Goal: Task Accomplishment & Management: Manage account settings

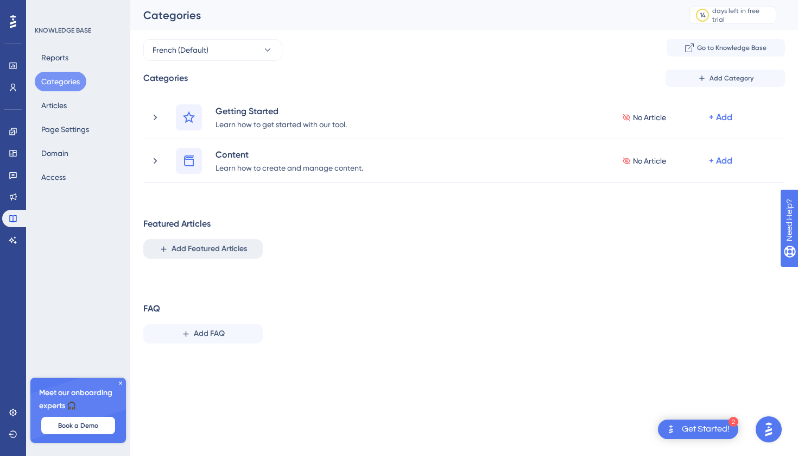
click at [223, 245] on span "Add Featured Articles" at bounding box center [209, 248] width 75 height 13
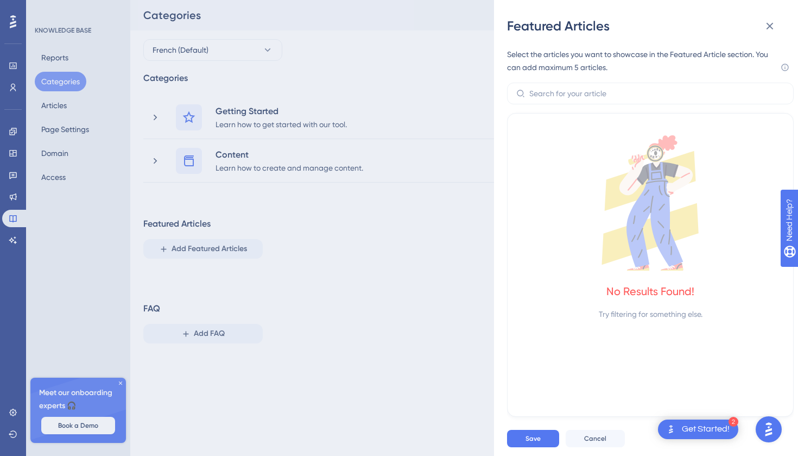
click at [349, 267] on div "Featured Articles Select the articles you want to showcase in the Featured Arti…" at bounding box center [399, 228] width 798 height 456
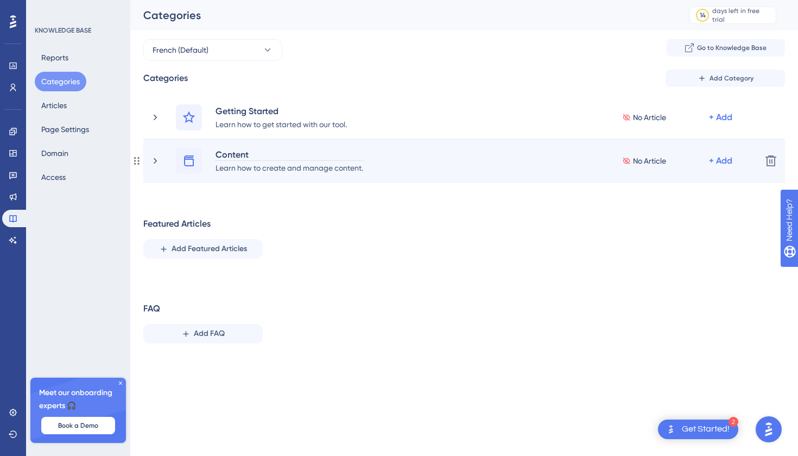
click at [334, 155] on div "Content" at bounding box center [289, 154] width 149 height 13
click at [336, 164] on div "Learn how to create and manage content." at bounding box center [289, 167] width 149 height 13
click at [667, 157] on div "No Article" at bounding box center [665, 160] width 87 height 13
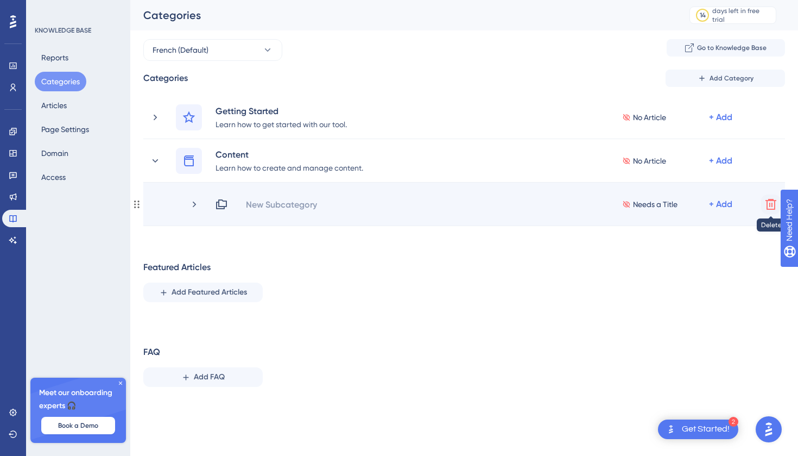
click at [769, 202] on icon at bounding box center [771, 204] width 13 height 13
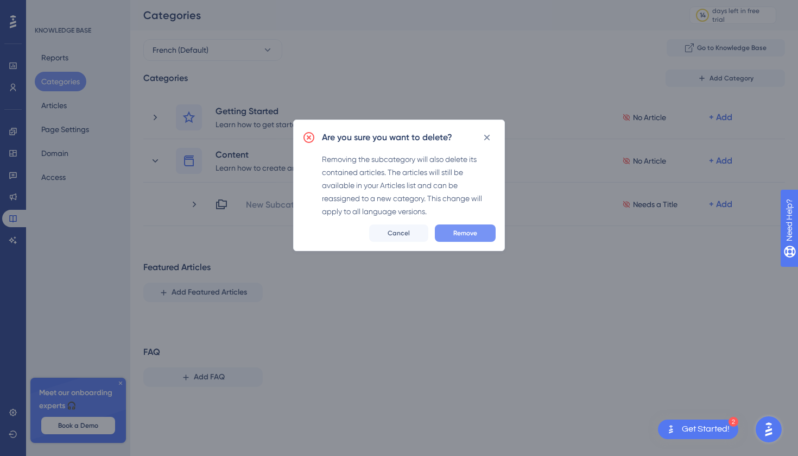
click at [469, 235] on span "Remove" at bounding box center [465, 233] width 24 height 9
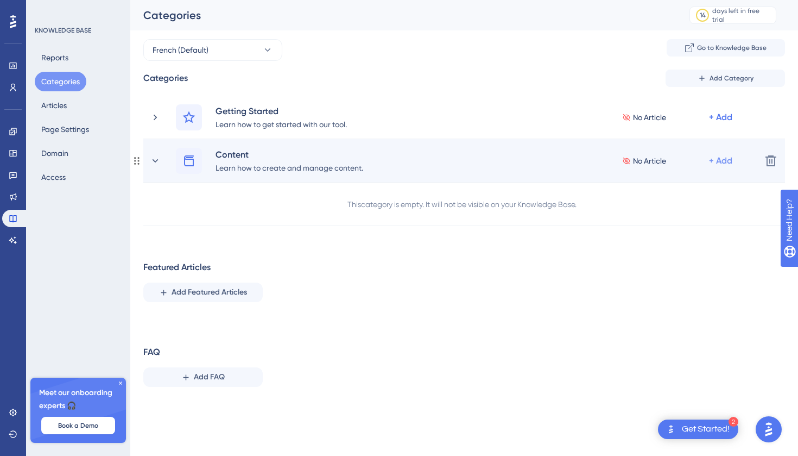
click at [718, 159] on div "+ Add" at bounding box center [720, 160] width 23 height 13
click at [702, 214] on div "Add Articles Add Articles" at bounding box center [678, 211] width 77 height 22
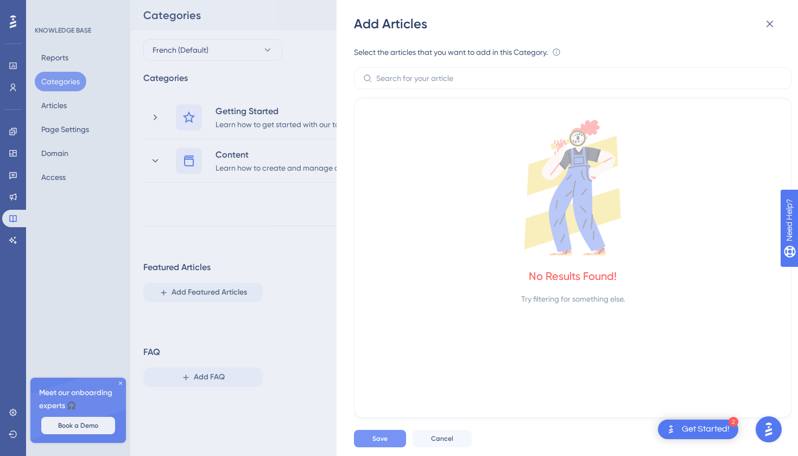
click at [358, 436] on button "Save" at bounding box center [380, 438] width 52 height 17
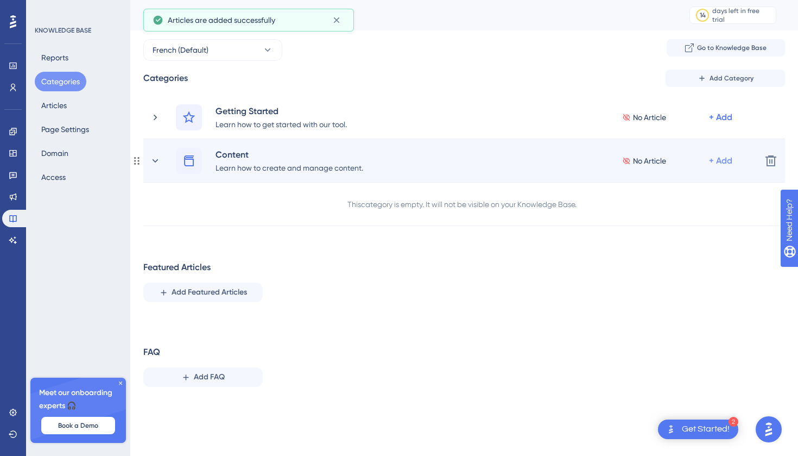
click at [715, 159] on div "+ Add" at bounding box center [720, 160] width 23 height 13
click at [701, 186] on span "Add a Subcategory" at bounding box center [674, 189] width 68 height 13
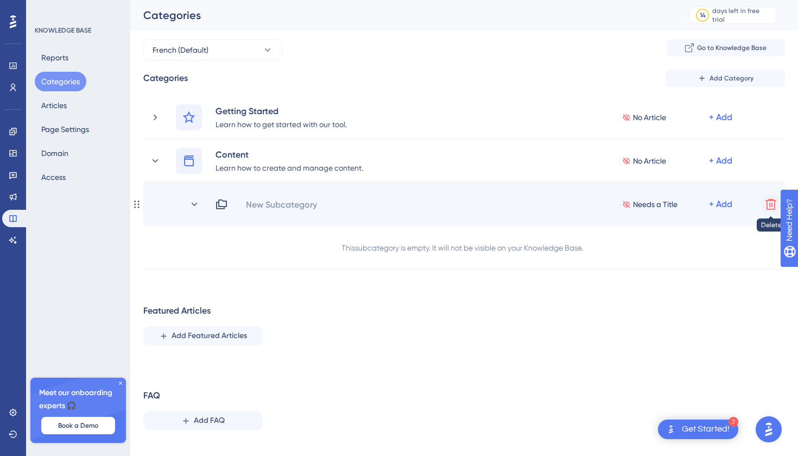
click at [764, 200] on button at bounding box center [771, 204] width 20 height 20
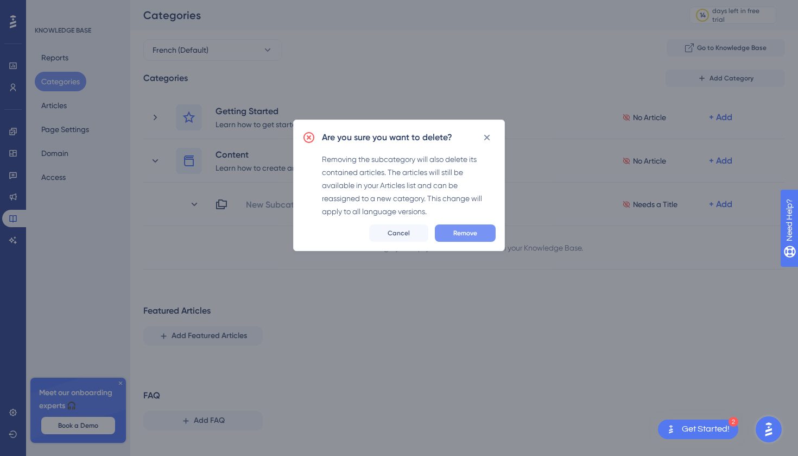
click at [465, 230] on span "Remove" at bounding box center [465, 233] width 24 height 9
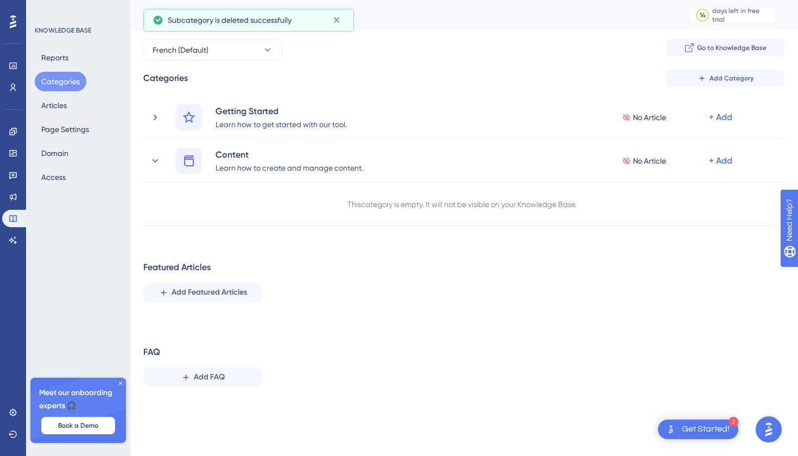
click at [686, 426] on div "Get Started!" at bounding box center [706, 429] width 48 height 12
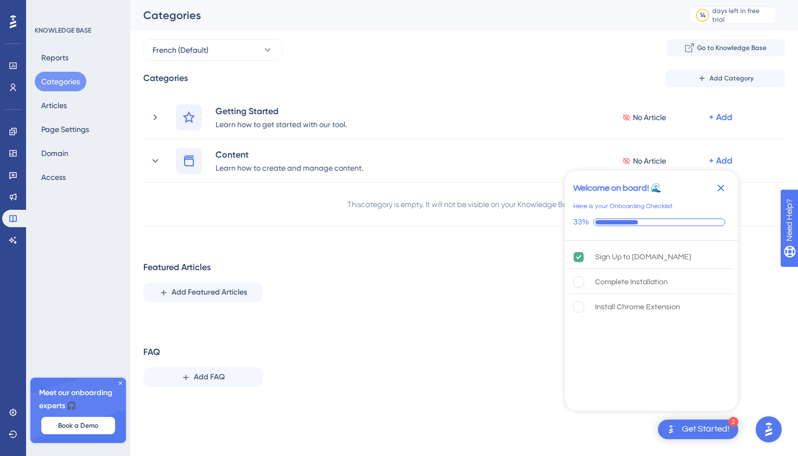
click at [500, 344] on div "Categories Add Category Getting Started Learn how to get started with our tool.…" at bounding box center [464, 233] width 642 height 326
click at [723, 186] on icon "Close Checklist" at bounding box center [721, 188] width 7 height 7
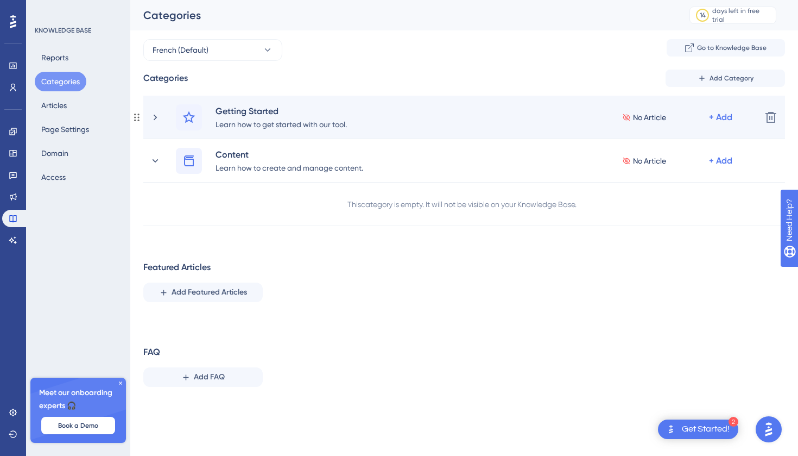
click at [161, 127] on div "Getting Started Learn how to get started with our tool. No Article + Add" at bounding box center [451, 117] width 603 height 26
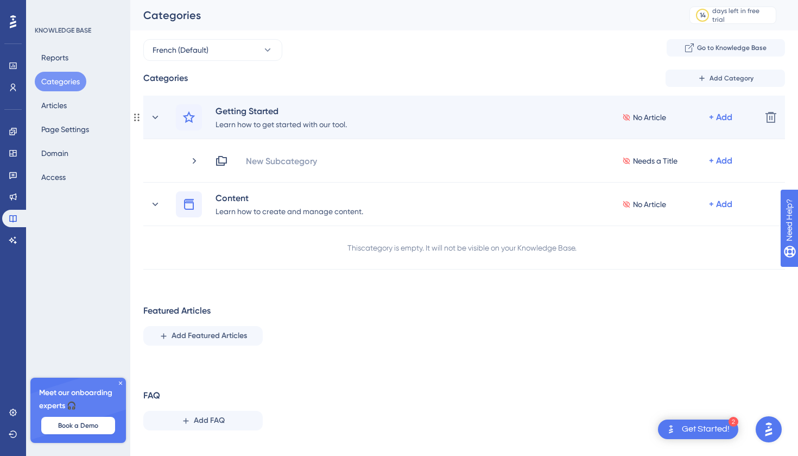
click at [162, 127] on div "Getting Started Learn how to get started with our tool. No Article + Add" at bounding box center [451, 117] width 603 height 26
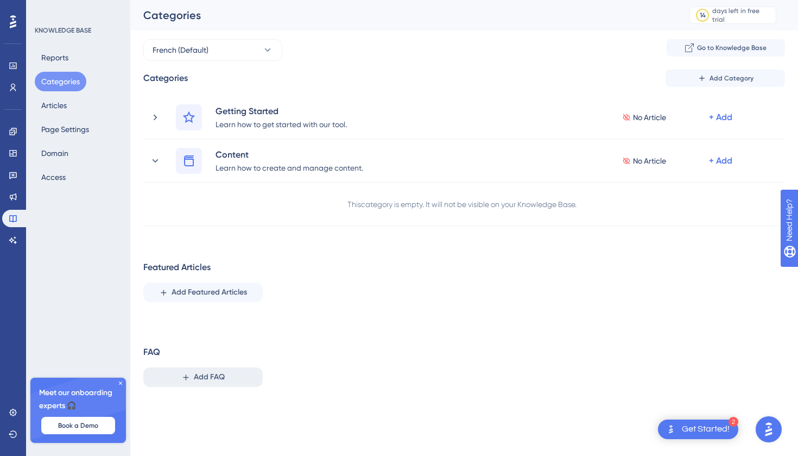
click at [239, 382] on button "Add FAQ" at bounding box center [202, 377] width 119 height 20
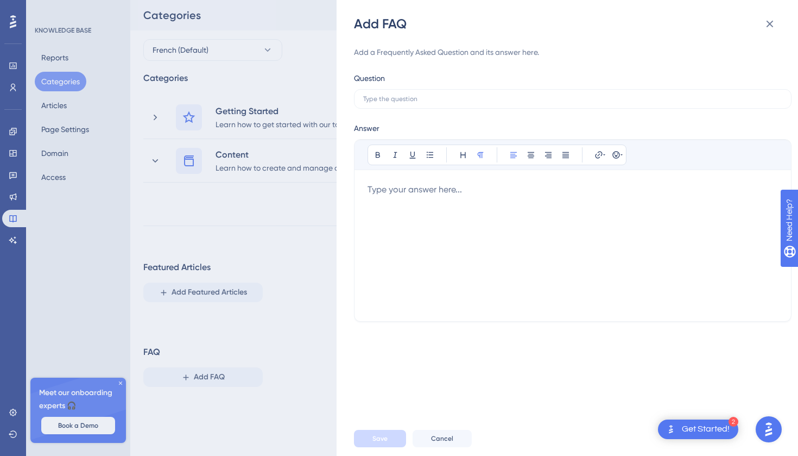
click at [239, 393] on div "Add FAQ Add a Frequently Asked Question and its answer here. Question Answer Bo…" at bounding box center [399, 228] width 798 height 456
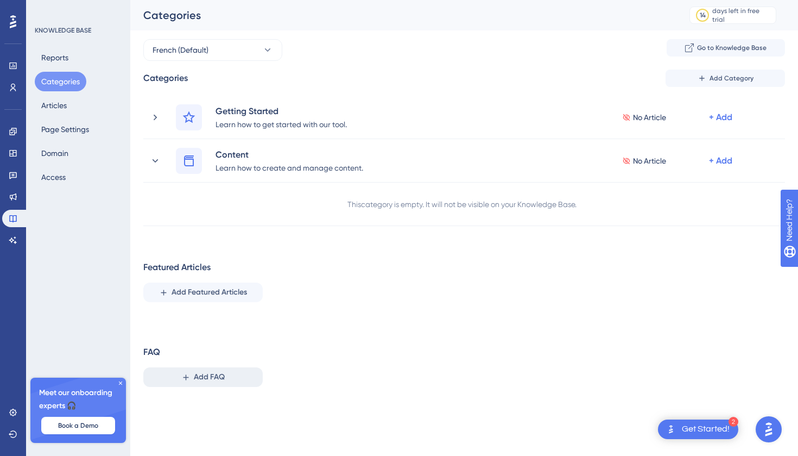
click at [232, 378] on button "Add FAQ" at bounding box center [202, 377] width 119 height 20
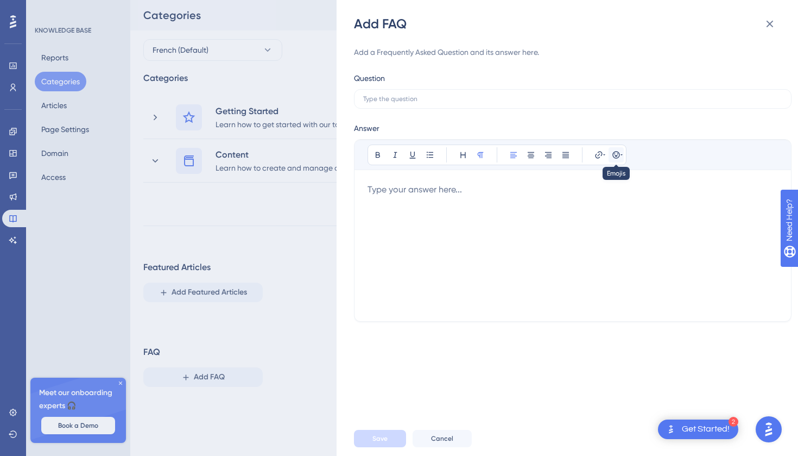
click at [617, 149] on button at bounding box center [616, 154] width 15 height 15
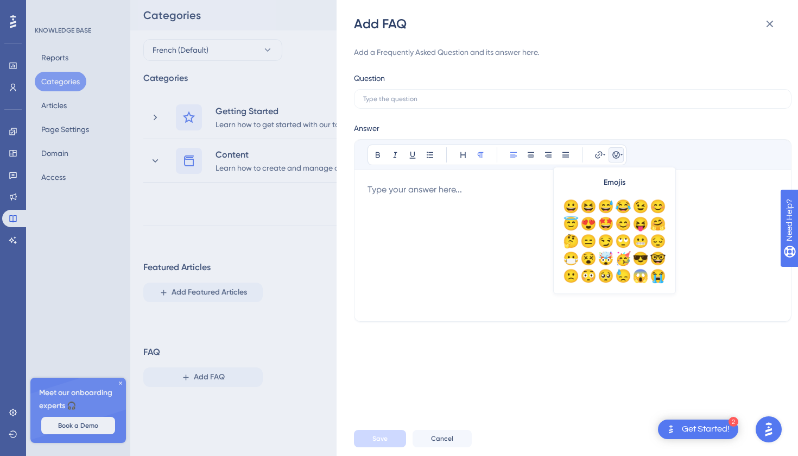
click at [617, 149] on button at bounding box center [616, 154] width 15 height 15
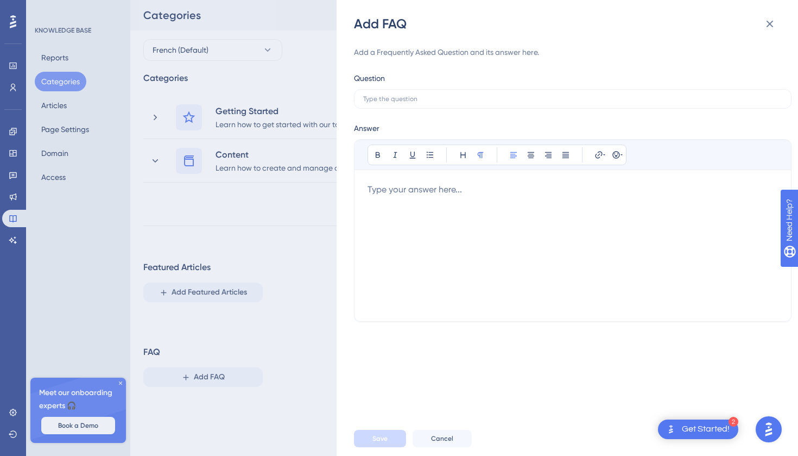
click at [185, 292] on div "Add FAQ Add a Frequently Asked Question and its answer here. Question Answer Bo…" at bounding box center [399, 228] width 798 height 456
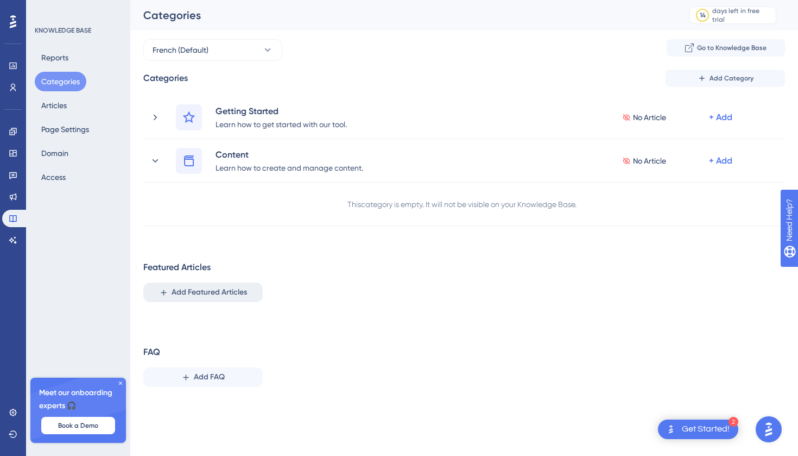
click at [186, 292] on span "Add Featured Articles" at bounding box center [209, 292] width 75 height 13
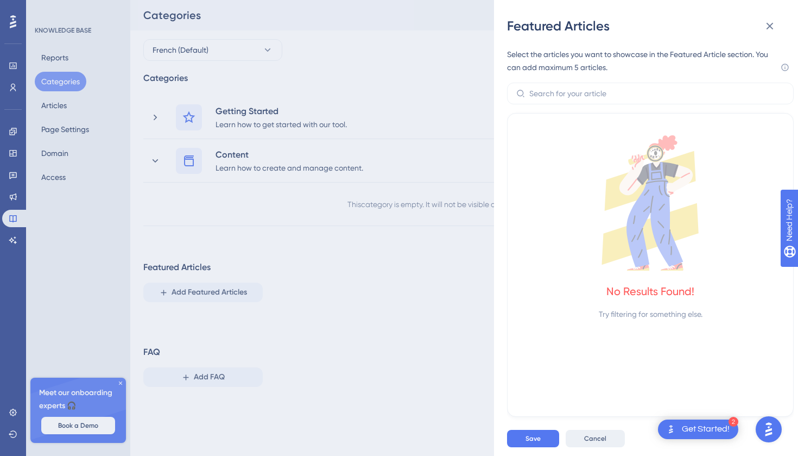
click at [583, 442] on button "Cancel" at bounding box center [595, 438] width 59 height 17
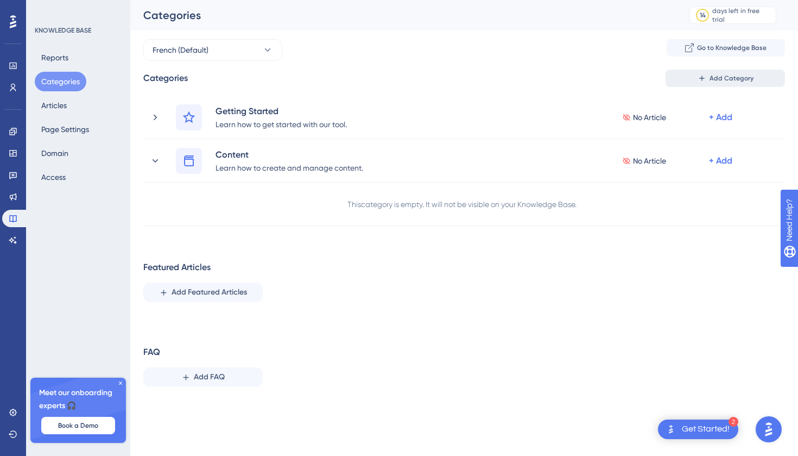
click at [756, 77] on button "Add Category" at bounding box center [725, 78] width 119 height 17
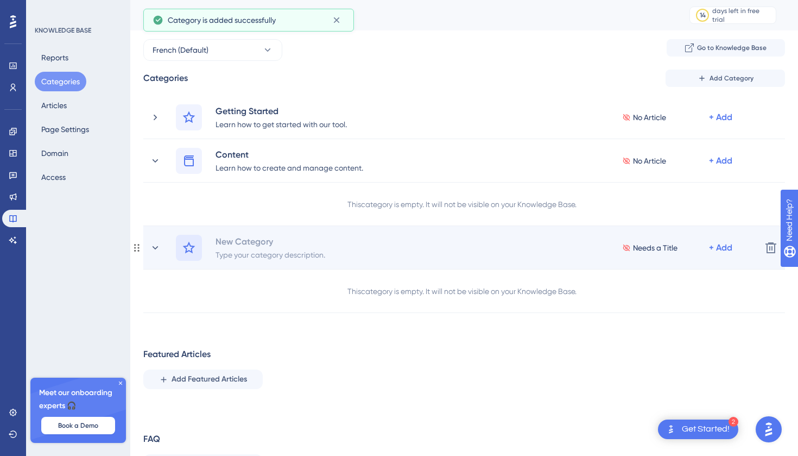
click at [185, 241] on icon at bounding box center [188, 247] width 13 height 13
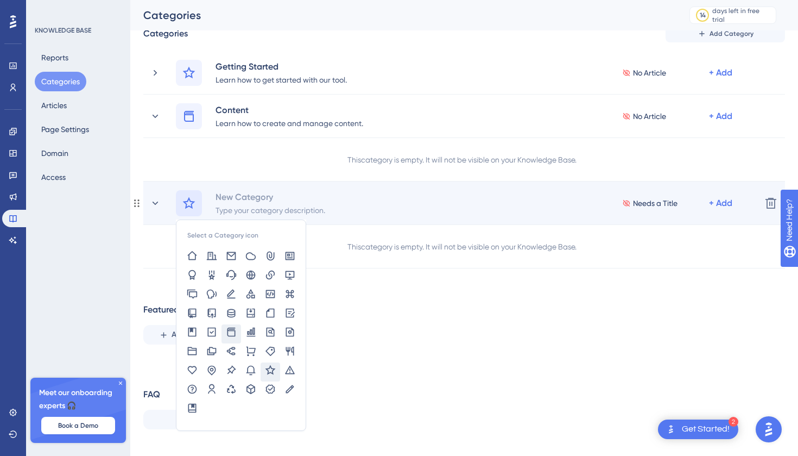
scroll to position [61, 0]
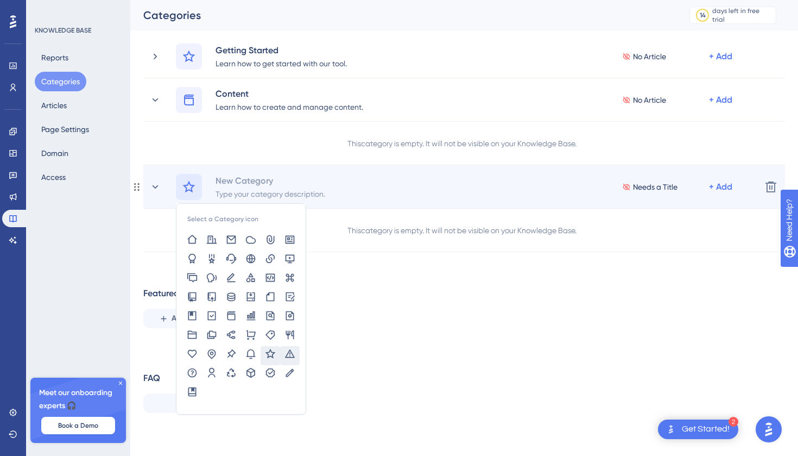
click at [292, 350] on icon at bounding box center [290, 353] width 11 height 11
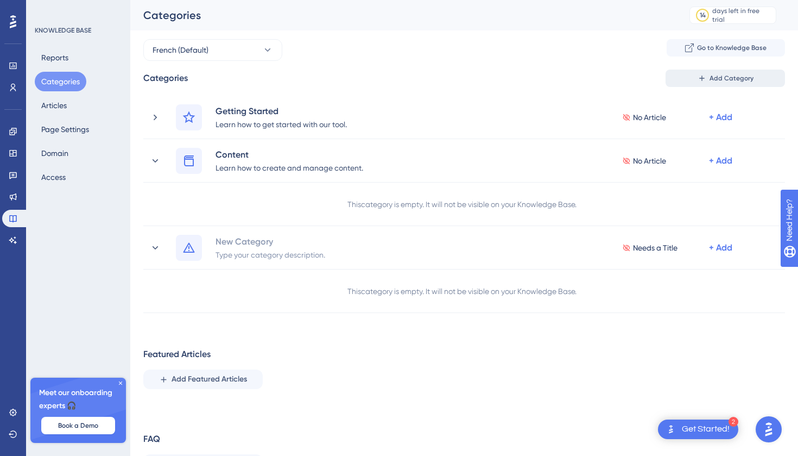
scroll to position [0, 0]
click at [717, 54] on button "Go to Knowledge Base" at bounding box center [726, 47] width 118 height 17
click at [87, 133] on button "Page Settings" at bounding box center [65, 129] width 61 height 20
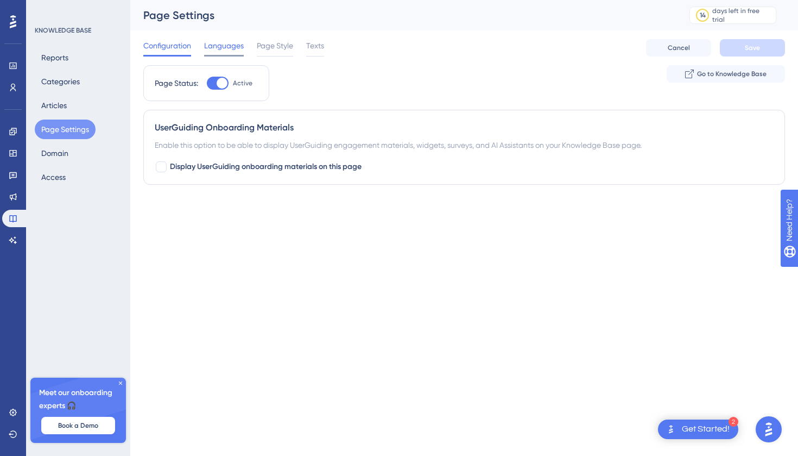
click at [237, 54] on div "Languages" at bounding box center [224, 47] width 40 height 17
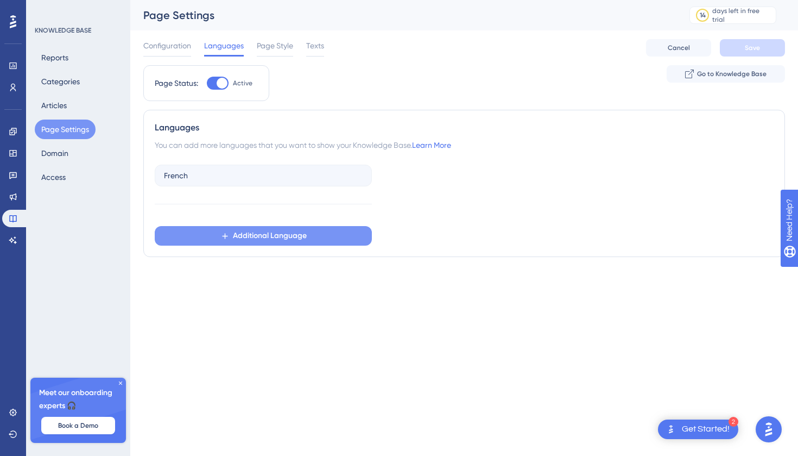
click at [237, 233] on span "Additional Language" at bounding box center [270, 235] width 74 height 13
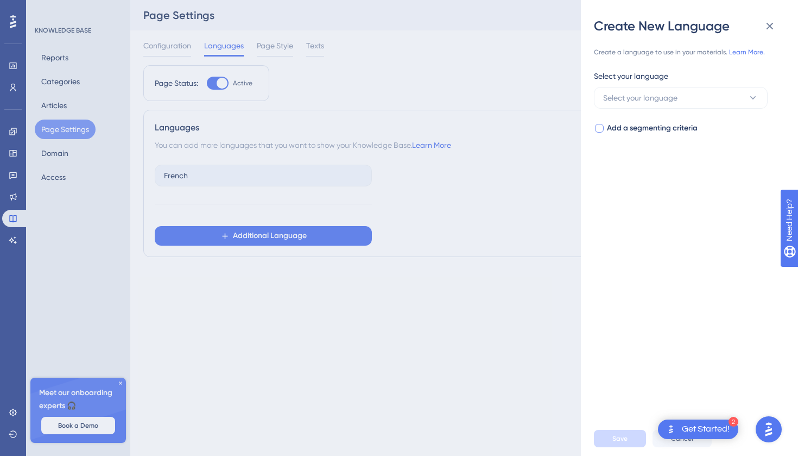
click at [599, 128] on div at bounding box center [599, 128] width 9 height 9
click at [599, 128] on icon at bounding box center [599, 128] width 4 height 9
checkbox input "false"
click at [613, 104] on button "Select your language" at bounding box center [681, 98] width 174 height 22
click at [614, 129] on input at bounding box center [673, 129] width 126 height 9
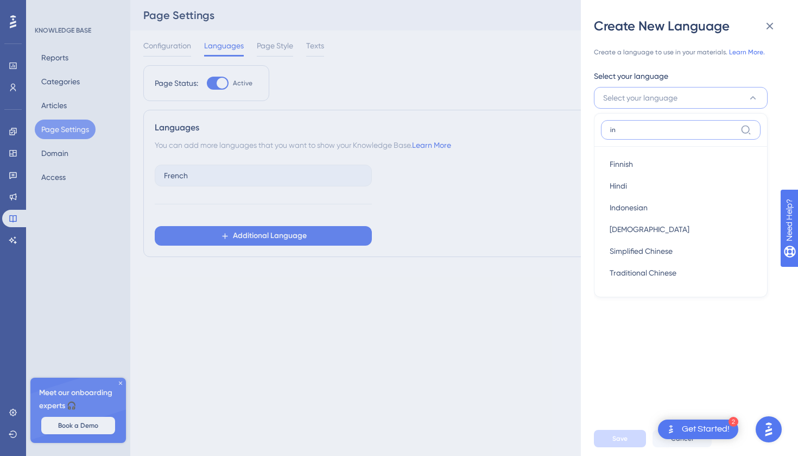
type input "i"
type input "en"
click at [617, 211] on span "English" at bounding box center [622, 207] width 24 height 13
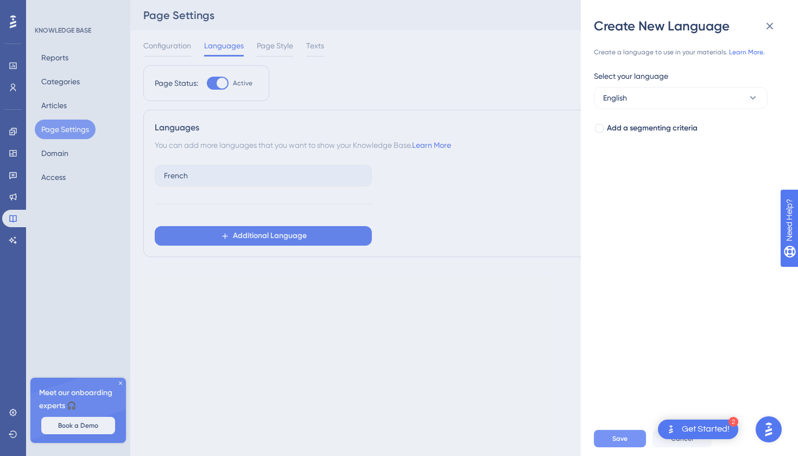
click at [614, 438] on span "Save" at bounding box center [620, 438] width 15 height 9
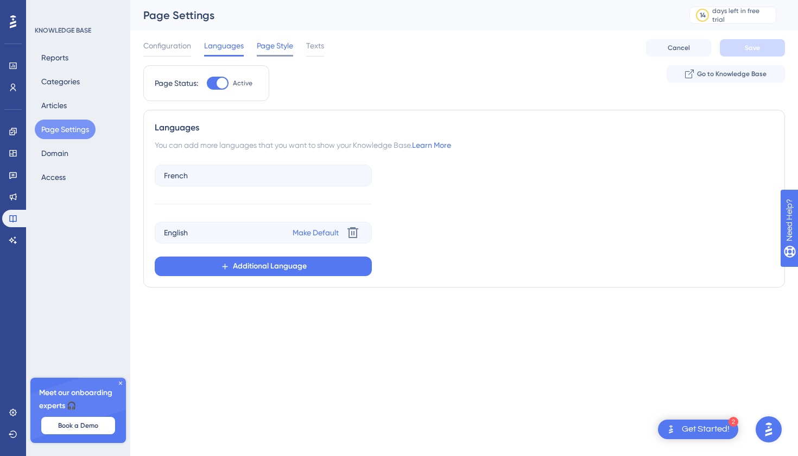
click at [274, 44] on span "Page Style" at bounding box center [275, 45] width 36 height 13
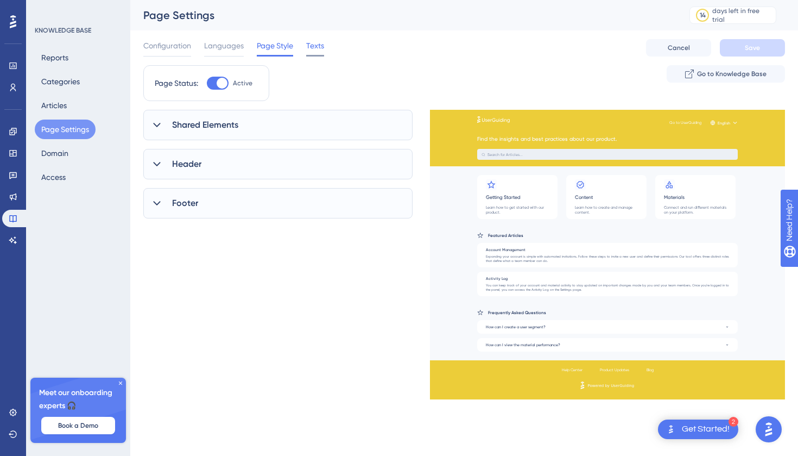
click at [317, 42] on span "Texts" at bounding box center [315, 45] width 18 height 13
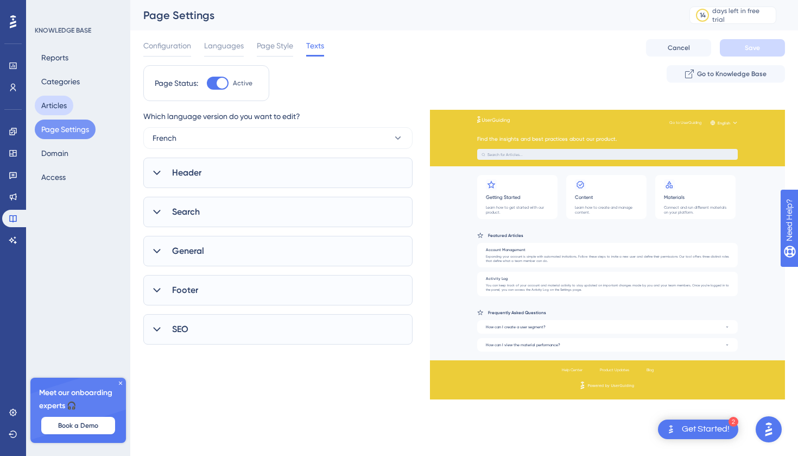
click at [66, 104] on button "Articles" at bounding box center [54, 106] width 39 height 20
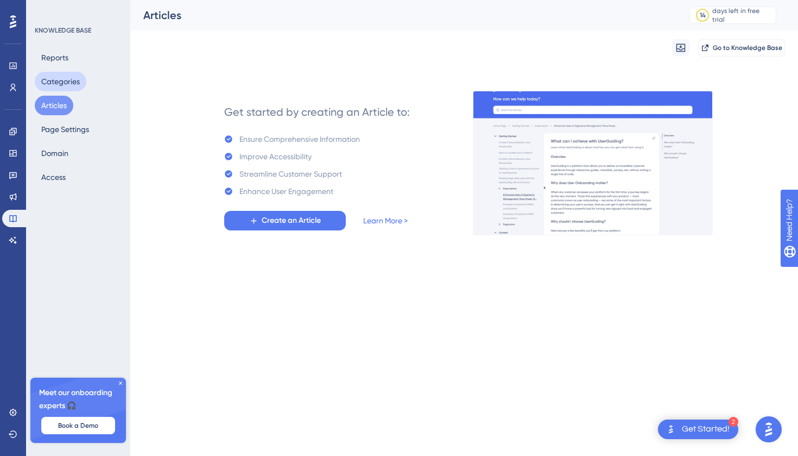
click at [68, 79] on button "Categories" at bounding box center [61, 82] width 52 height 20
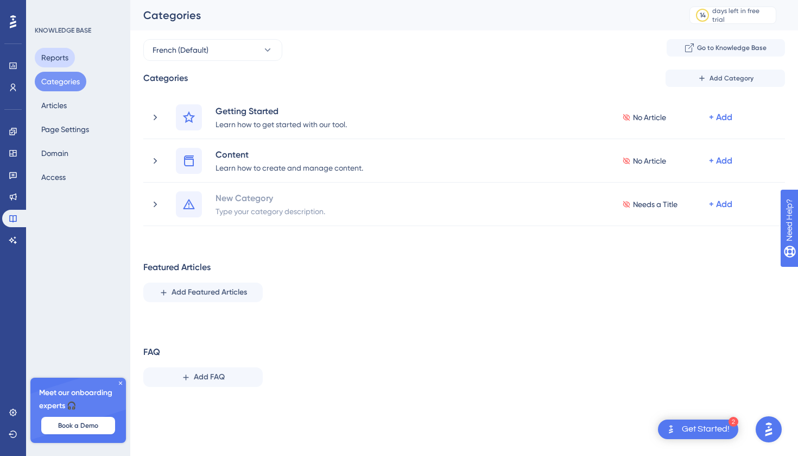
click at [54, 61] on button "Reports" at bounding box center [55, 58] width 40 height 20
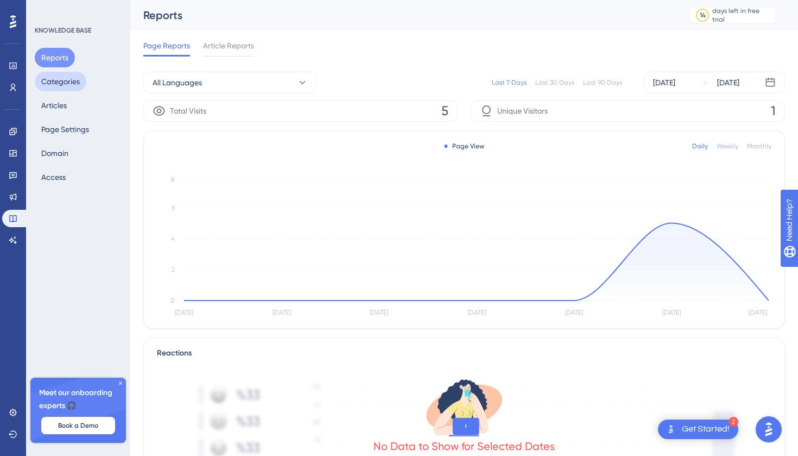
click at [57, 86] on button "Categories" at bounding box center [61, 82] width 52 height 20
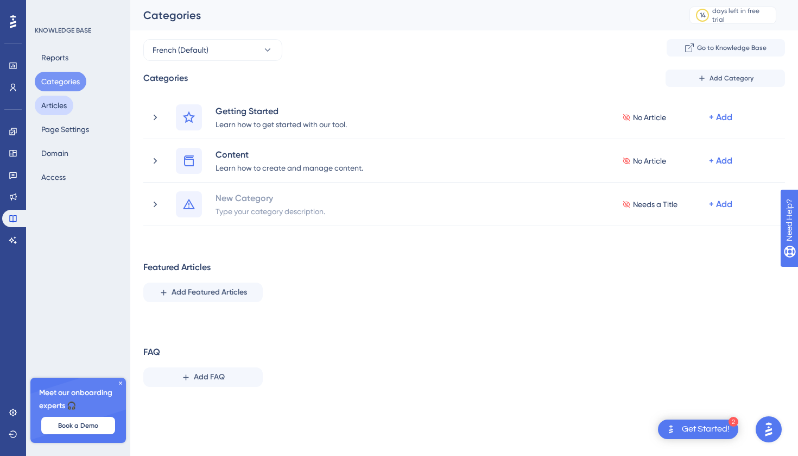
click at [57, 107] on button "Articles" at bounding box center [54, 106] width 39 height 20
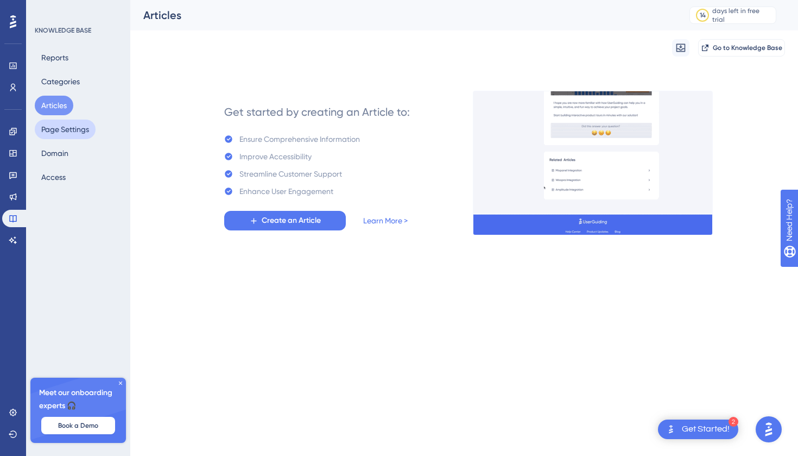
click at [58, 128] on button "Page Settings" at bounding box center [65, 129] width 61 height 20
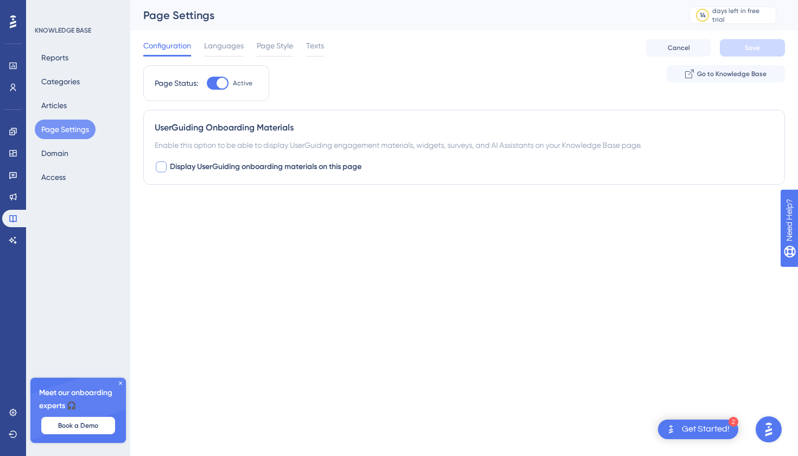
click at [159, 164] on div at bounding box center [161, 166] width 11 height 11
checkbox input "true"
click at [192, 238] on button "Default" at bounding box center [214, 234] width 119 height 22
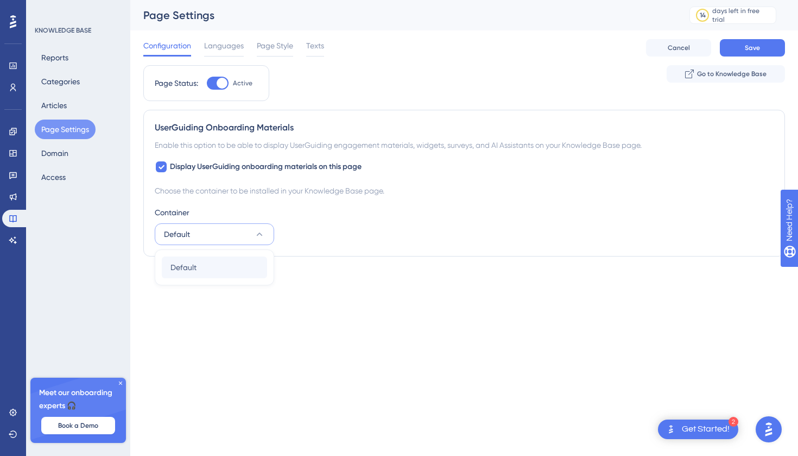
click at [196, 262] on span "Default" at bounding box center [184, 267] width 26 height 13
click at [748, 40] on button "Save" at bounding box center [752, 47] width 65 height 17
click at [81, 83] on button "Categories" at bounding box center [61, 82] width 52 height 20
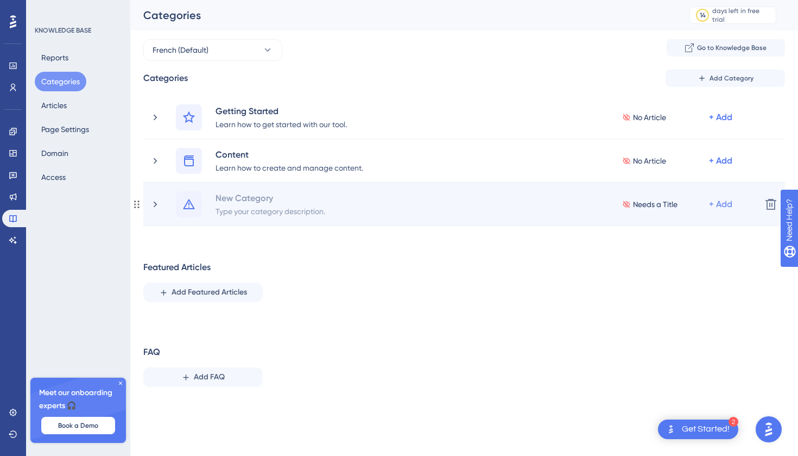
click at [718, 206] on div "+ Add" at bounding box center [720, 204] width 23 height 13
click at [710, 251] on div "Add Articles Add Articles" at bounding box center [678, 255] width 77 height 22
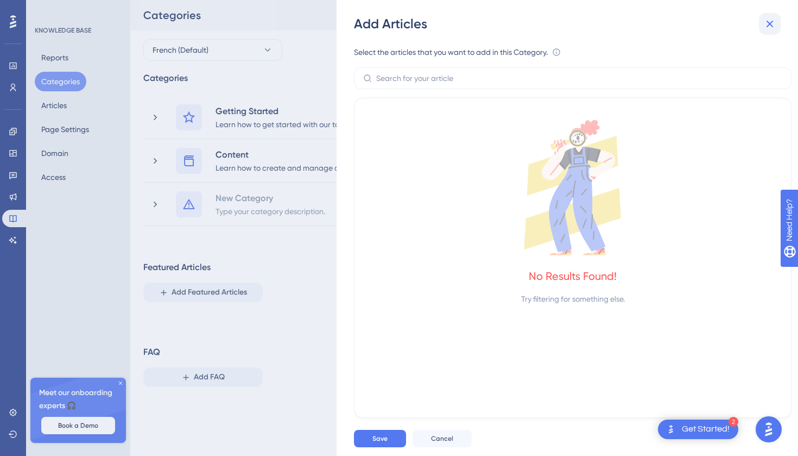
click at [763, 22] on button at bounding box center [770, 24] width 22 height 22
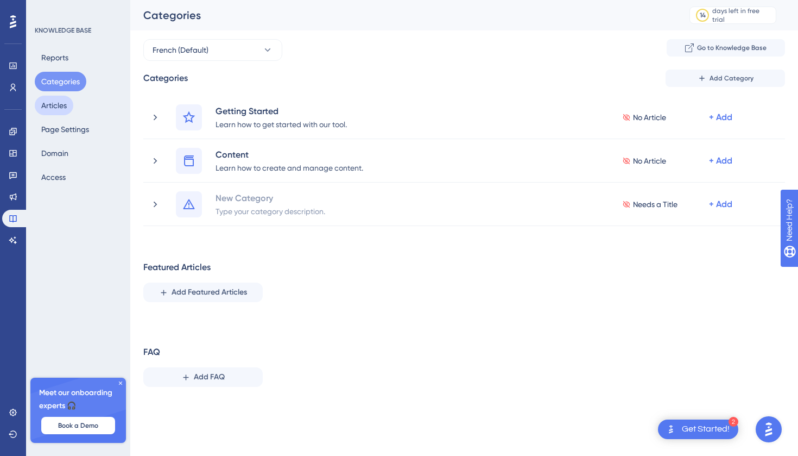
click at [66, 103] on button "Articles" at bounding box center [54, 106] width 39 height 20
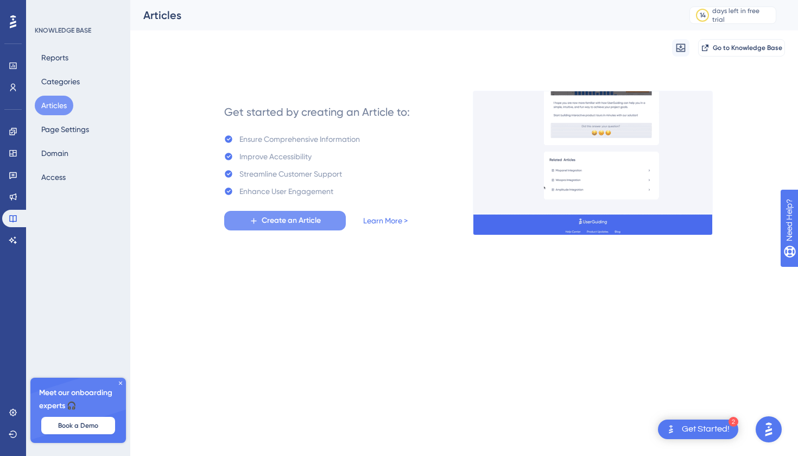
click at [308, 217] on span "Create an Article" at bounding box center [291, 220] width 59 height 13
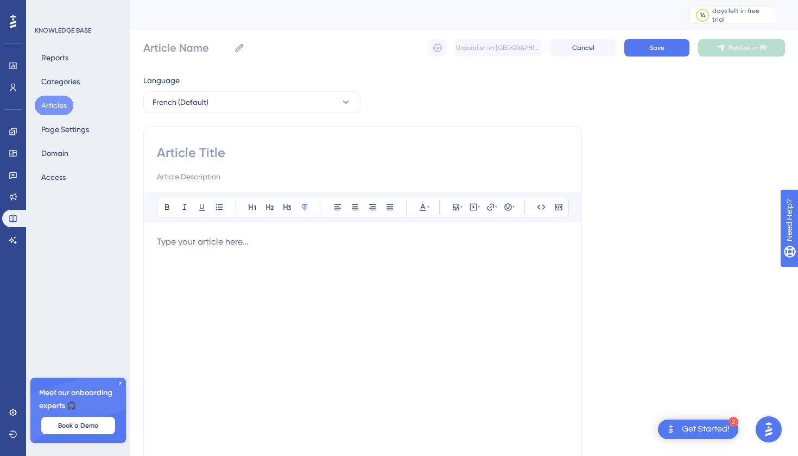
click at [266, 175] on input at bounding box center [363, 176] width 412 height 13
click at [256, 154] on input at bounding box center [363, 152] width 412 height 17
type input "xw"
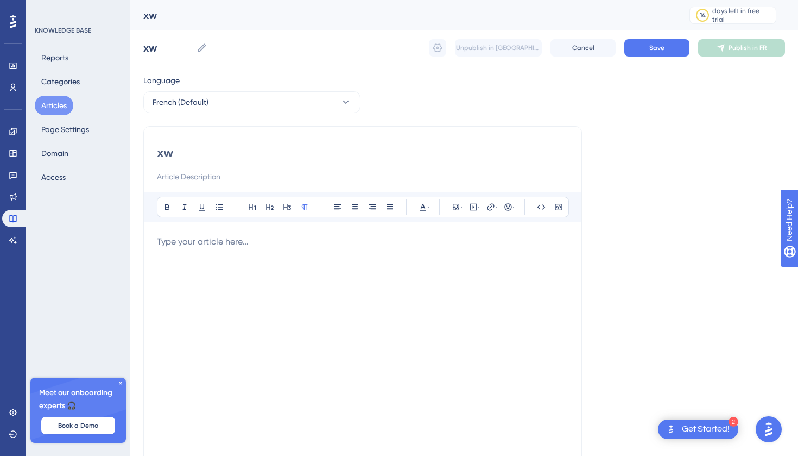
click at [229, 246] on p at bounding box center [363, 241] width 412 height 13
click at [554, 211] on icon at bounding box center [558, 207] width 9 height 9
click at [541, 211] on button at bounding box center [541, 206] width 15 height 15
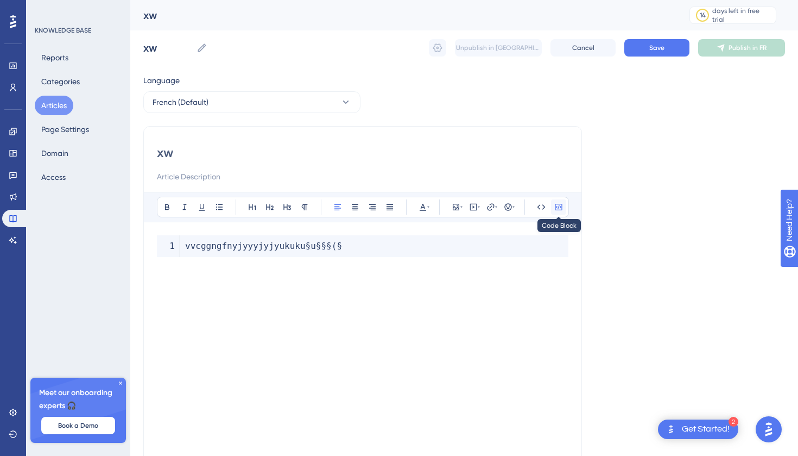
click at [562, 211] on icon at bounding box center [558, 207] width 9 height 9
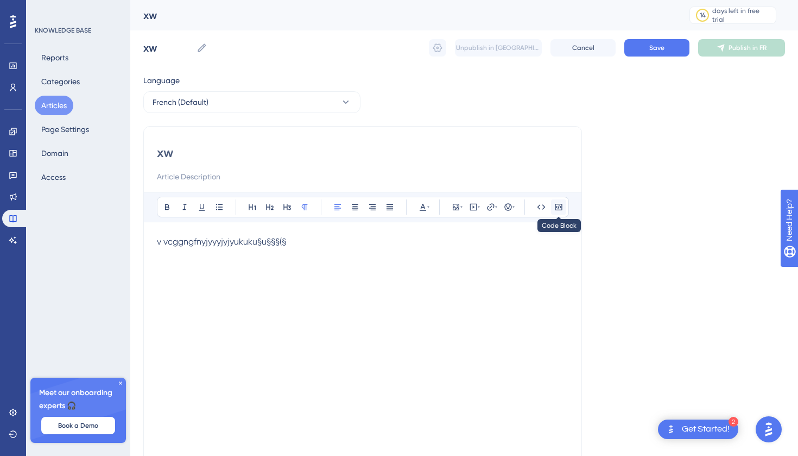
click at [562, 211] on icon at bounding box center [558, 207] width 9 height 9
click at [653, 44] on span "Save" at bounding box center [656, 47] width 15 height 9
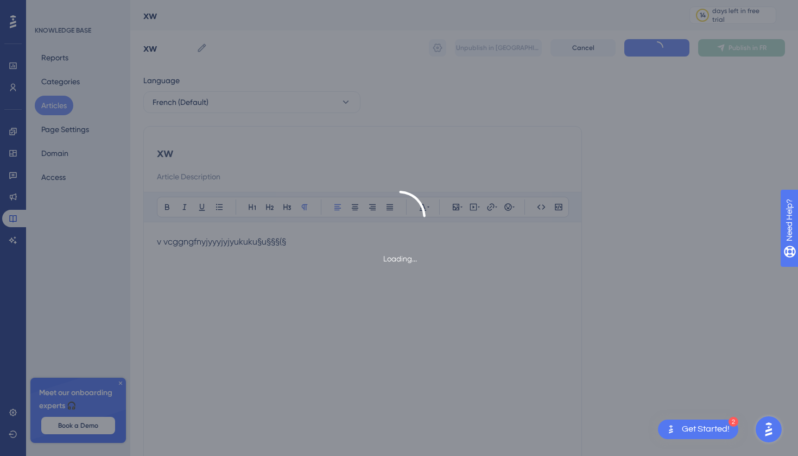
type input "xw"
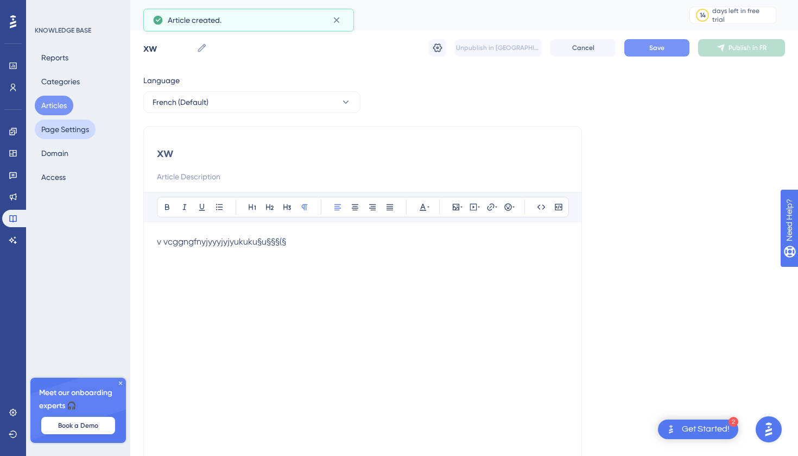
click at [68, 127] on button "Page Settings" at bounding box center [65, 129] width 61 height 20
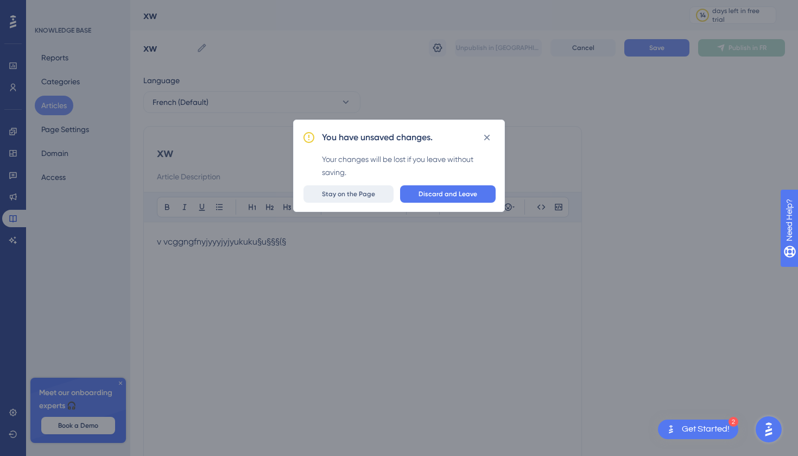
click at [383, 191] on button "Stay on the Page" at bounding box center [349, 193] width 90 height 17
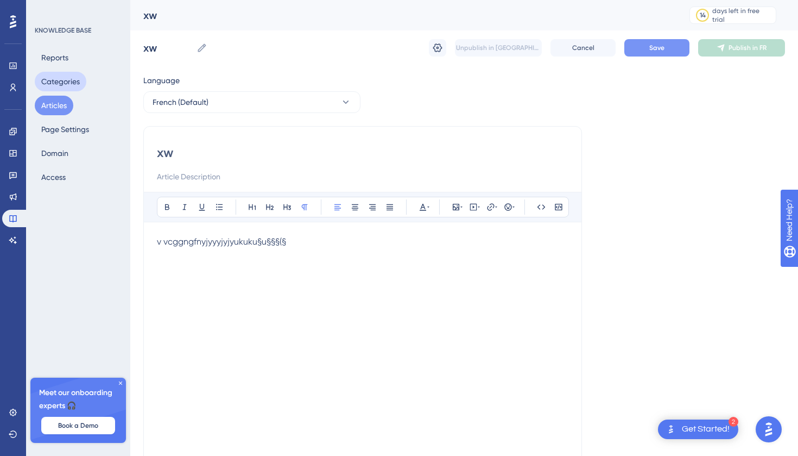
click at [67, 74] on button "Categories" at bounding box center [61, 82] width 52 height 20
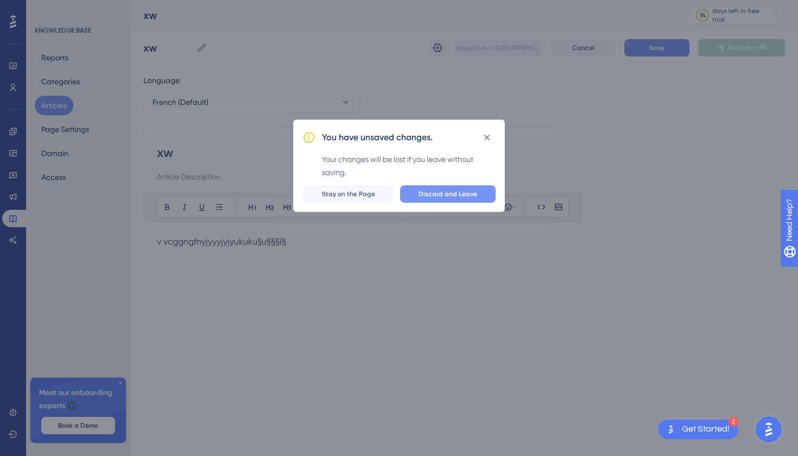
click at [448, 194] on span "Discard and Leave" at bounding box center [448, 194] width 59 height 9
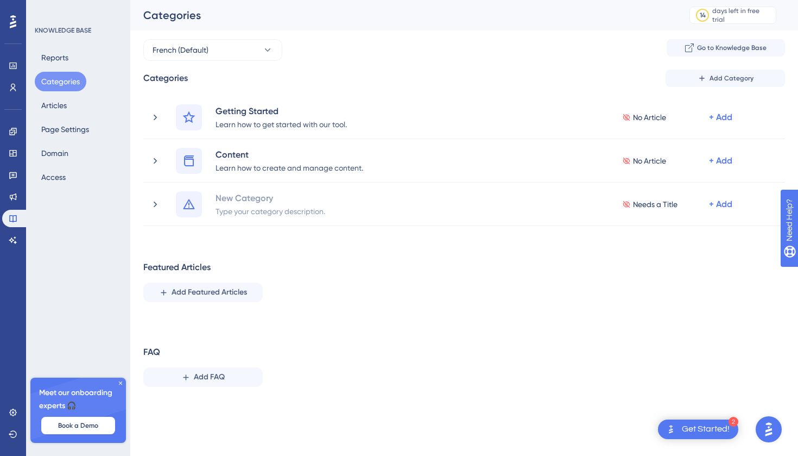
click at [78, 111] on div "Reports Categories Articles Page Settings Domain Access" at bounding box center [79, 117] width 88 height 139
click at [71, 108] on button "Articles" at bounding box center [54, 106] width 39 height 20
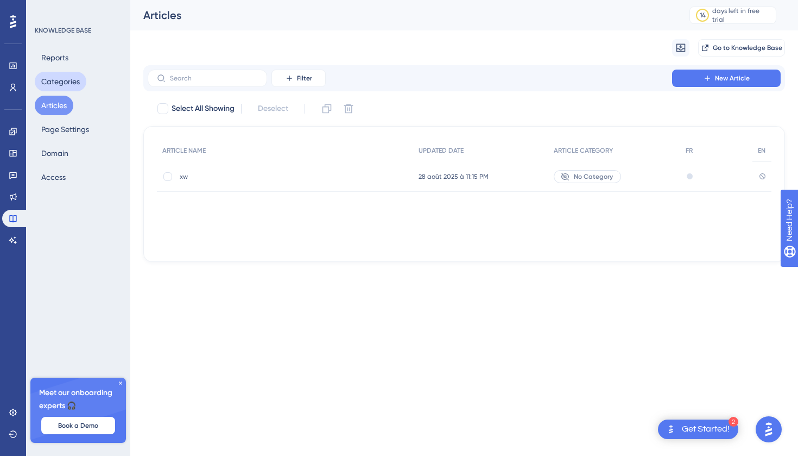
click at [64, 79] on button "Categories" at bounding box center [61, 82] width 52 height 20
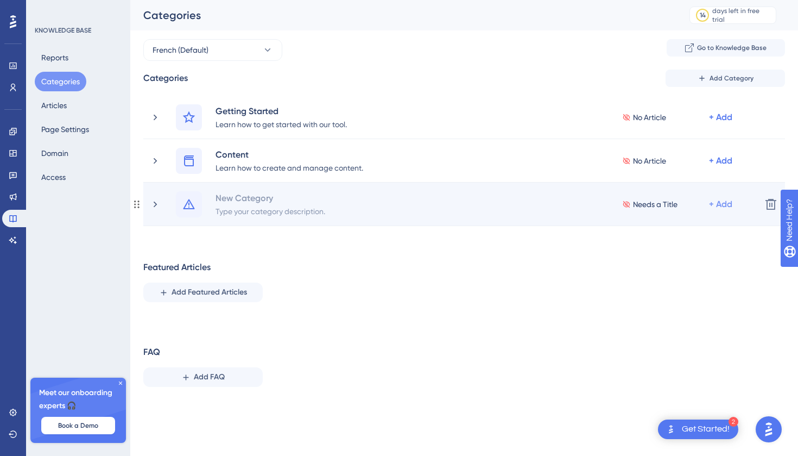
click at [725, 202] on div "+ Add" at bounding box center [720, 204] width 23 height 13
click at [711, 260] on div "Add Articles Add Articles" at bounding box center [678, 255] width 77 height 22
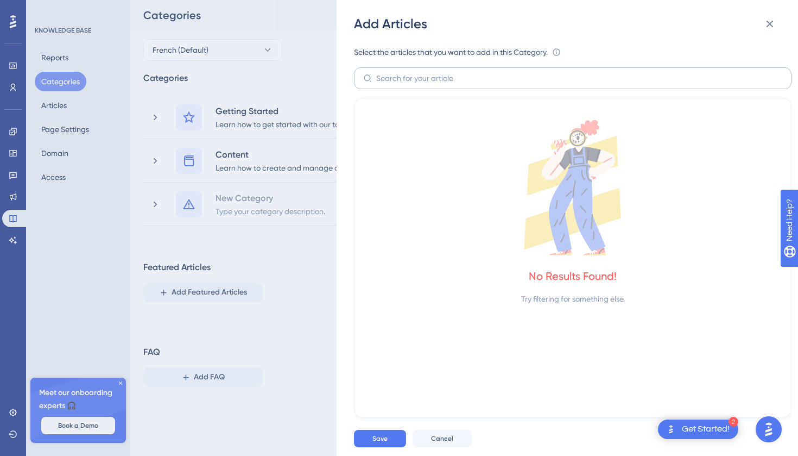
click at [479, 85] on label at bounding box center [573, 78] width 438 height 22
click at [479, 84] on input "text" at bounding box center [579, 78] width 406 height 12
type input "v"
click at [440, 427] on div "Save Cancel" at bounding box center [585, 438] width 462 height 35
click at [441, 427] on div "Save Cancel" at bounding box center [585, 438] width 462 height 35
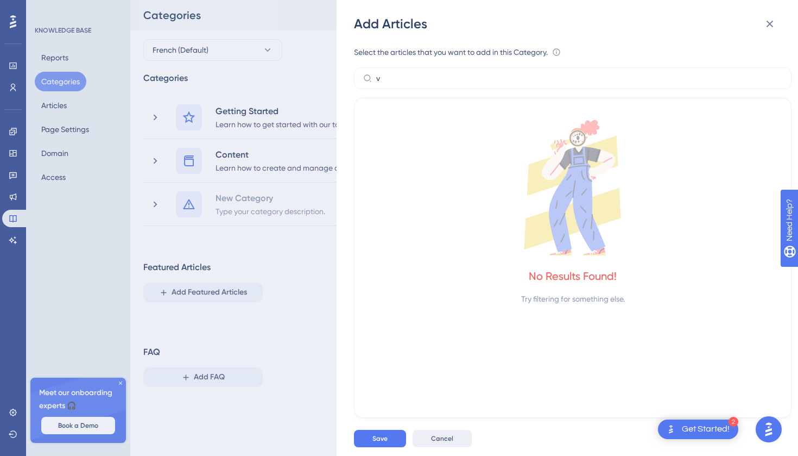
click at [439, 438] on span "Cancel" at bounding box center [442, 438] width 22 height 9
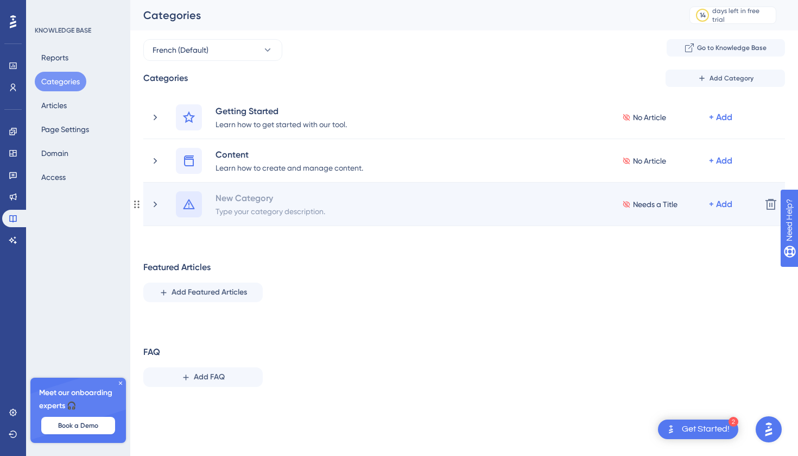
click at [181, 197] on div at bounding box center [189, 204] width 26 height 26
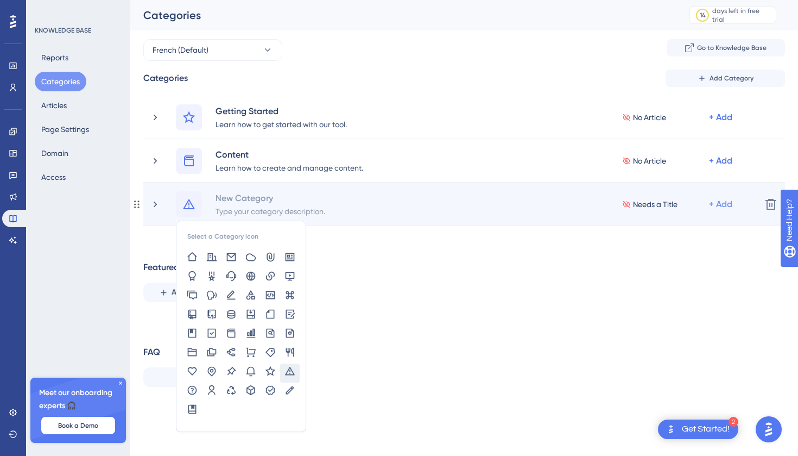
click at [712, 203] on div "+ Add" at bounding box center [720, 204] width 23 height 13
click at [670, 262] on div "Add Articles Add Articles" at bounding box center [678, 255] width 77 height 22
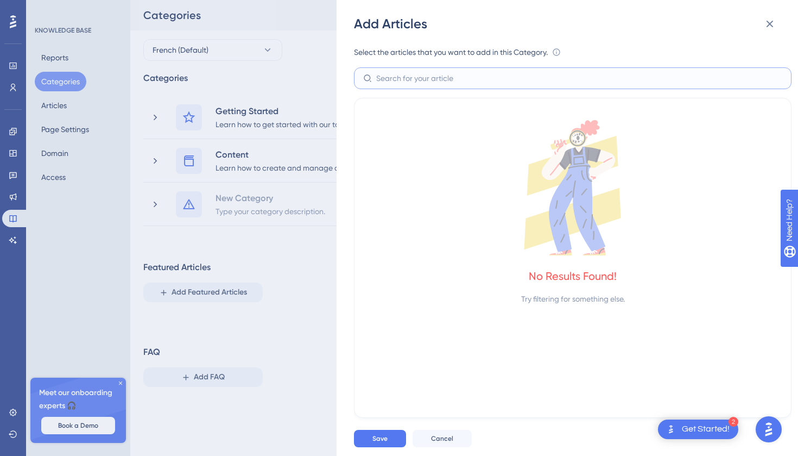
click at [506, 74] on input "text" at bounding box center [579, 78] width 406 height 12
click at [295, 275] on div "Add Articles Select the articles that you want to add in this Category. An arti…" at bounding box center [399, 228] width 798 height 456
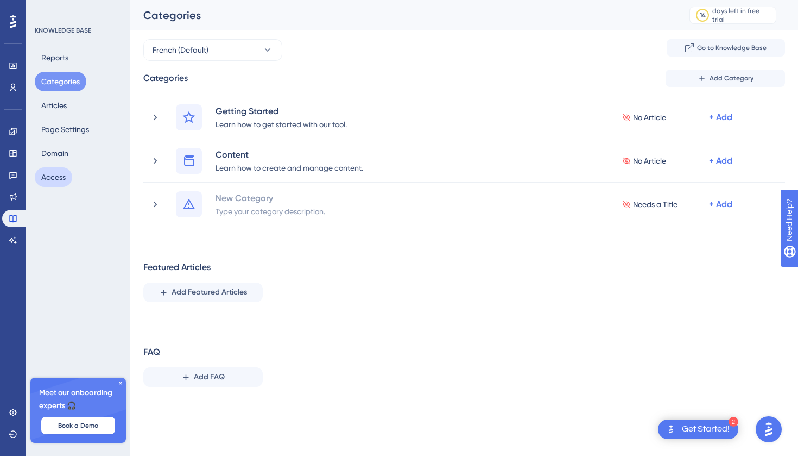
click at [51, 173] on button "Access" at bounding box center [53, 177] width 37 height 20
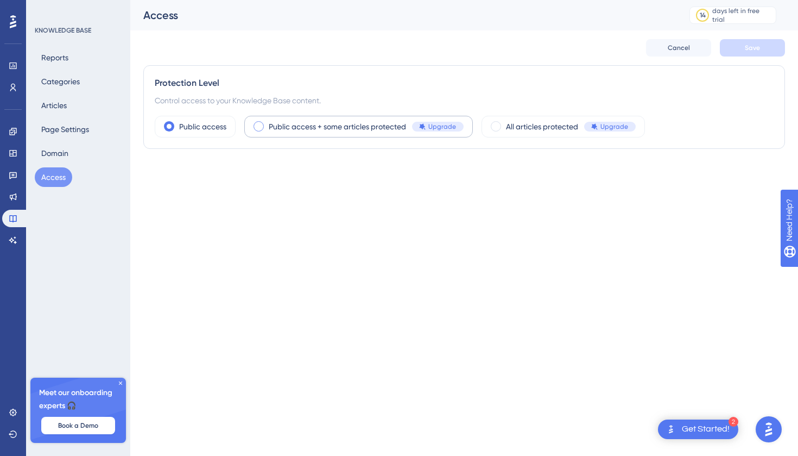
click at [348, 121] on span "Public access + some articles protected" at bounding box center [337, 126] width 137 height 13
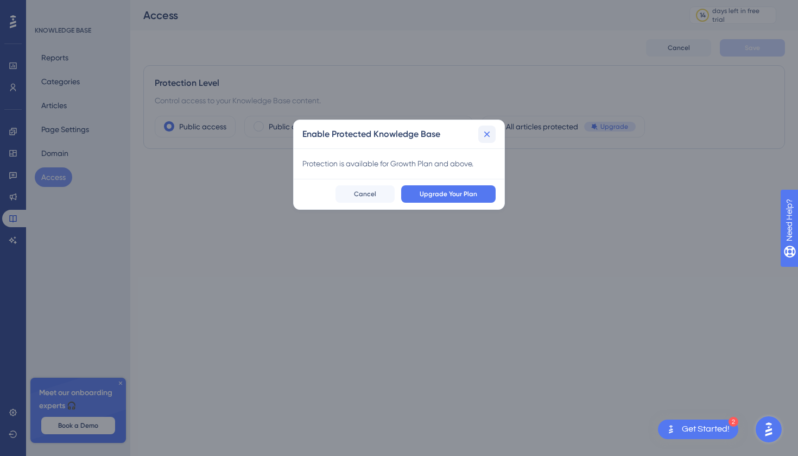
click at [493, 134] on button at bounding box center [486, 133] width 17 height 17
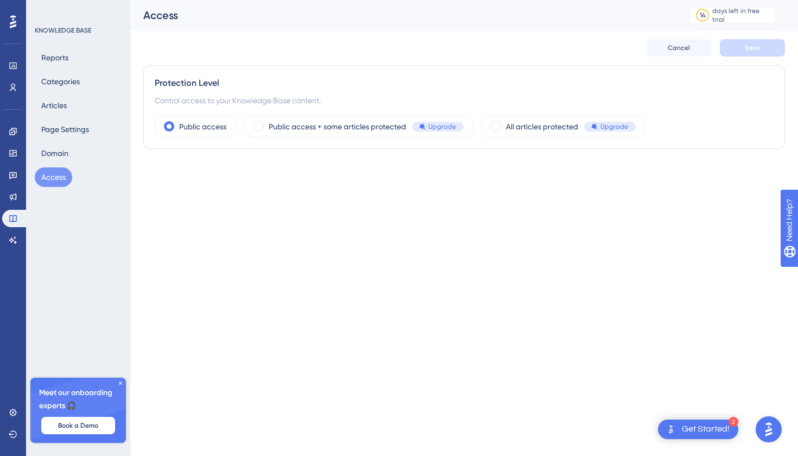
click at [67, 142] on div "Reports Categories Articles Page Settings Domain Access" at bounding box center [79, 117] width 88 height 139
click at [71, 119] on button "Page Settings" at bounding box center [65, 129] width 61 height 20
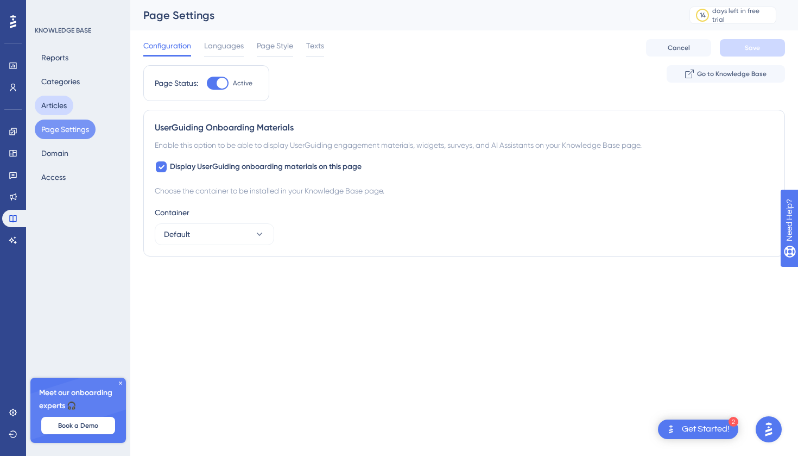
click at [72, 106] on button "Articles" at bounding box center [54, 106] width 39 height 20
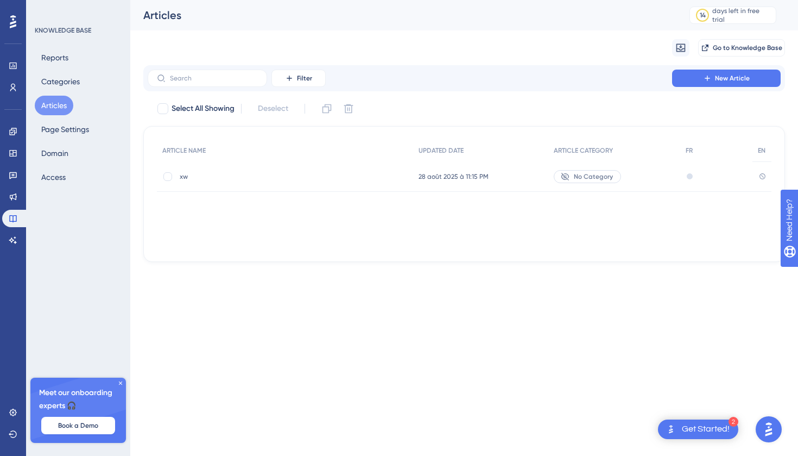
click at [570, 175] on div at bounding box center [566, 176] width 11 height 9
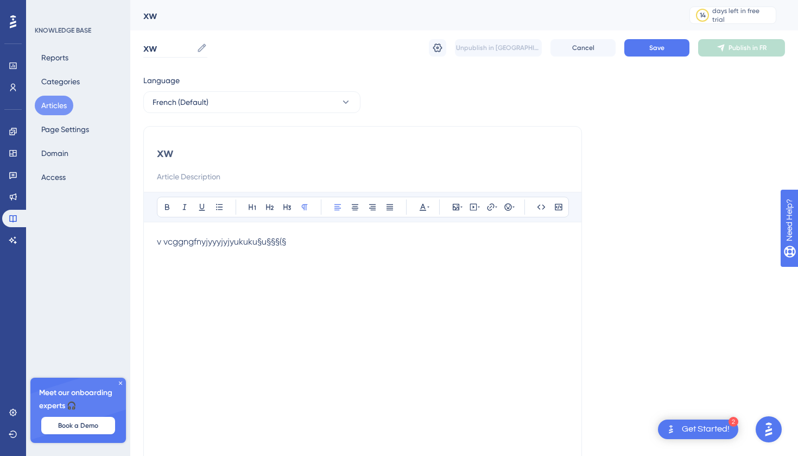
click at [203, 44] on icon at bounding box center [202, 47] width 11 height 11
click at [192, 44] on input "xw" at bounding box center [167, 47] width 49 height 15
click at [204, 49] on icon at bounding box center [202, 47] width 11 height 11
click at [192, 49] on input "xw" at bounding box center [167, 47] width 49 height 15
click at [438, 47] on icon at bounding box center [437, 47] width 9 height 9
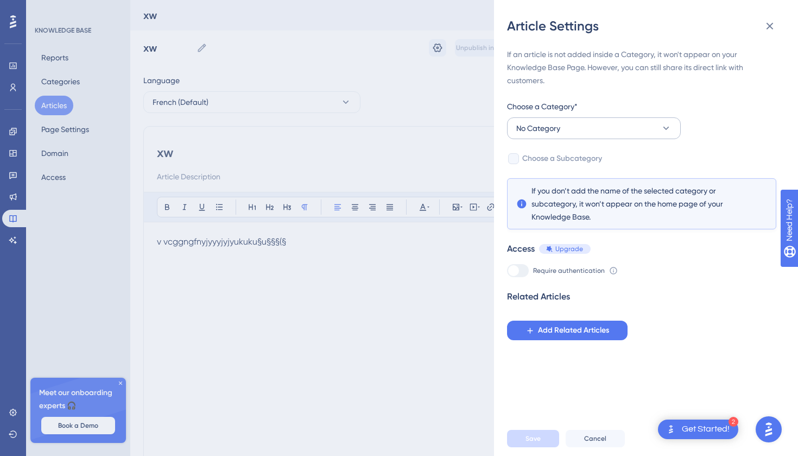
click at [570, 131] on button "No Category" at bounding box center [594, 128] width 174 height 22
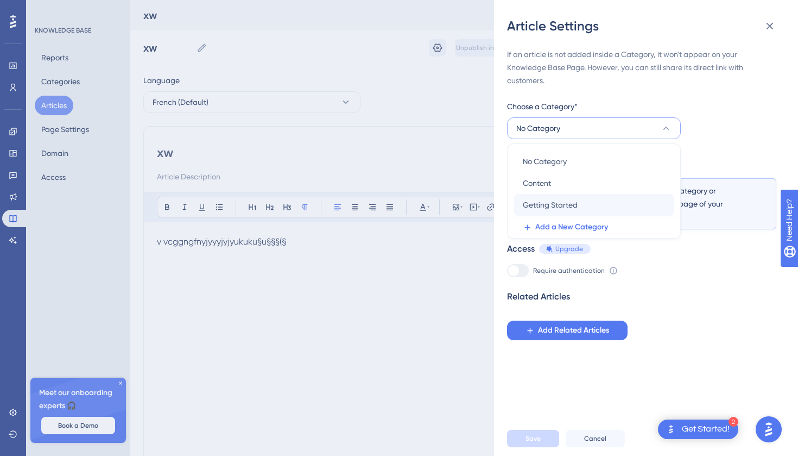
click at [564, 213] on div "Getting Started Getting Started" at bounding box center [594, 205] width 142 height 22
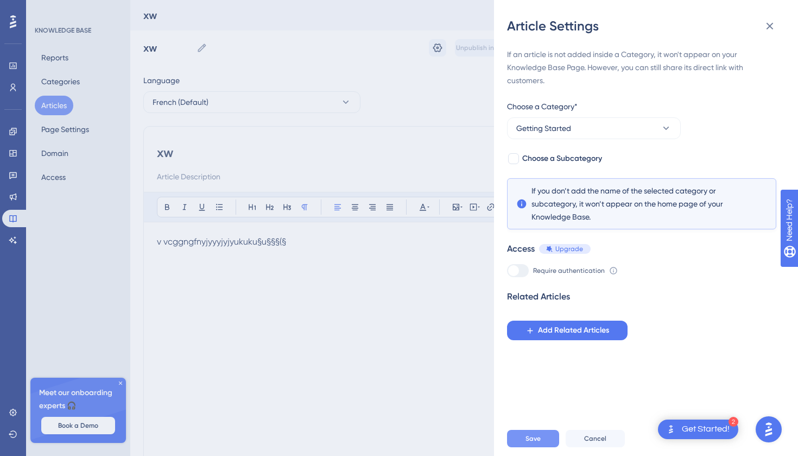
click at [533, 444] on button "Save" at bounding box center [533, 438] width 52 height 17
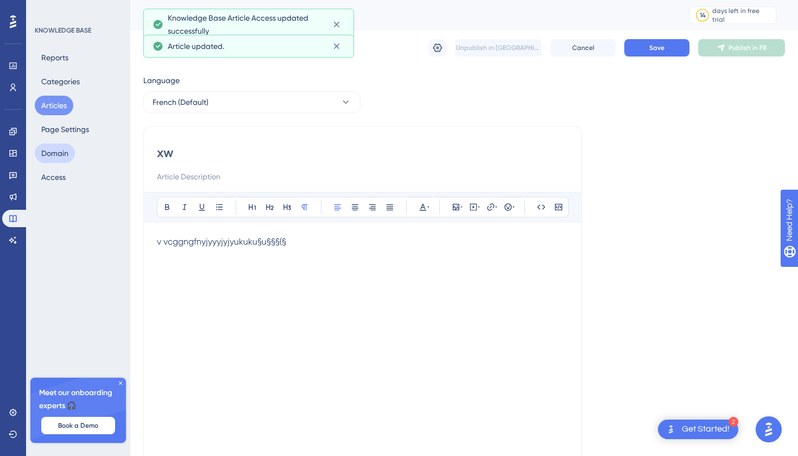
click at [71, 157] on button "Domain" at bounding box center [55, 153] width 40 height 20
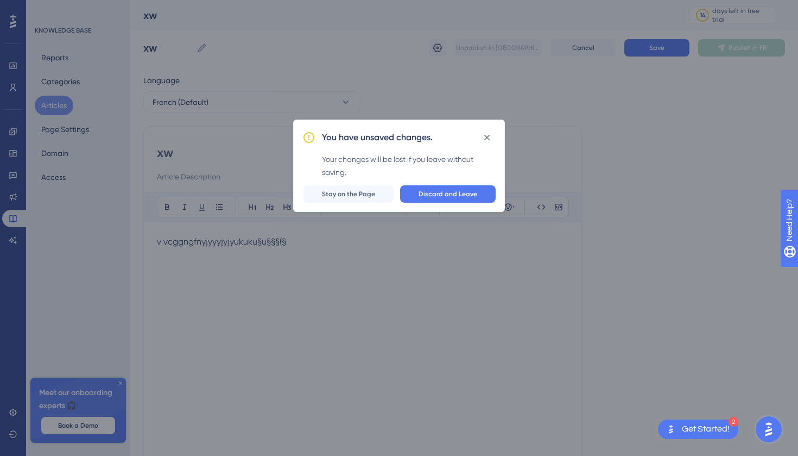
click at [68, 182] on div "You have unsaved changes. Your changes will be lost if you leave without saving…" at bounding box center [399, 228] width 798 height 456
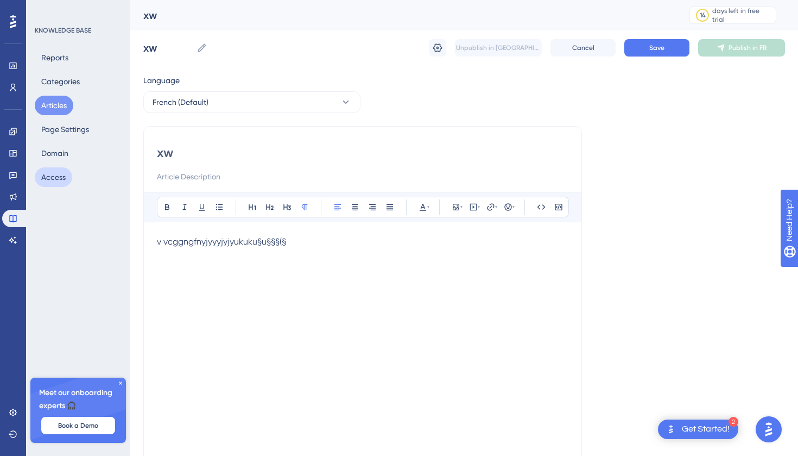
click at [62, 175] on button "Access" at bounding box center [53, 177] width 37 height 20
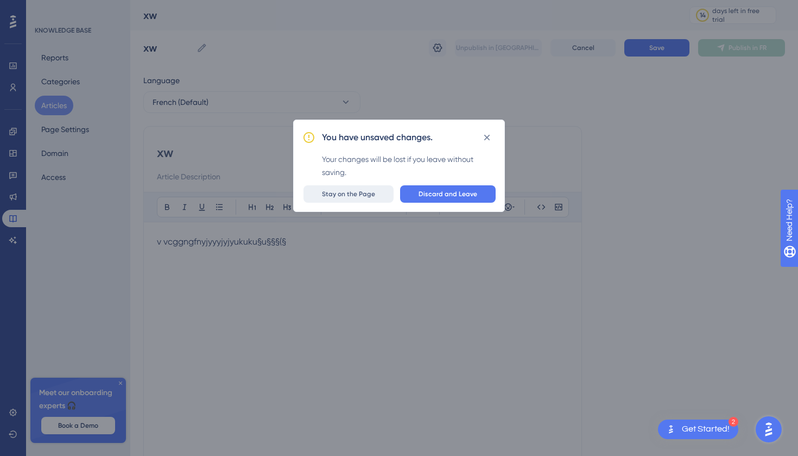
click at [371, 194] on span "Stay on the Page" at bounding box center [348, 194] width 53 height 9
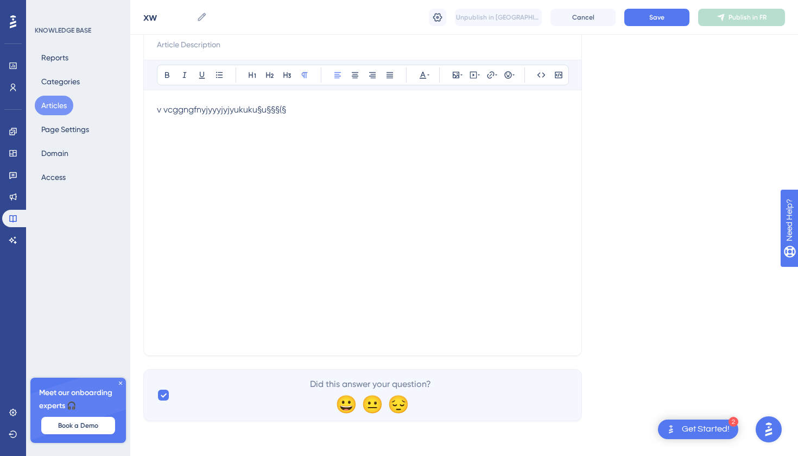
scroll to position [128, 0]
click at [647, 21] on button "Save" at bounding box center [657, 17] width 65 height 17
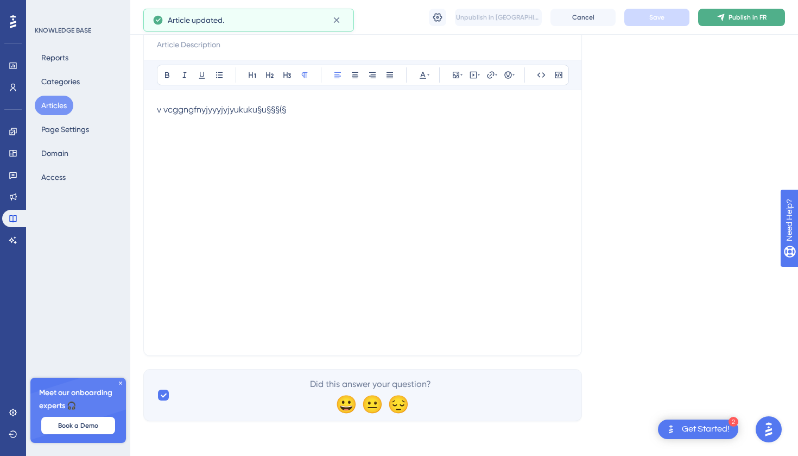
click at [723, 18] on icon at bounding box center [720, 17] width 7 height 7
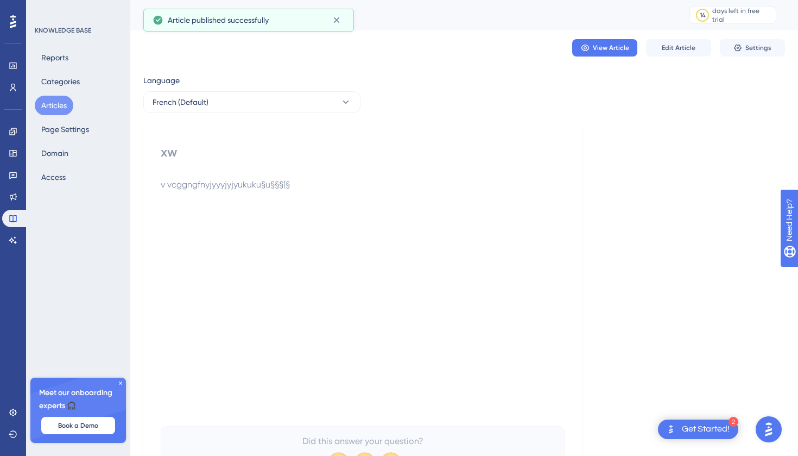
scroll to position [0, 0]
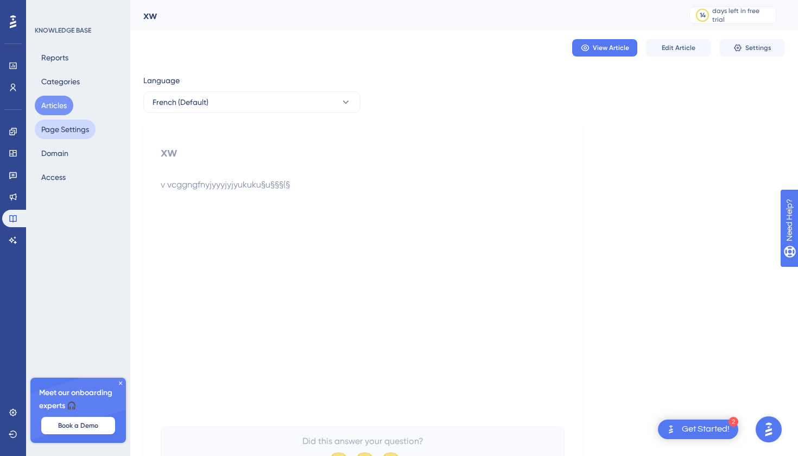
click at [81, 126] on button "Page Settings" at bounding box center [65, 129] width 61 height 20
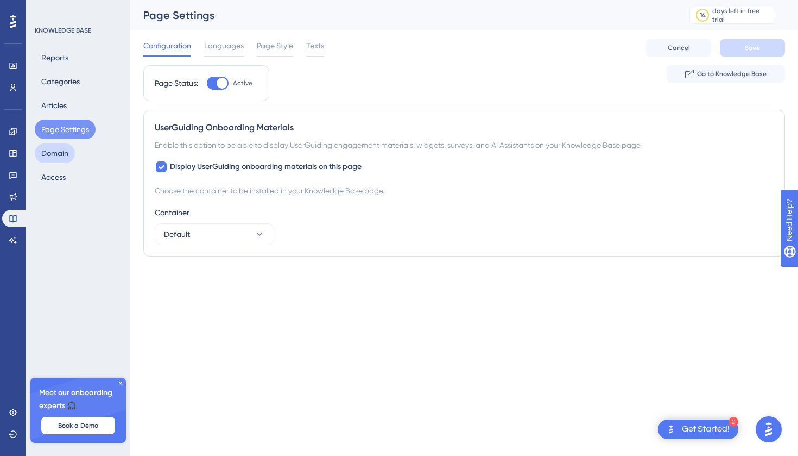
click at [72, 146] on button "Domain" at bounding box center [55, 153] width 40 height 20
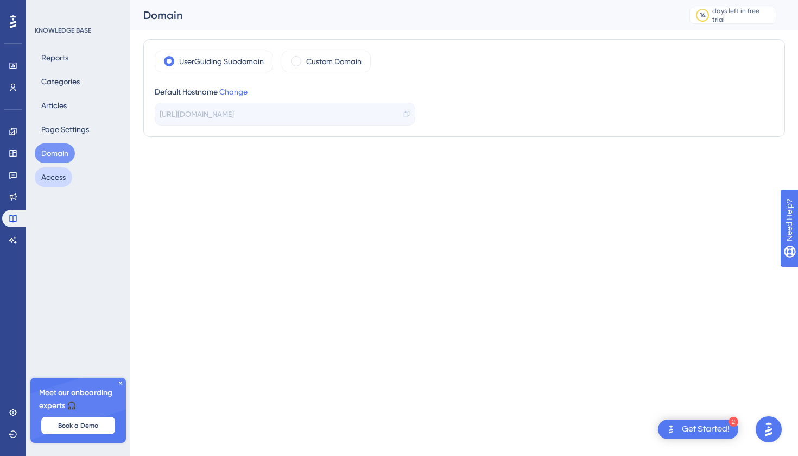
click at [59, 172] on button "Access" at bounding box center [53, 177] width 37 height 20
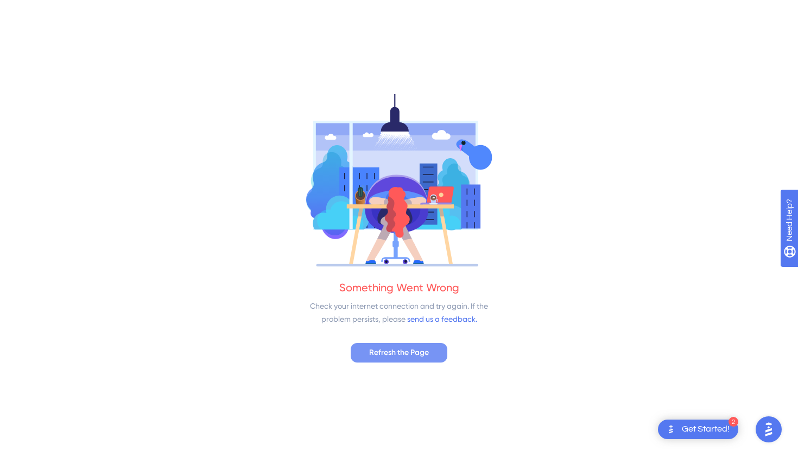
click at [381, 351] on span "Refresh the Page" at bounding box center [399, 352] width 60 height 13
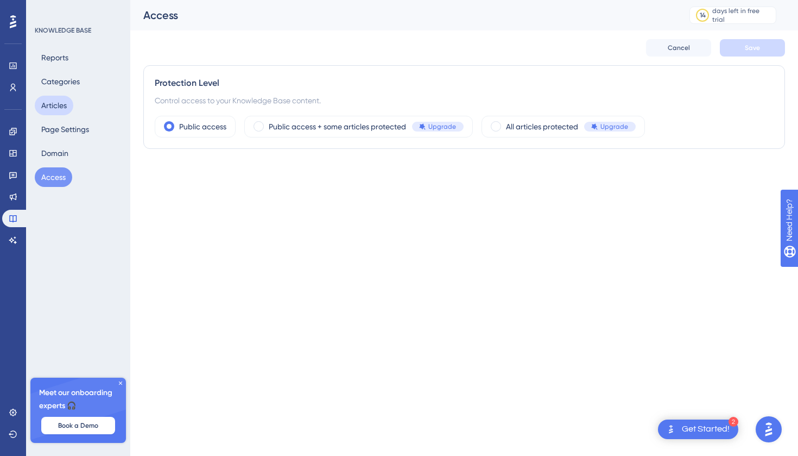
click at [59, 108] on button "Articles" at bounding box center [54, 106] width 39 height 20
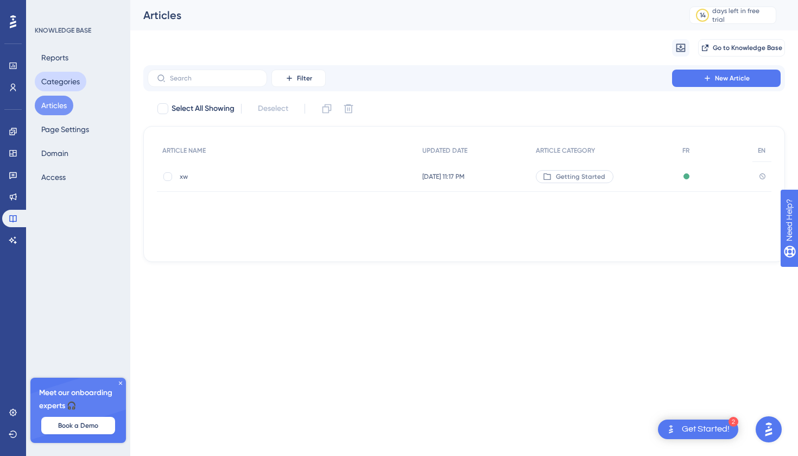
click at [62, 84] on button "Categories" at bounding box center [61, 82] width 52 height 20
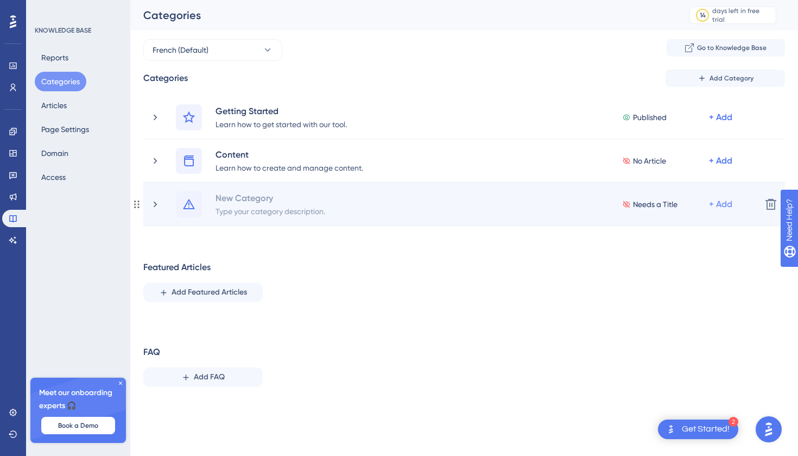
click at [720, 204] on div "+ Add" at bounding box center [720, 204] width 23 height 13
click at [710, 251] on div "Add Articles Add Articles" at bounding box center [678, 255] width 77 height 22
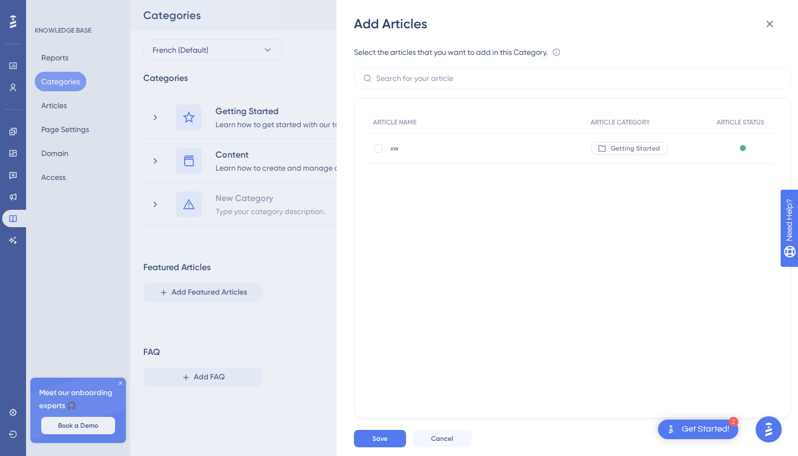
click at [509, 145] on span "xw" at bounding box center [466, 148] width 152 height 9
click at [377, 150] on div at bounding box center [378, 148] width 9 height 9
checkbox input "true"
click at [368, 434] on button "Save" at bounding box center [380, 438] width 52 height 17
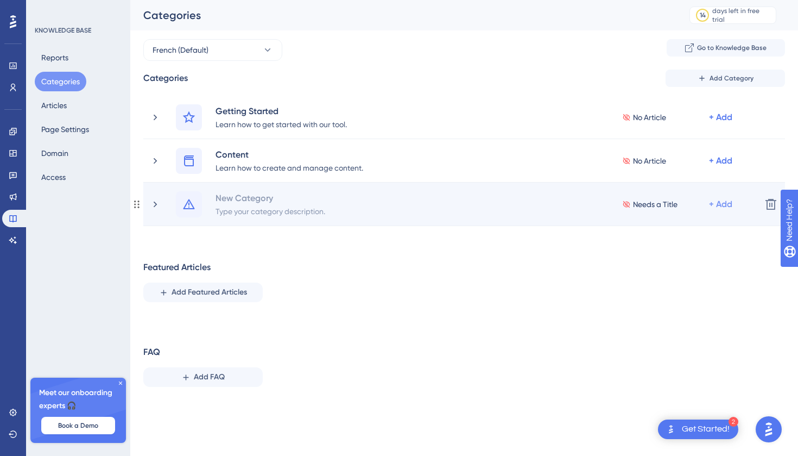
click at [728, 203] on div "+ Add" at bounding box center [720, 204] width 23 height 13
click at [680, 201] on div "Needs a Title" at bounding box center [665, 204] width 87 height 13
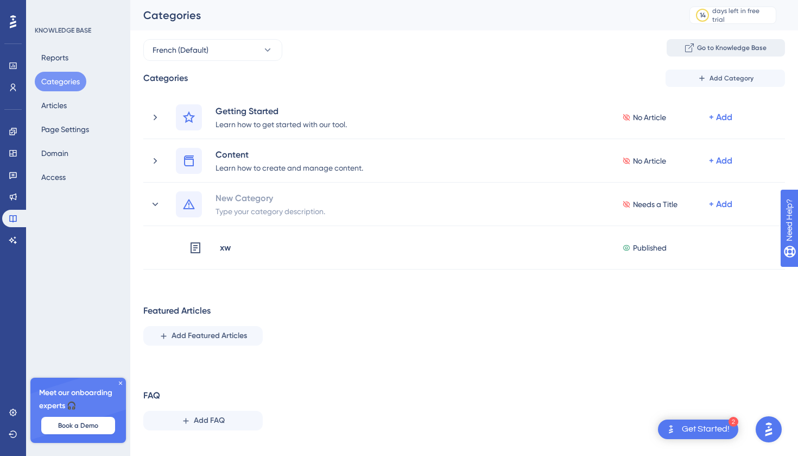
click at [720, 49] on span "Go to Knowledge Base" at bounding box center [732, 47] width 70 height 9
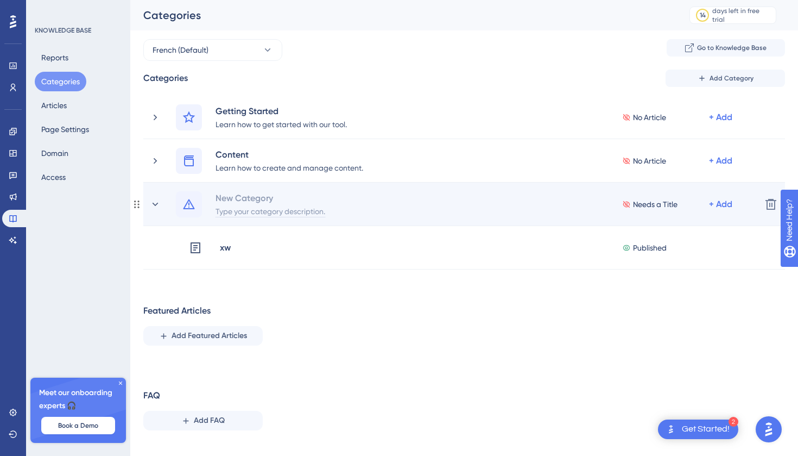
click at [243, 212] on div "Type your category description." at bounding box center [270, 210] width 111 height 13
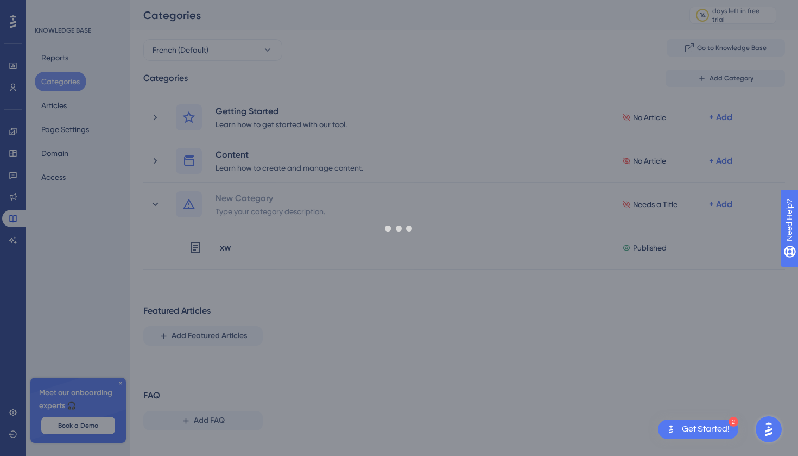
click at [0, 0] on div "Performance Users Engagement Widgets Feedback Product Updates Knowledge Base AI…" at bounding box center [0, 0] width 0 height 0
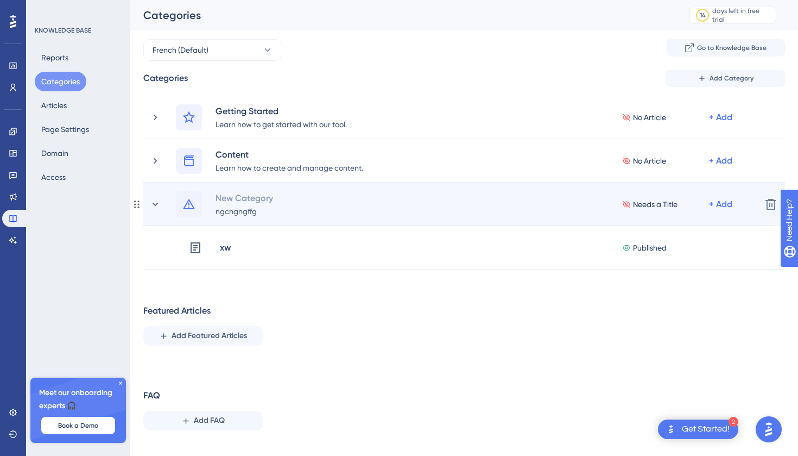
click at [651, 202] on span "Needs a Title" at bounding box center [655, 204] width 45 height 13
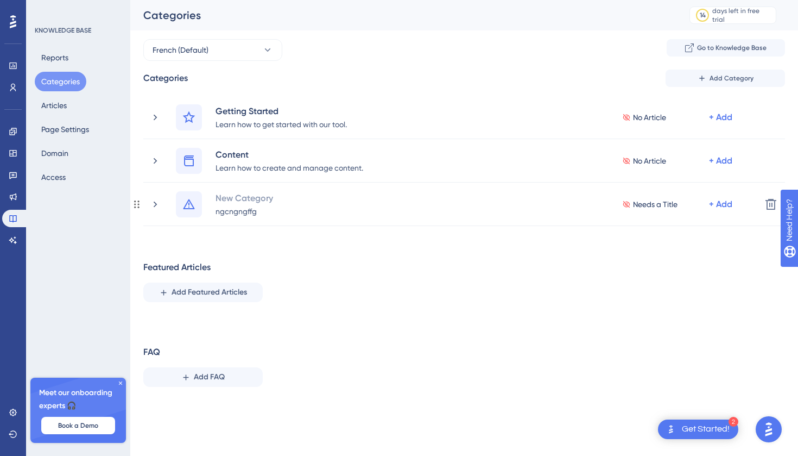
click at [651, 202] on span "Needs a Title" at bounding box center [655, 204] width 45 height 13
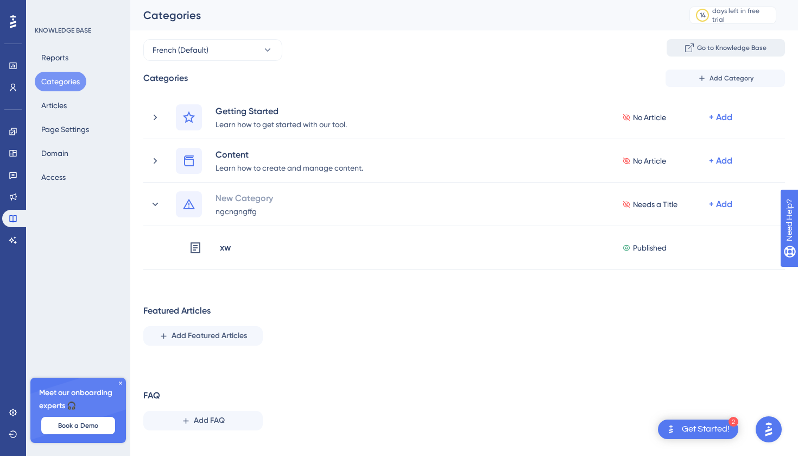
click at [691, 48] on icon at bounding box center [691, 45] width 5 height 5
click at [693, 82] on button "Add Category" at bounding box center [725, 78] width 119 height 17
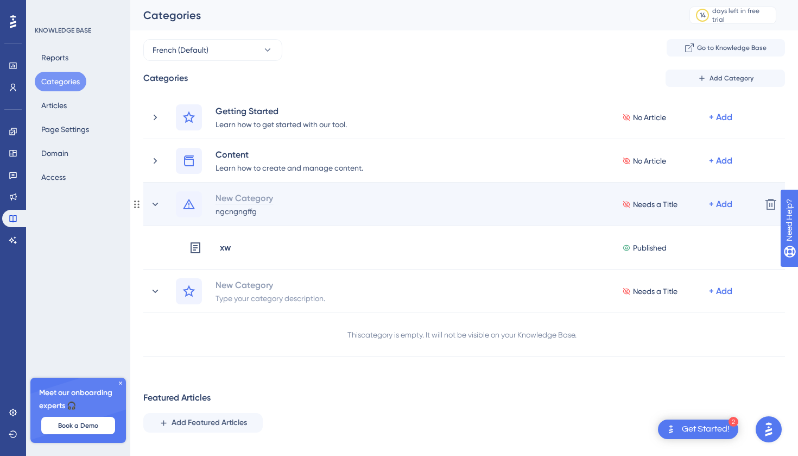
click at [268, 201] on div "New Category" at bounding box center [244, 197] width 59 height 13
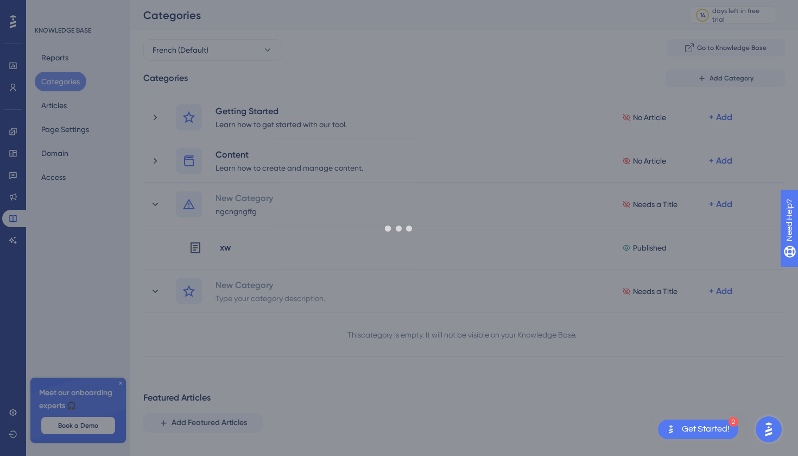
click at [0, 0] on div "Performance Users Engagement Widgets Feedback Product Updates Knowledge Base AI…" at bounding box center [0, 0] width 0 height 0
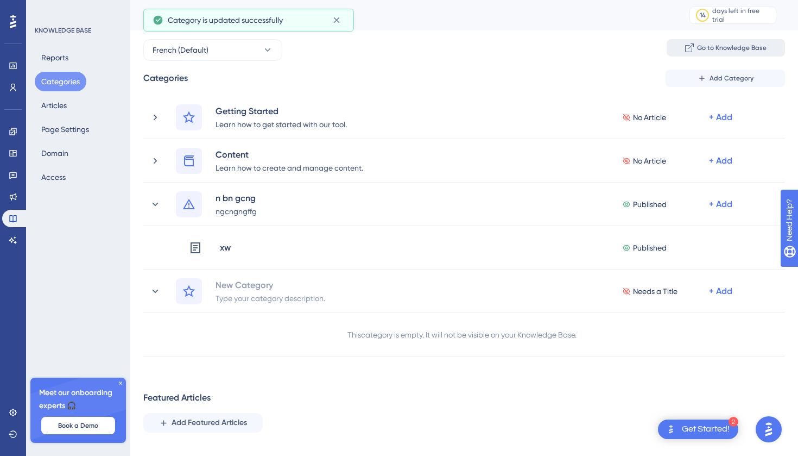
click at [710, 54] on button "Go to Knowledge Base" at bounding box center [726, 47] width 118 height 17
click at [716, 47] on span "Go to Knowledge Base" at bounding box center [732, 47] width 70 height 9
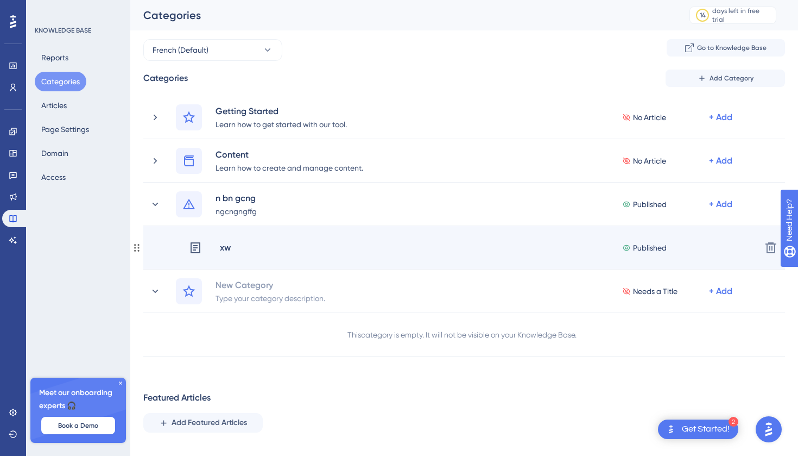
click at [365, 244] on div "xw Published + Add" at bounding box center [471, 248] width 564 height 14
click at [279, 248] on div "xw Published + Add" at bounding box center [471, 248] width 564 height 14
click at [217, 242] on div "xw" at bounding box center [210, 248] width 42 height 14
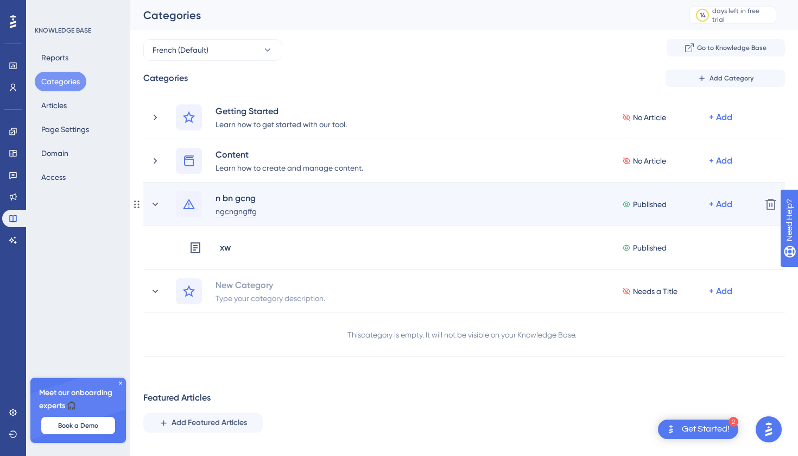
click at [226, 206] on div "ngcngngffg" at bounding box center [236, 210] width 42 height 13
click at [229, 199] on div "n bn gcng" at bounding box center [236, 197] width 42 height 13
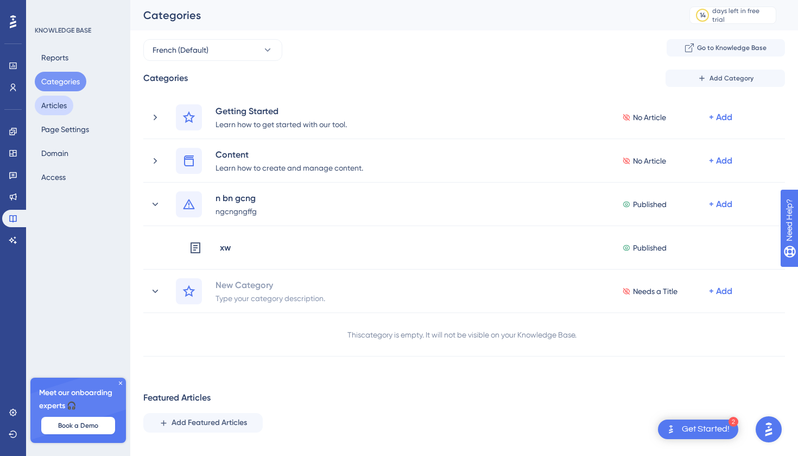
click at [70, 99] on button "Articles" at bounding box center [54, 106] width 39 height 20
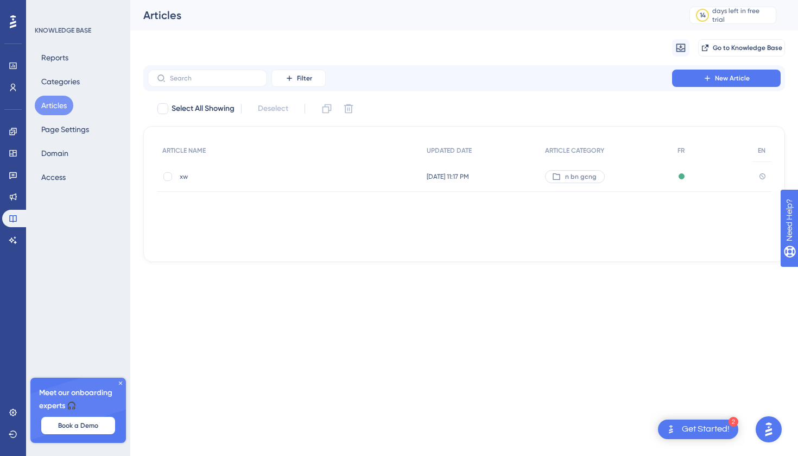
click at [241, 175] on span "xw" at bounding box center [267, 176] width 174 height 9
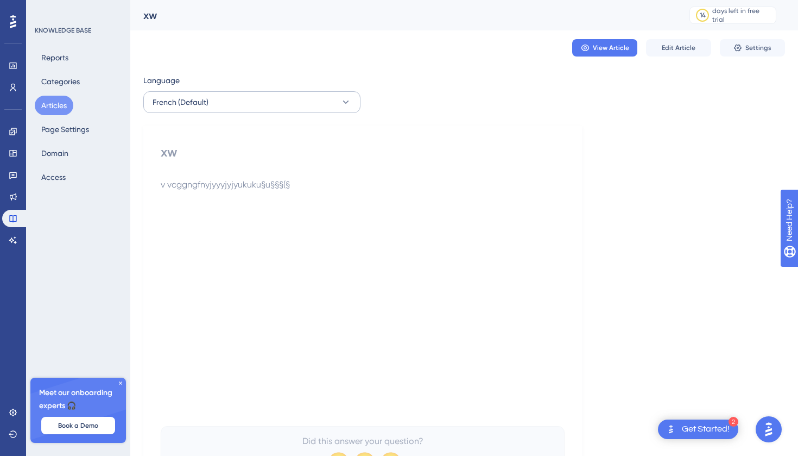
click at [319, 98] on button "French (Default)" at bounding box center [251, 102] width 217 height 22
click at [310, 153] on span "No translation" at bounding box center [314, 157] width 44 height 9
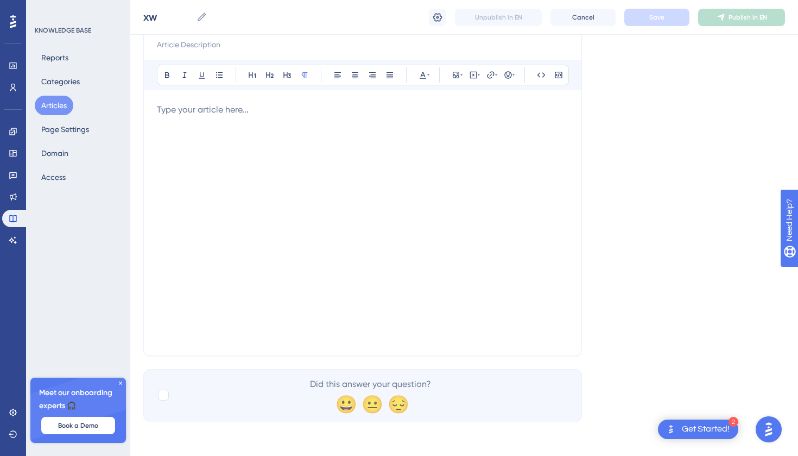
scroll to position [128, 0]
click at [457, 73] on icon at bounding box center [456, 75] width 9 height 9
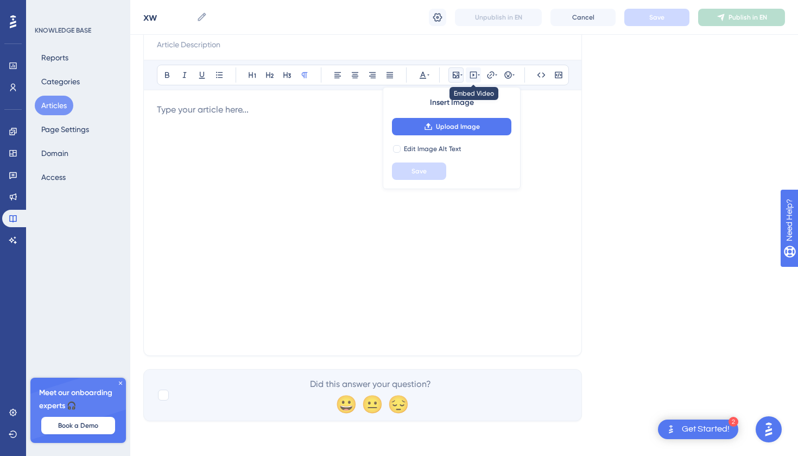
click at [477, 74] on icon at bounding box center [473, 75] width 7 height 7
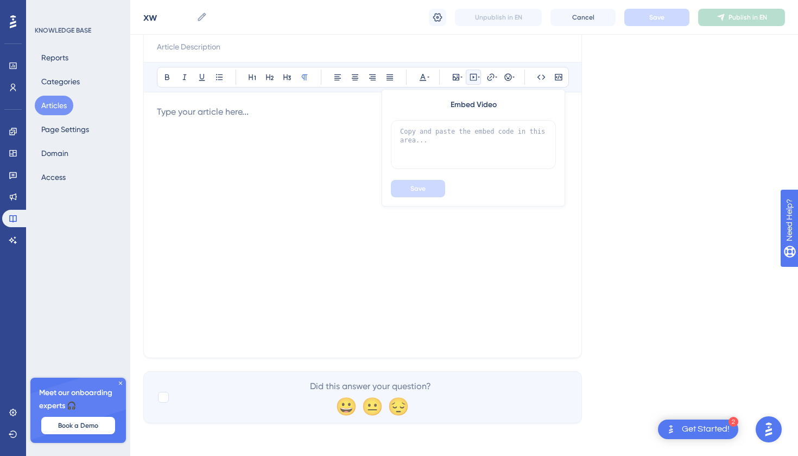
scroll to position [124, 0]
click at [458, 79] on icon at bounding box center [456, 78] width 9 height 9
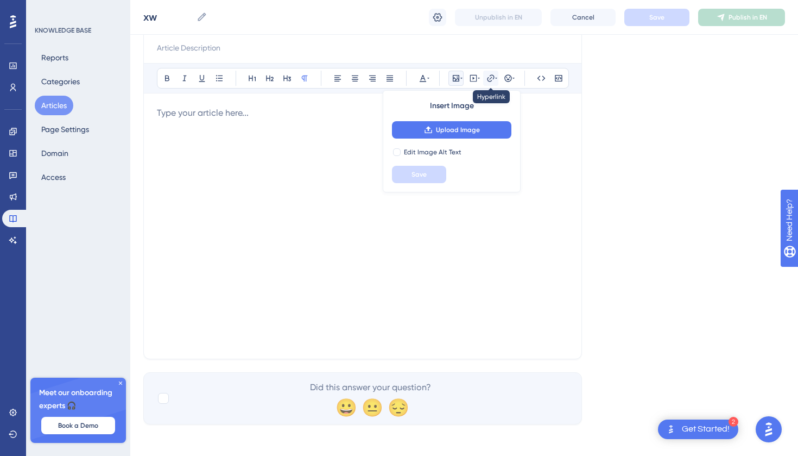
click at [494, 78] on icon at bounding box center [490, 77] width 7 height 7
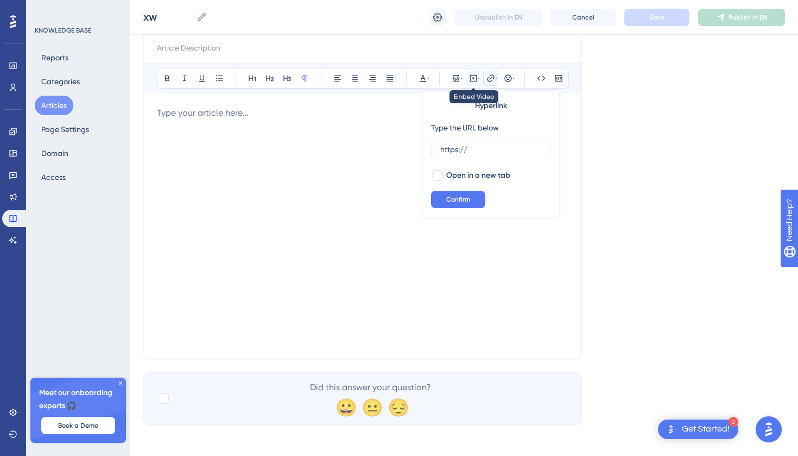
click at [469, 74] on icon at bounding box center [473, 78] width 9 height 9
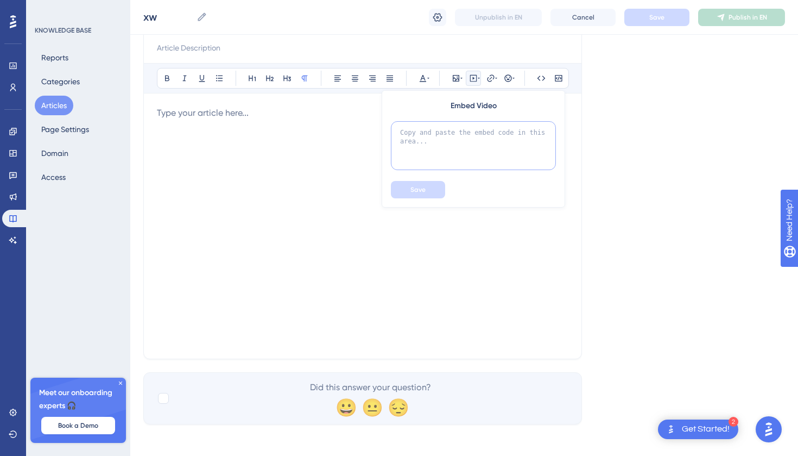
click at [465, 143] on textarea at bounding box center [473, 145] width 165 height 49
click at [389, 80] on icon at bounding box center [390, 78] width 9 height 9
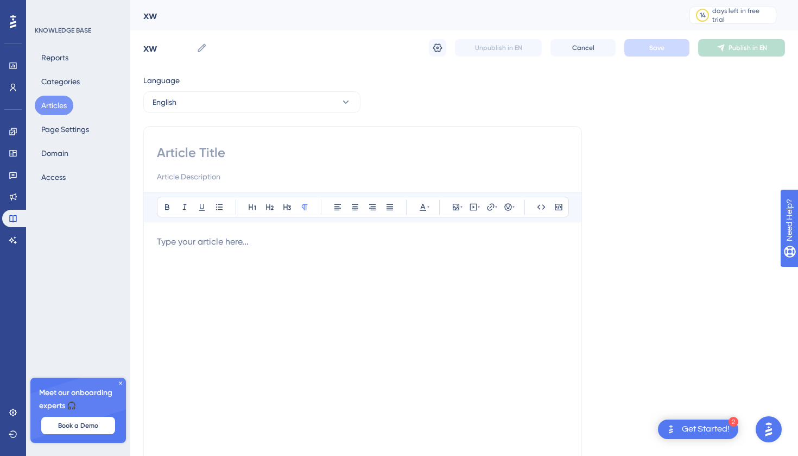
scroll to position [0, 0]
click at [46, 179] on button "Access" at bounding box center [53, 177] width 37 height 20
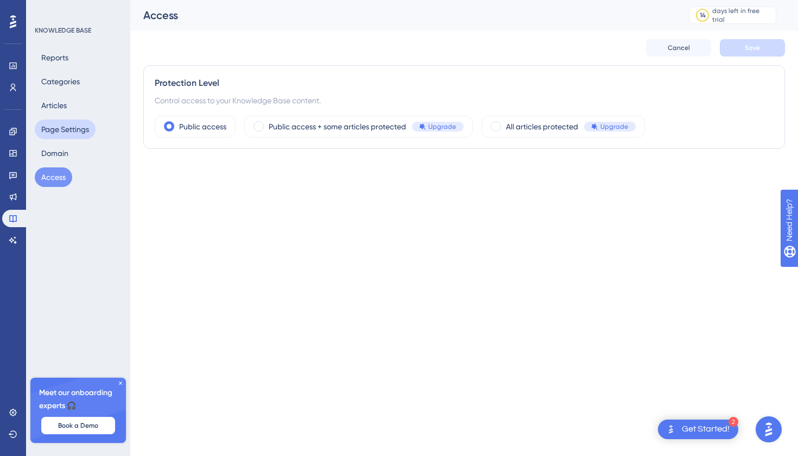
click at [60, 134] on button "Page Settings" at bounding box center [65, 129] width 61 height 20
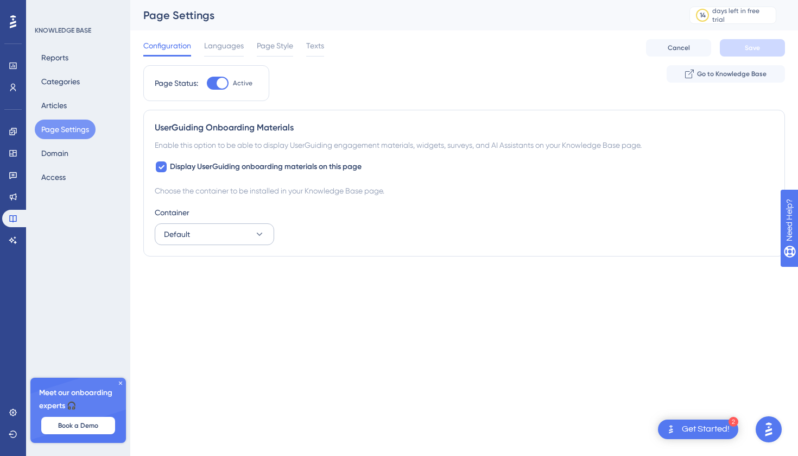
click at [220, 242] on button "Default" at bounding box center [214, 234] width 119 height 22
click at [220, 241] on button "Default" at bounding box center [214, 234] width 119 height 22
click at [5, 197] on link at bounding box center [13, 196] width 22 height 17
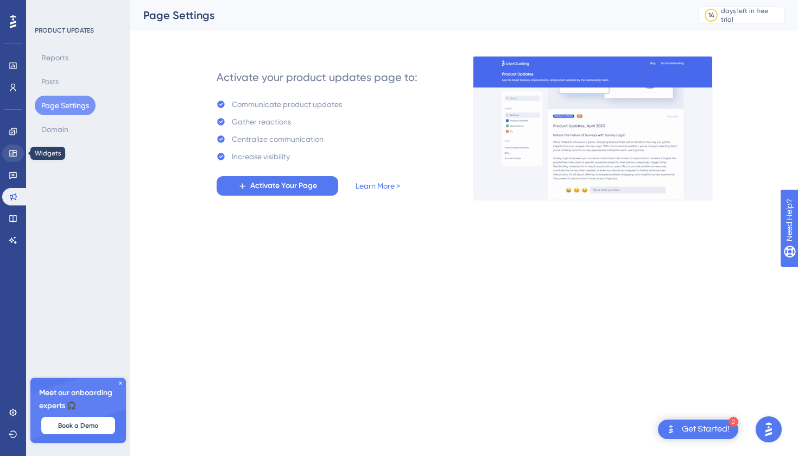
click at [16, 155] on icon at bounding box center [12, 153] width 7 height 7
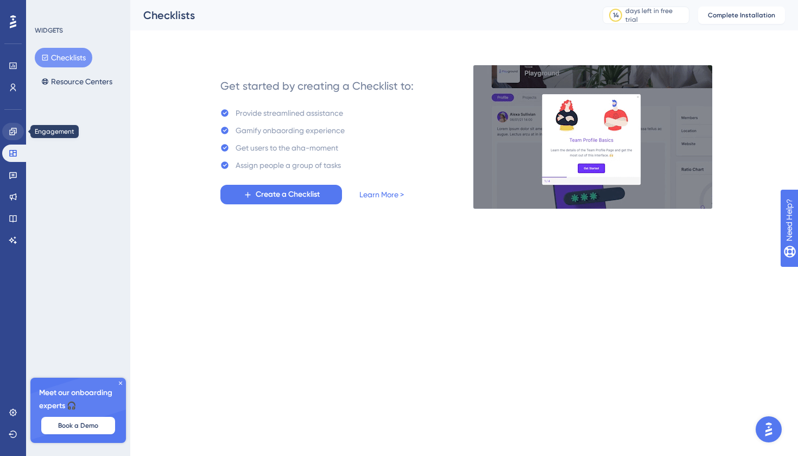
click at [8, 134] on link at bounding box center [13, 131] width 22 height 17
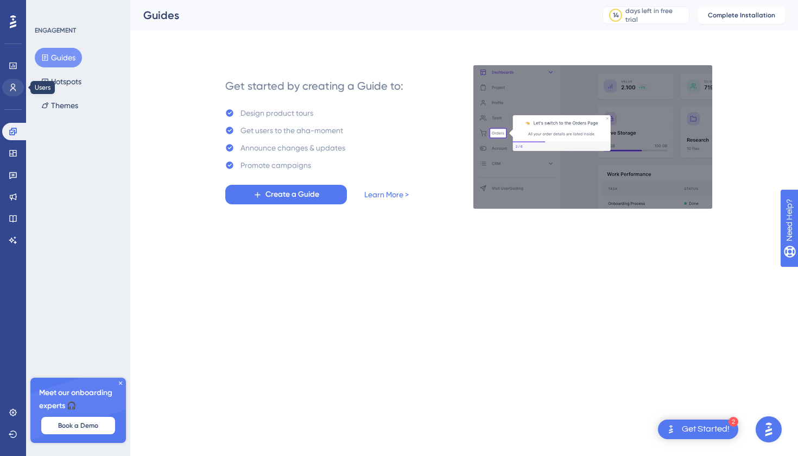
click at [7, 89] on link at bounding box center [13, 87] width 22 height 17
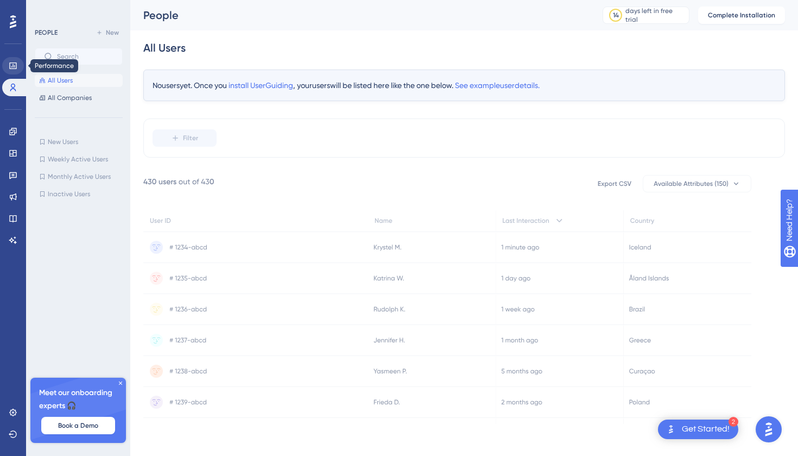
click at [10, 72] on link at bounding box center [13, 65] width 22 height 17
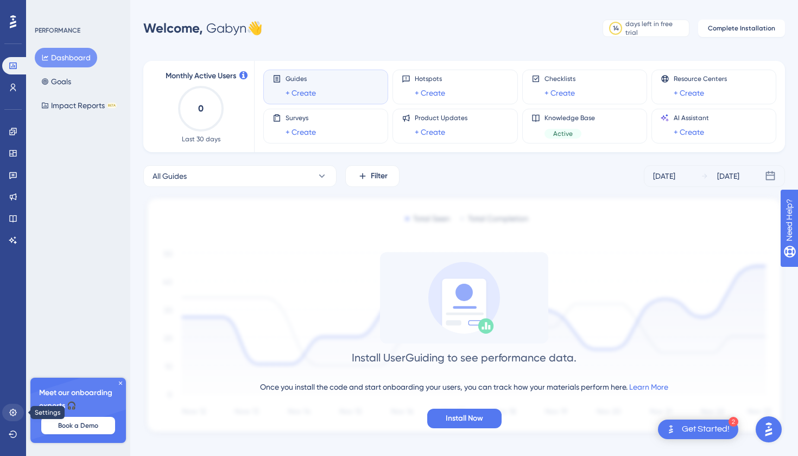
click at [9, 417] on link at bounding box center [13, 411] width 22 height 17
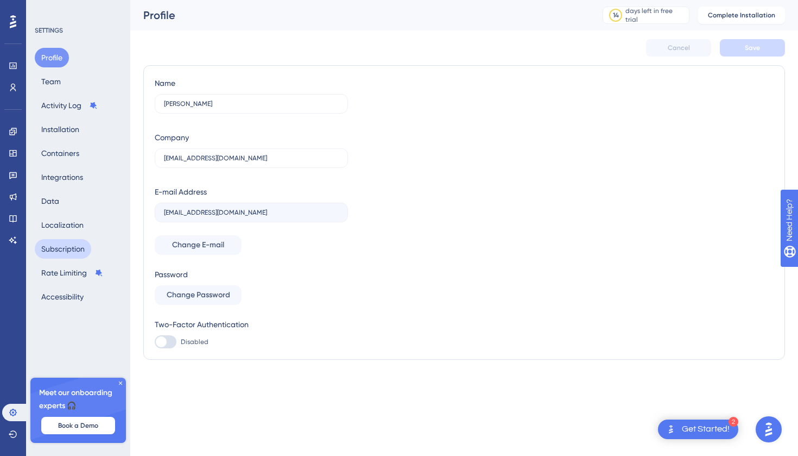
click at [53, 248] on button "Subscription" at bounding box center [63, 249] width 56 height 20
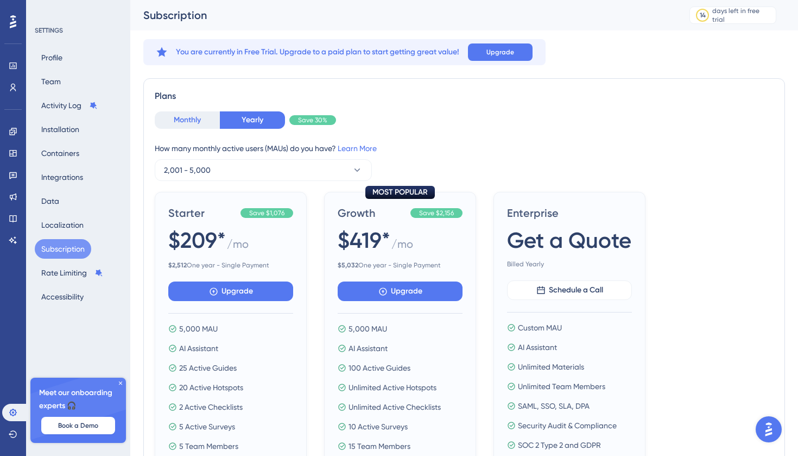
click at [173, 123] on button "Monthly" at bounding box center [187, 119] width 65 height 17
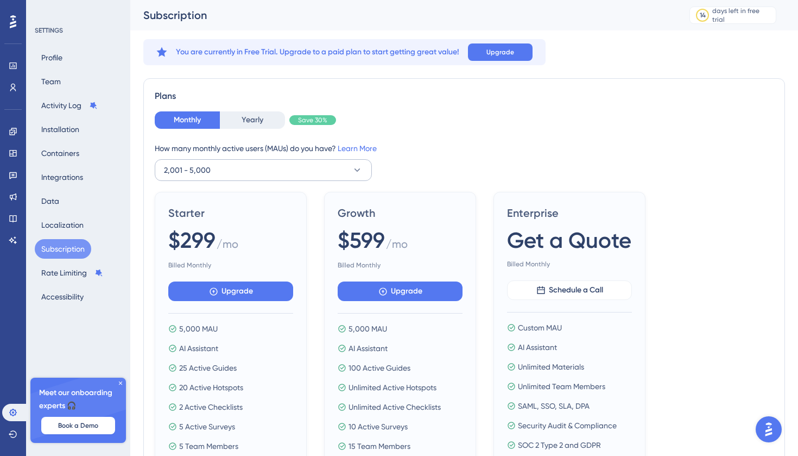
click at [231, 166] on button "2,001 - 5,000" at bounding box center [263, 170] width 217 height 22
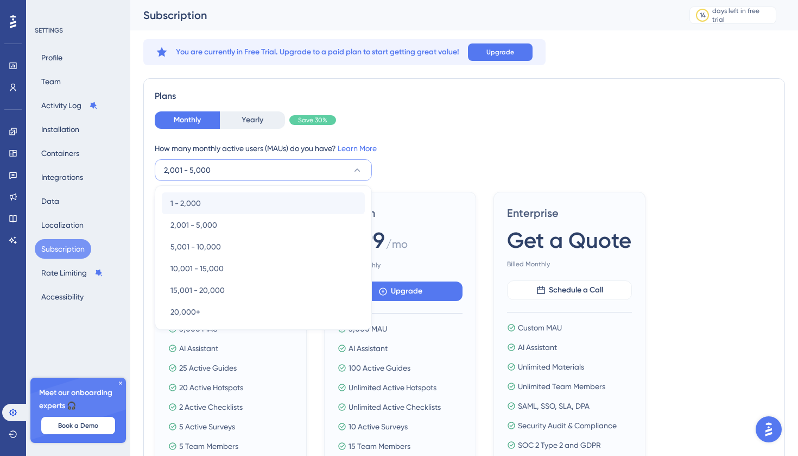
click at [211, 209] on div "1 - 2,000 1 - 2,000" at bounding box center [264, 203] width 186 height 22
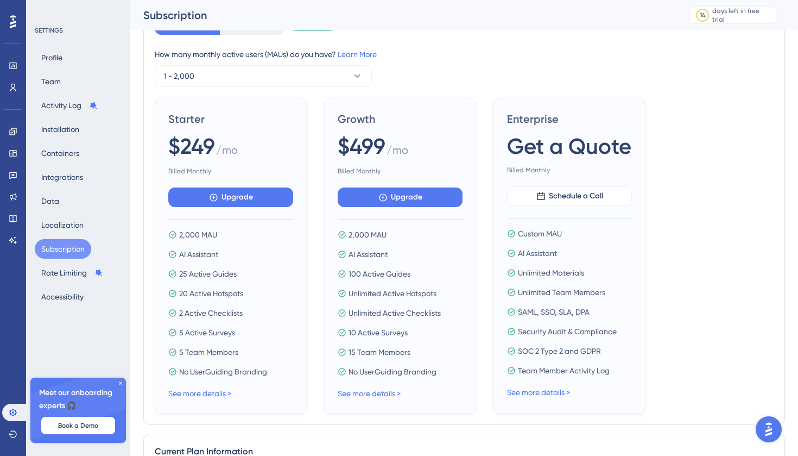
scroll to position [102, 0]
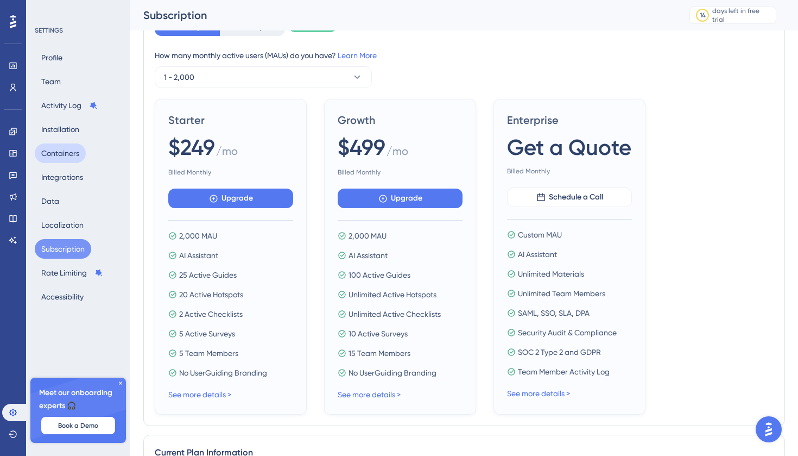
click at [68, 157] on button "Containers" at bounding box center [60, 153] width 51 height 20
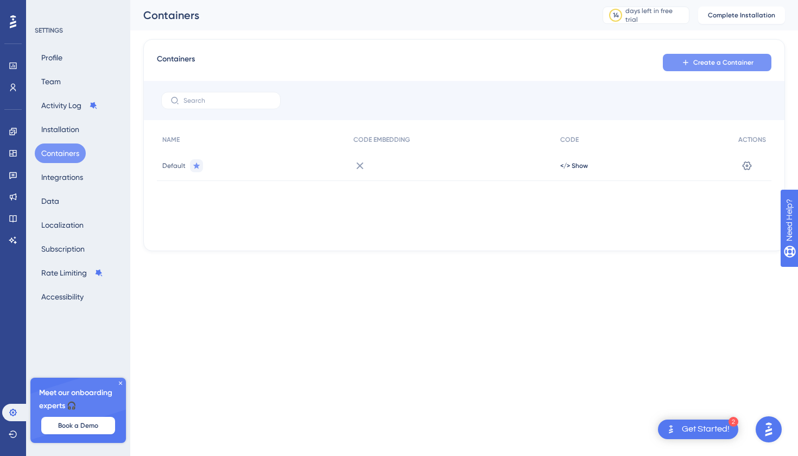
click at [712, 60] on span "Create a Container" at bounding box center [723, 62] width 60 height 9
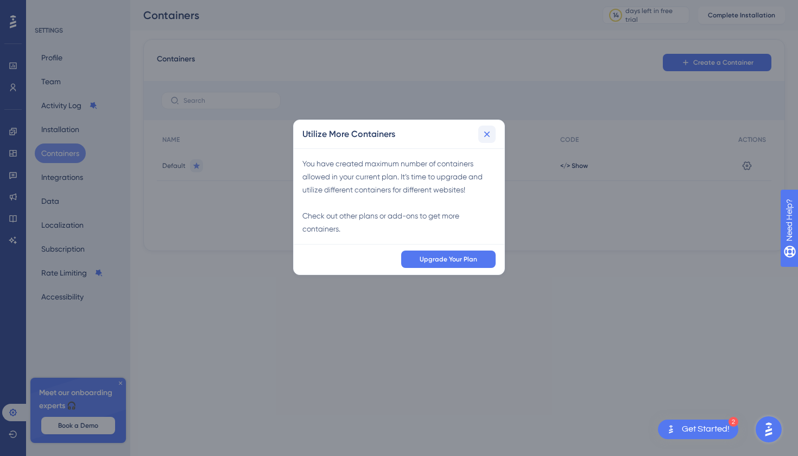
click at [491, 133] on icon at bounding box center [487, 134] width 11 height 11
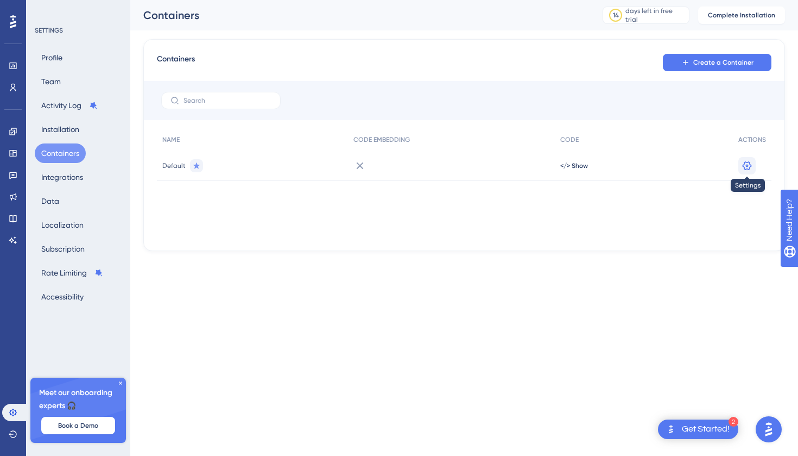
click at [748, 169] on icon at bounding box center [747, 165] width 11 height 11
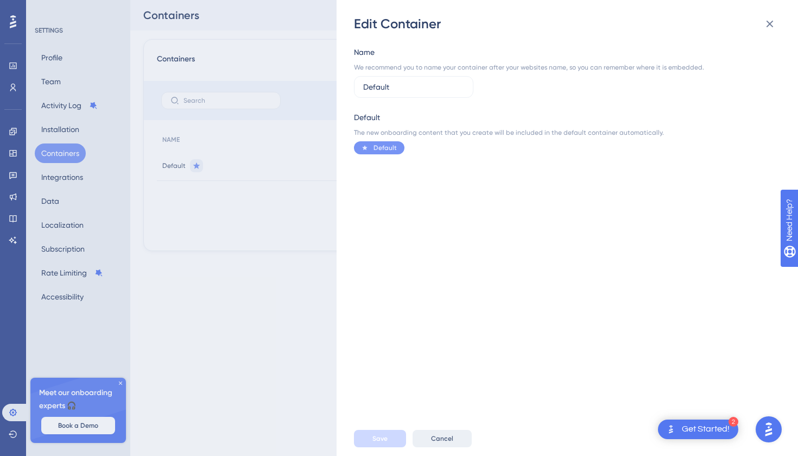
click at [424, 436] on button "Cancel" at bounding box center [442, 438] width 59 height 17
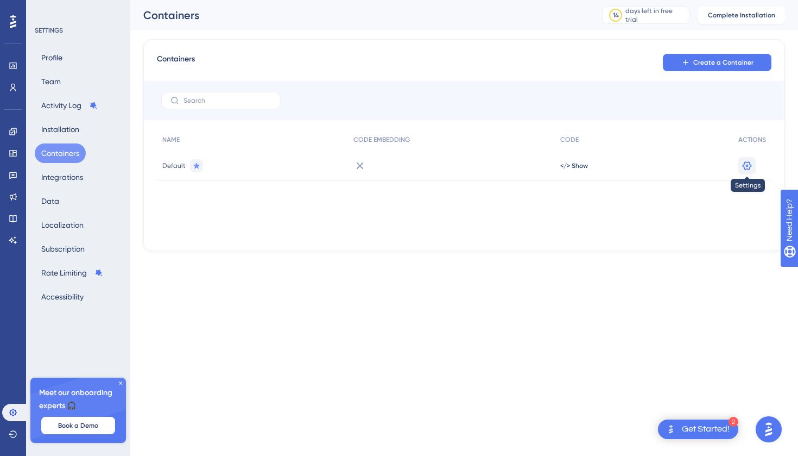
click at [747, 167] on icon at bounding box center [747, 165] width 11 height 11
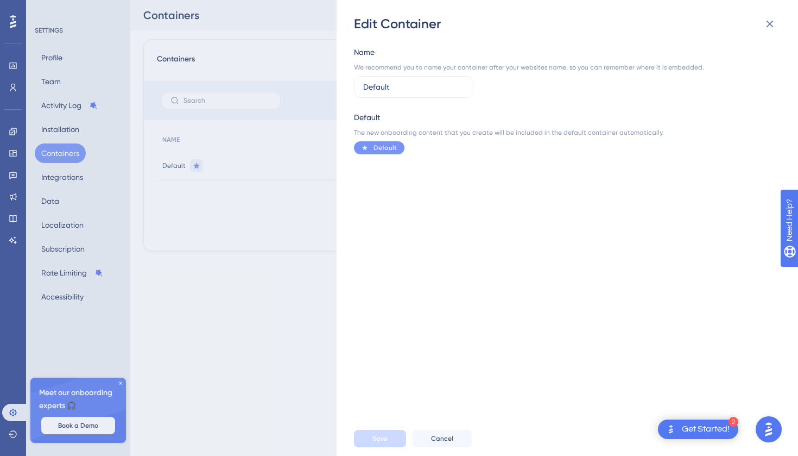
click at [0, 0] on div "Edit Container Name We recommend you to name your container after your websites…" at bounding box center [0, 0] width 0 height 0
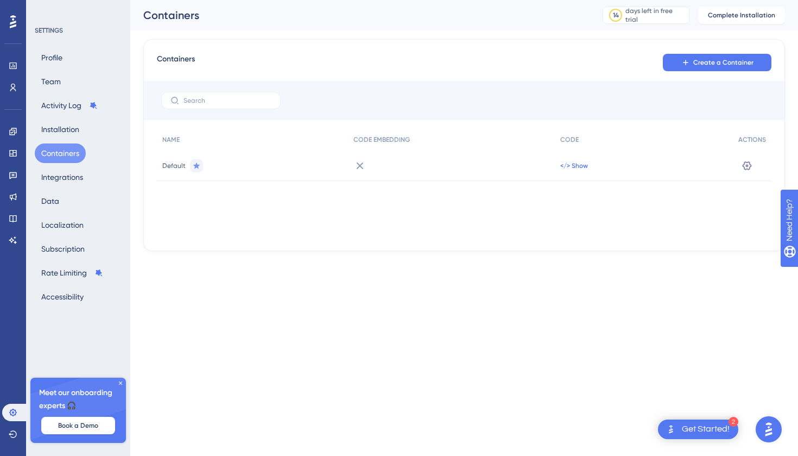
click at [569, 167] on span "</> Show" at bounding box center [574, 165] width 28 height 9
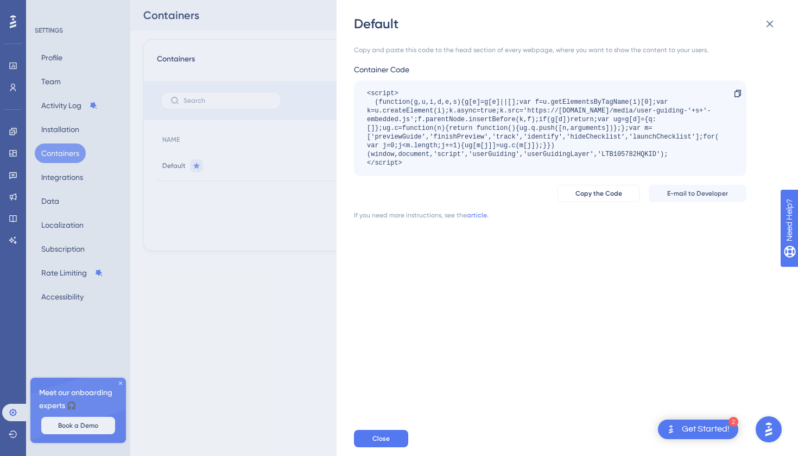
click at [0, 0] on div "Default Copy and paste this code to the head section of every webpage, where yo…" at bounding box center [0, 0] width 0 height 0
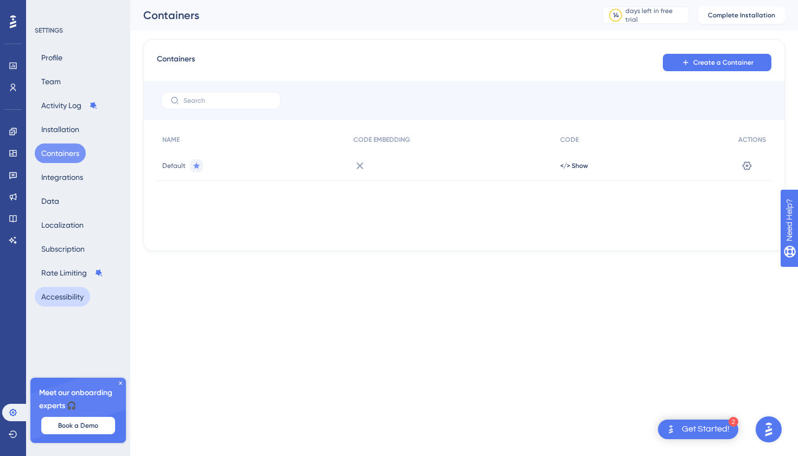
click at [74, 294] on button "Accessibility" at bounding box center [62, 297] width 55 height 20
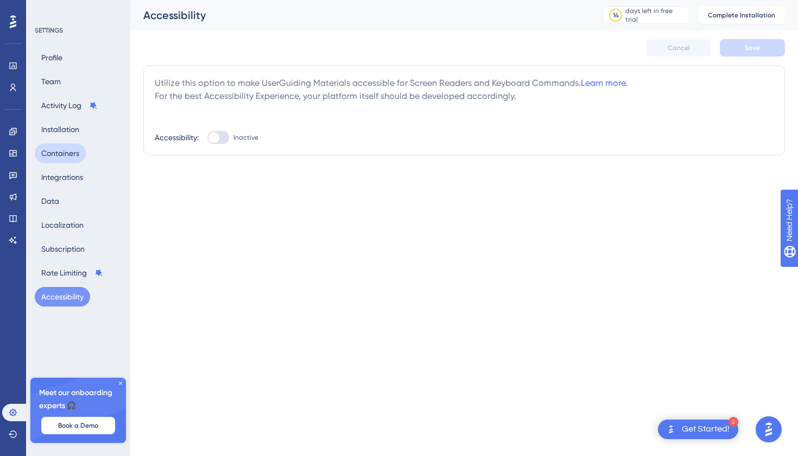
click at [62, 155] on button "Containers" at bounding box center [60, 153] width 51 height 20
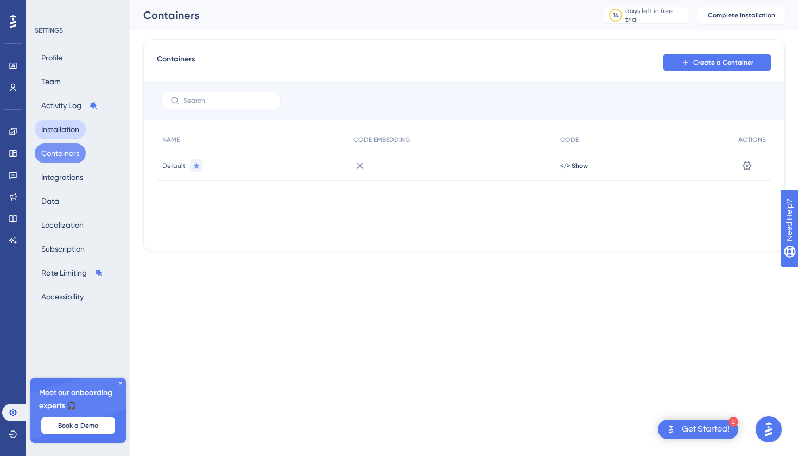
click at [70, 125] on button "Installation" at bounding box center [60, 129] width 51 height 20
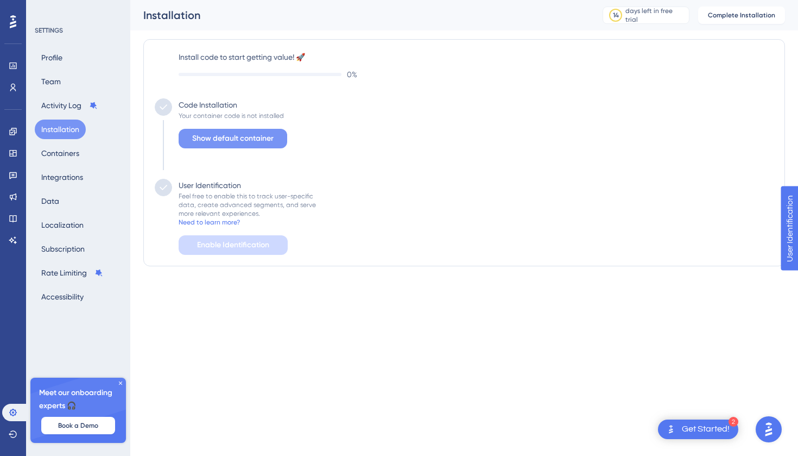
click at [195, 137] on span "Show default container" at bounding box center [232, 138] width 81 height 13
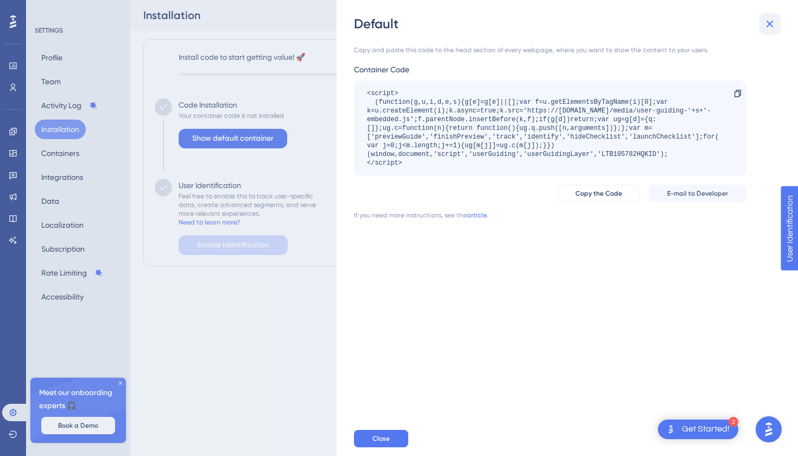
click at [768, 23] on icon at bounding box center [770, 23] width 13 height 13
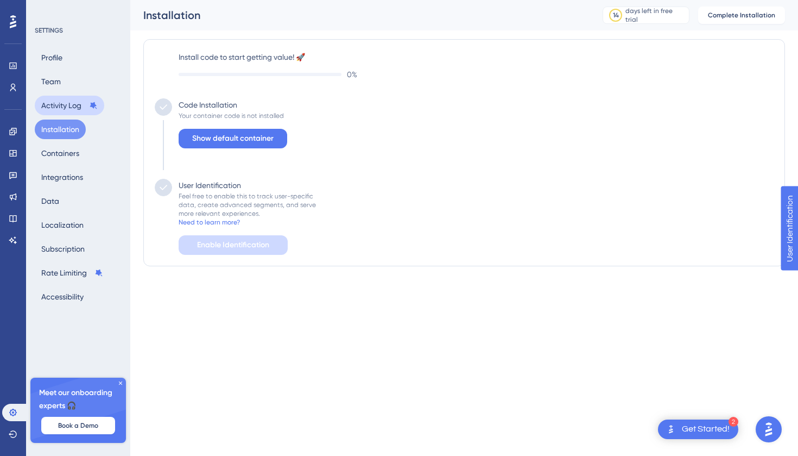
click at [64, 108] on button "Activity Log" at bounding box center [70, 106] width 70 height 20
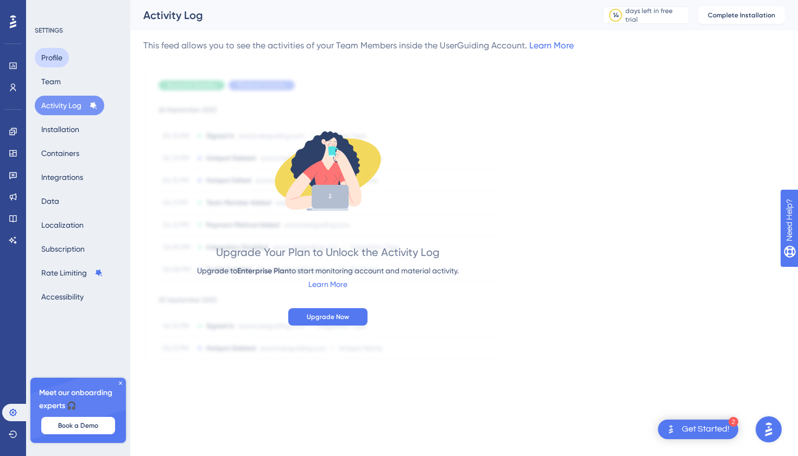
click at [66, 60] on button "Profile" at bounding box center [52, 58] width 34 height 20
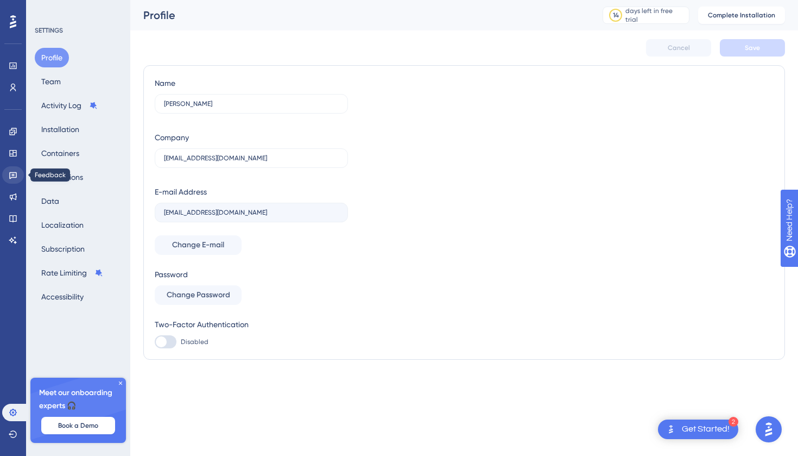
click at [15, 178] on icon at bounding box center [13, 175] width 9 height 9
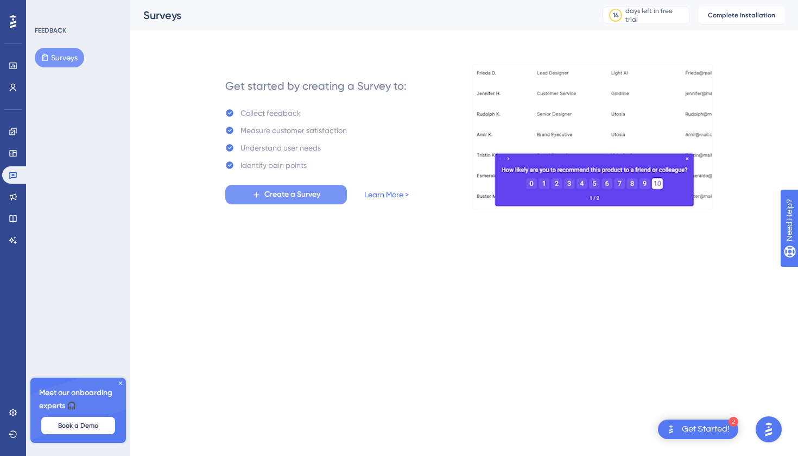
click at [235, 195] on button "Create a Survey" at bounding box center [286, 195] width 122 height 20
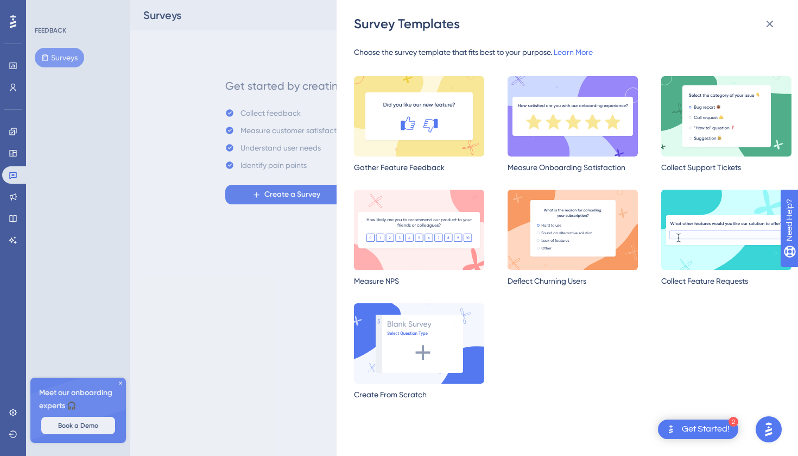
click at [0, 0] on div "Survey Templates Choose the survey template that fits best to your purpose. Lea…" at bounding box center [0, 0] width 0 height 0
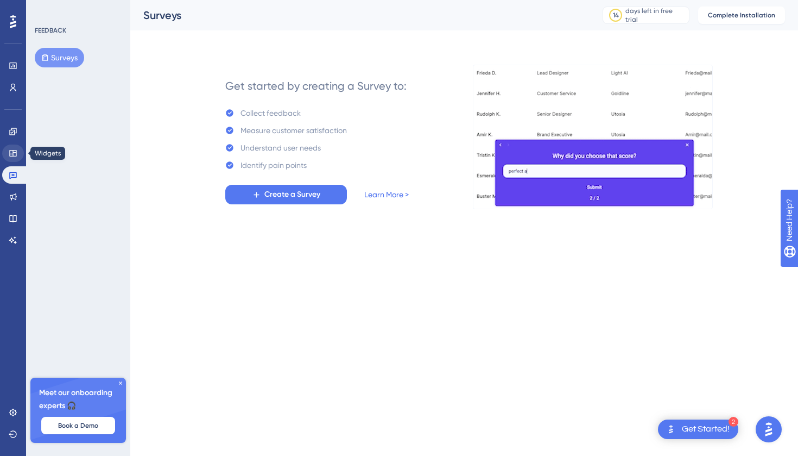
click at [16, 154] on icon at bounding box center [13, 153] width 9 height 9
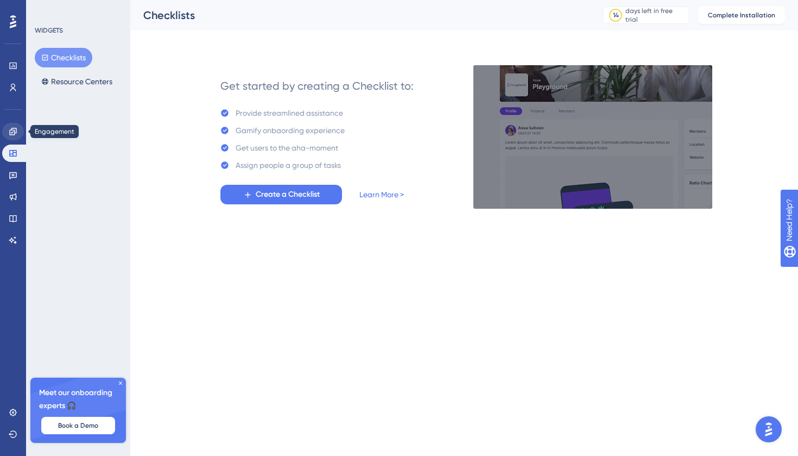
click at [11, 131] on icon at bounding box center [13, 131] width 9 height 9
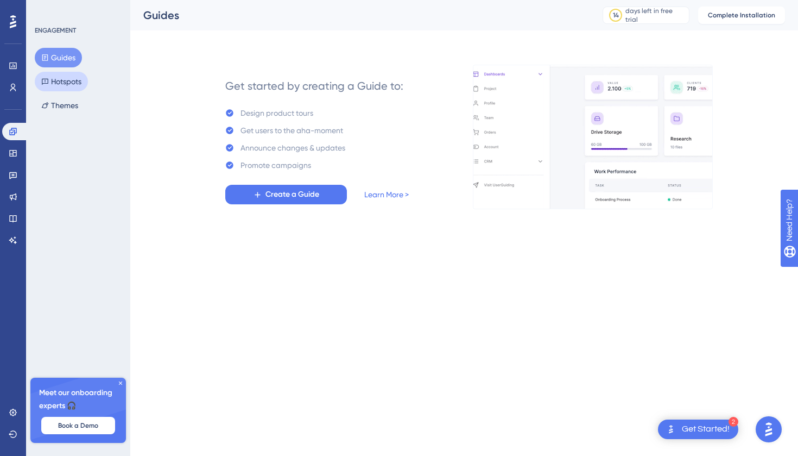
click at [62, 79] on button "Hotspots" at bounding box center [61, 82] width 53 height 20
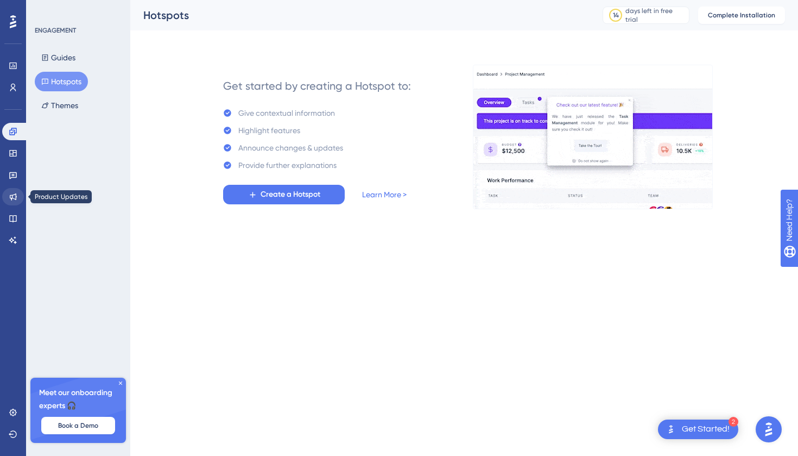
click at [13, 199] on icon at bounding box center [13, 196] width 9 height 9
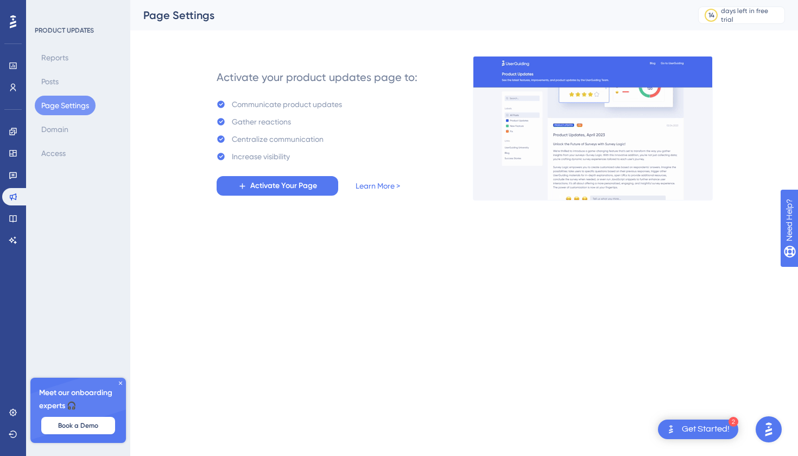
click at [11, 209] on div "Engagement Widgets Feedback Product Updates Knowledge Base AI Assistant" at bounding box center [13, 186] width 22 height 126
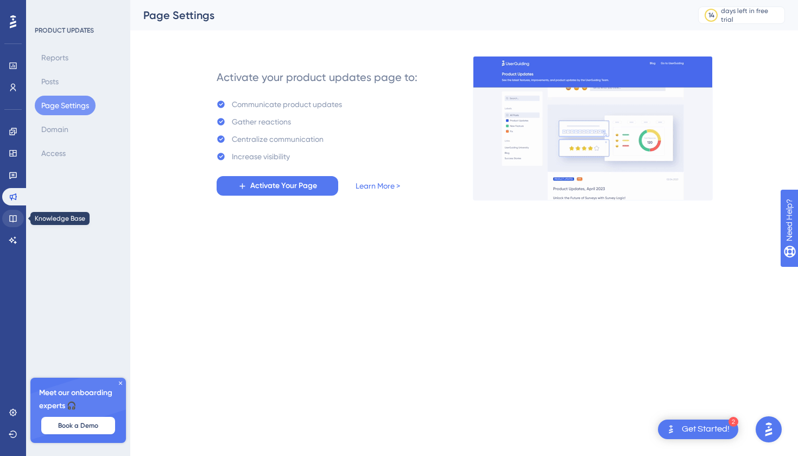
click at [10, 212] on link at bounding box center [13, 218] width 22 height 17
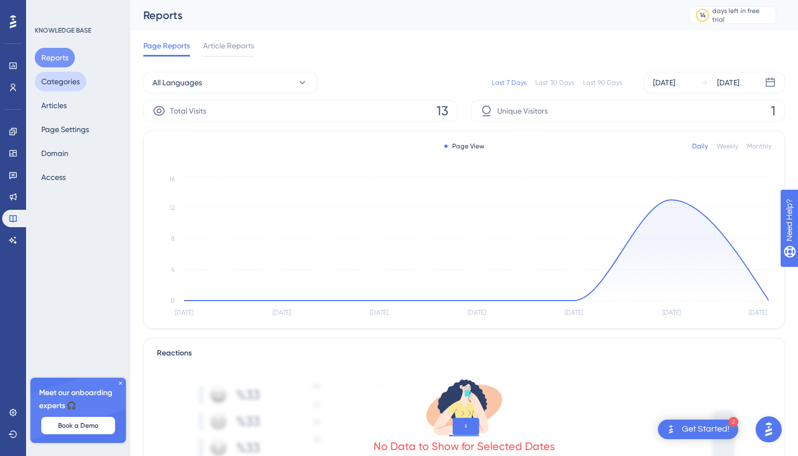
click at [55, 84] on button "Categories" at bounding box center [61, 82] width 52 height 20
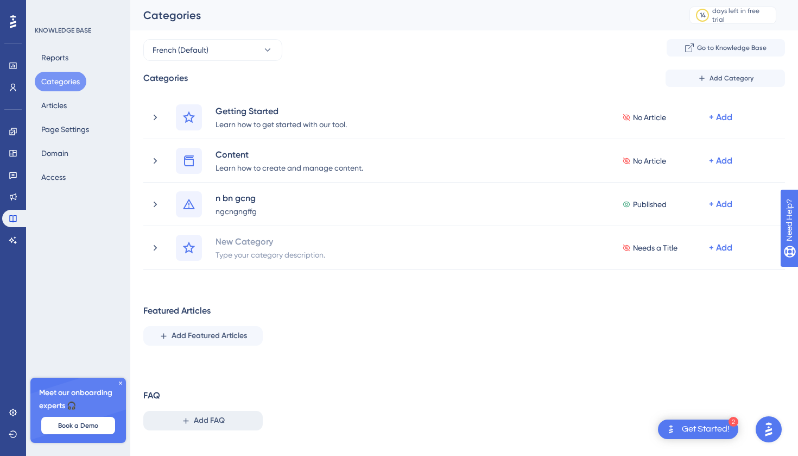
click at [209, 424] on span "Add FAQ" at bounding box center [209, 420] width 31 height 13
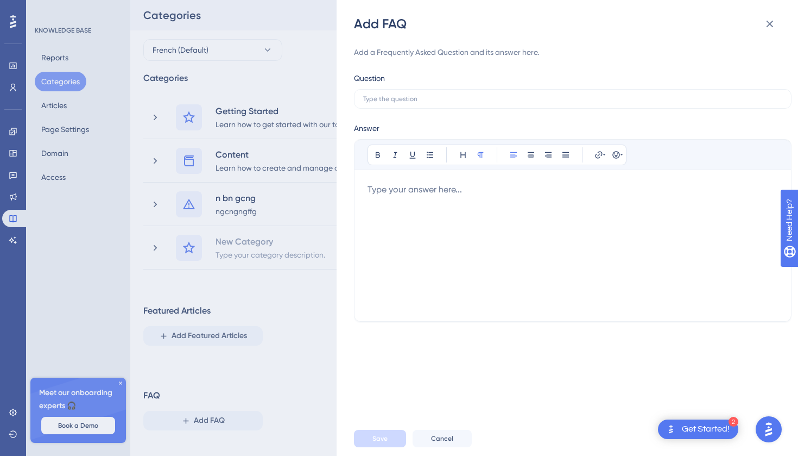
click at [412, 201] on div at bounding box center [573, 245] width 411 height 125
click at [394, 96] on input "text" at bounding box center [572, 99] width 419 height 8
type input "v wdfv vdw"
click at [389, 440] on button "Save" at bounding box center [380, 438] width 52 height 17
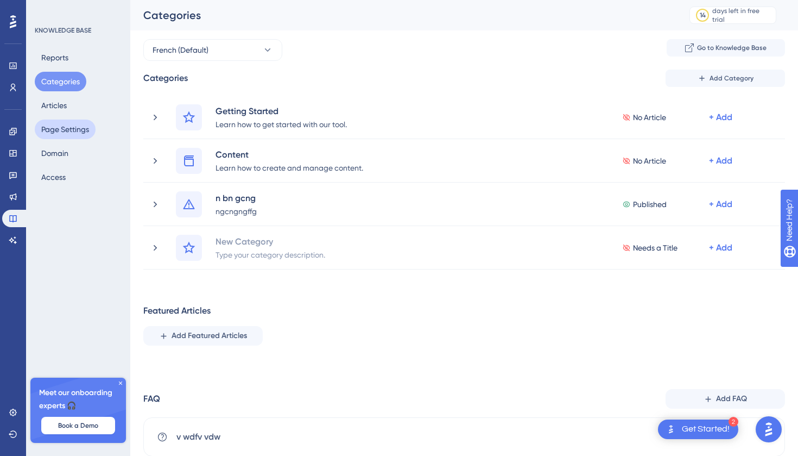
click at [86, 130] on button "Page Settings" at bounding box center [65, 129] width 61 height 20
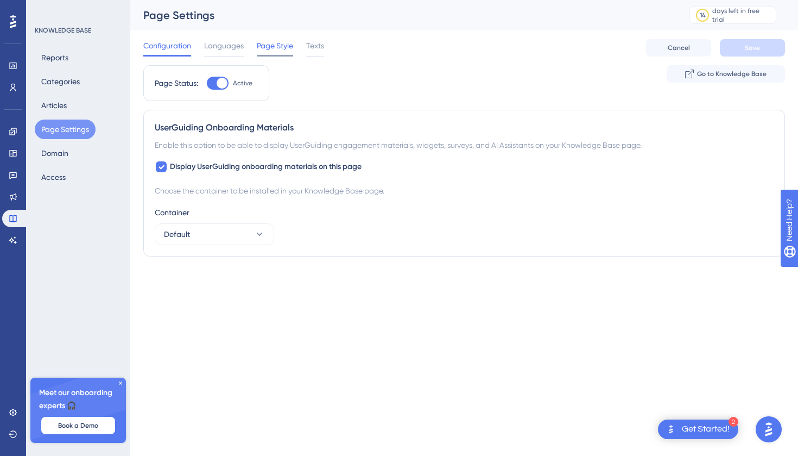
click at [286, 40] on span "Page Style" at bounding box center [275, 45] width 36 height 13
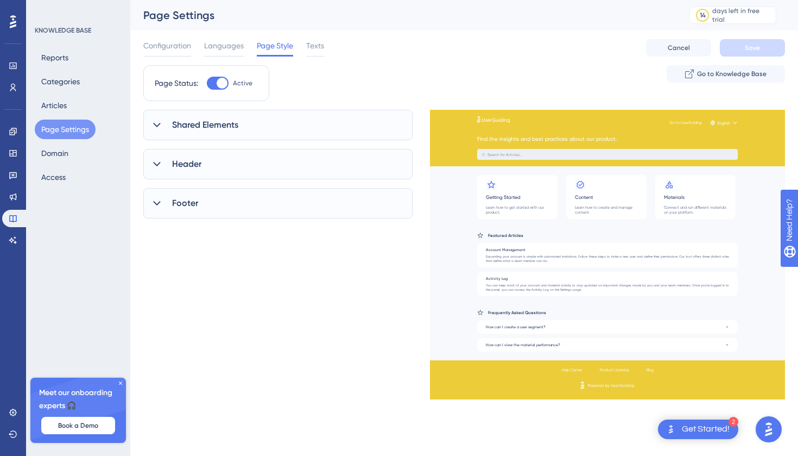
click at [220, 197] on div "Footer" at bounding box center [277, 203] width 269 height 30
click at [168, 237] on div at bounding box center [163, 237] width 11 height 11
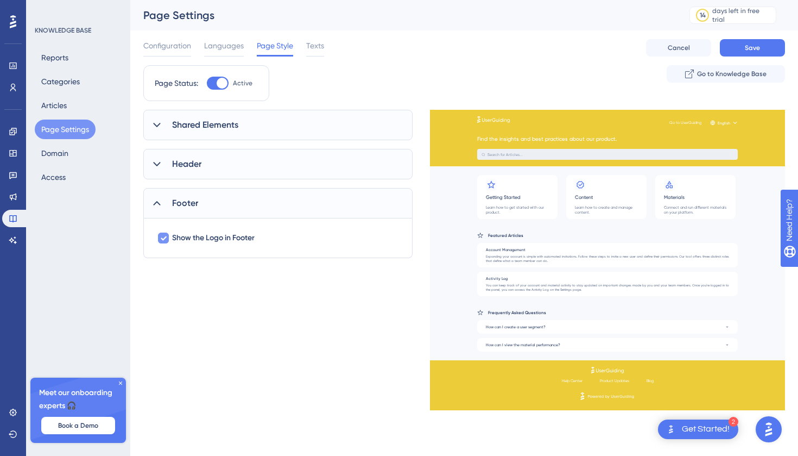
click at [169, 236] on div at bounding box center [163, 237] width 13 height 13
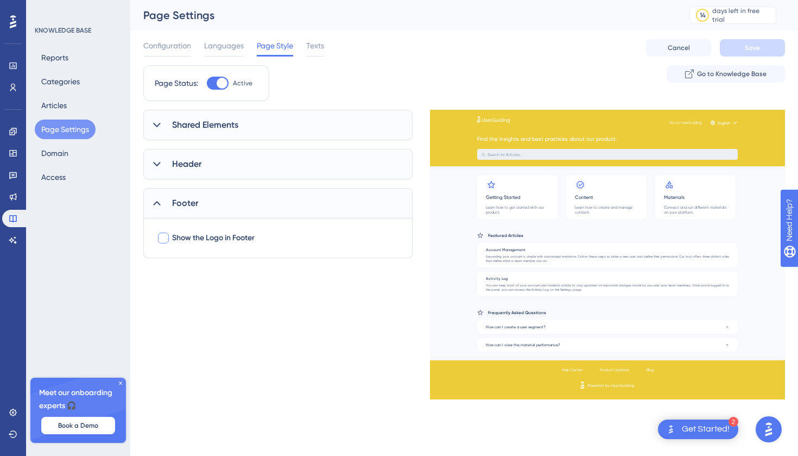
click at [169, 236] on div at bounding box center [163, 237] width 13 height 13
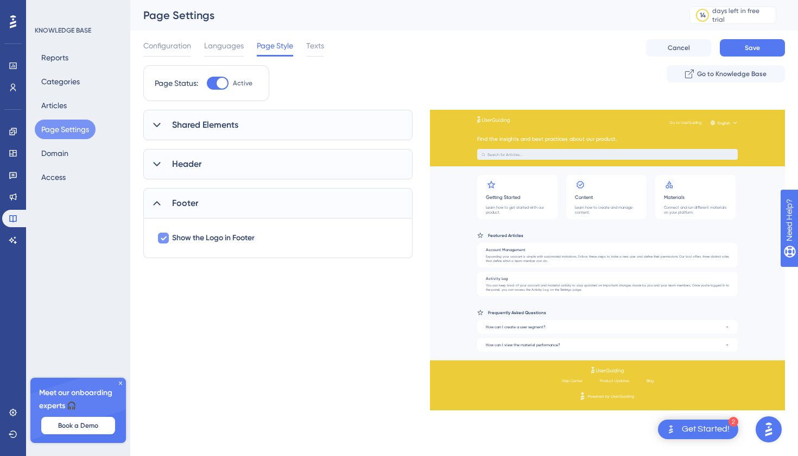
click at [169, 236] on div at bounding box center [163, 237] width 13 height 13
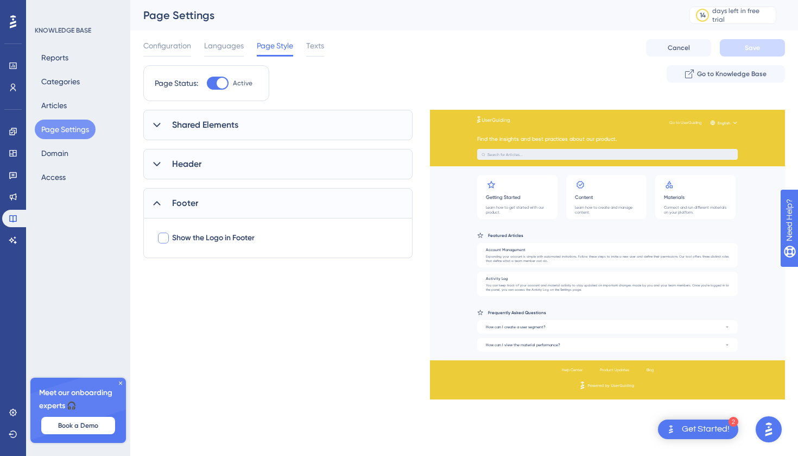
click at [161, 231] on div at bounding box center [163, 237] width 13 height 13
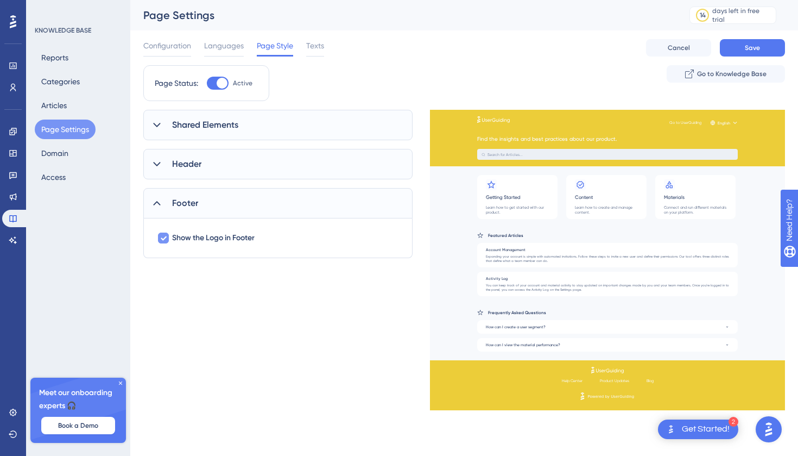
click at [161, 232] on div at bounding box center [163, 237] width 13 height 13
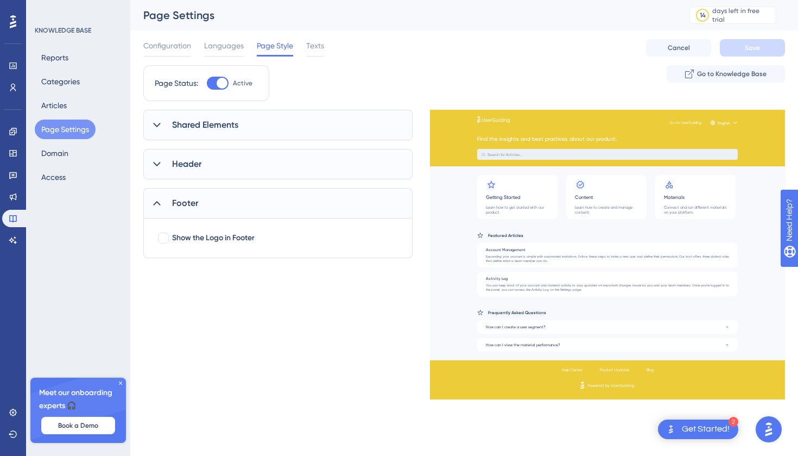
click at [162, 166] on div at bounding box center [156, 163] width 13 height 13
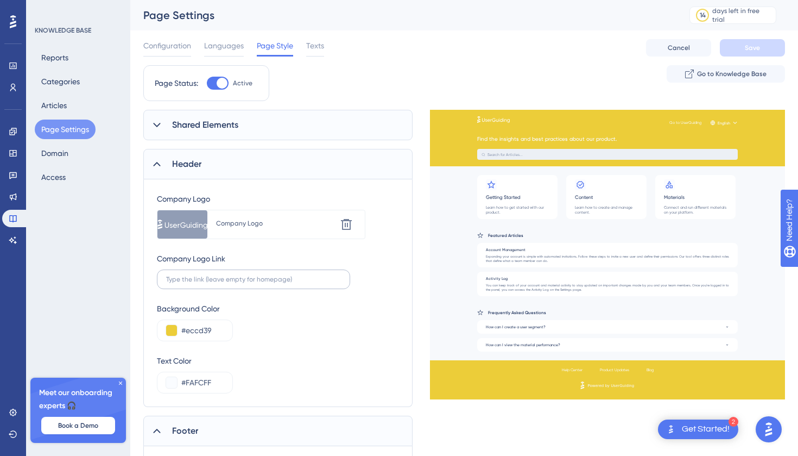
click at [197, 273] on label at bounding box center [253, 279] width 193 height 20
click at [197, 275] on input "text" at bounding box center [253, 279] width 175 height 8
click at [191, 121] on span "Shared Elements" at bounding box center [205, 124] width 66 height 13
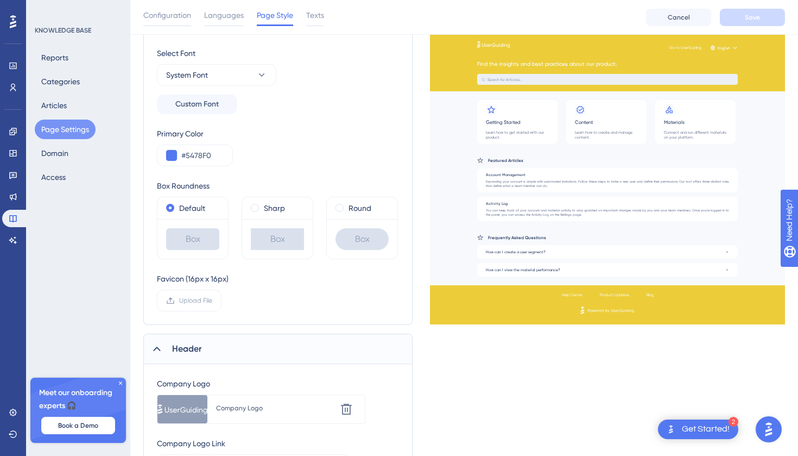
scroll to position [146, 0]
click at [339, 206] on span at bounding box center [340, 207] width 8 height 8
click at [347, 205] on input "radio" at bounding box center [347, 205] width 0 height 0
click at [339, 206] on span at bounding box center [340, 207] width 8 height 8
click at [347, 205] on input "radio" at bounding box center [347, 205] width 0 height 0
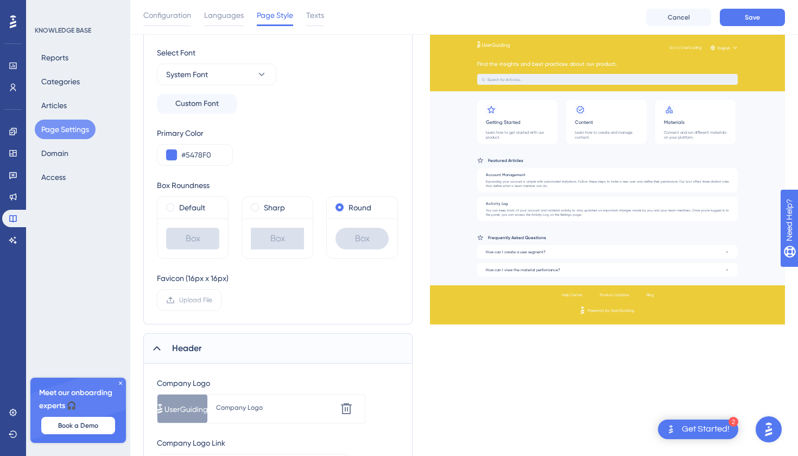
click at [342, 230] on div "Box" at bounding box center [362, 239] width 53 height 22
click at [210, 108] on span "Custom Font" at bounding box center [196, 103] width 43 height 13
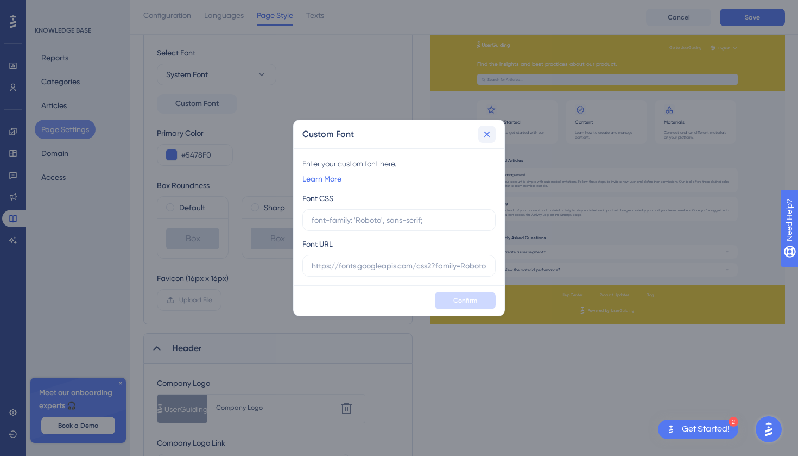
click at [495, 132] on button at bounding box center [486, 133] width 17 height 17
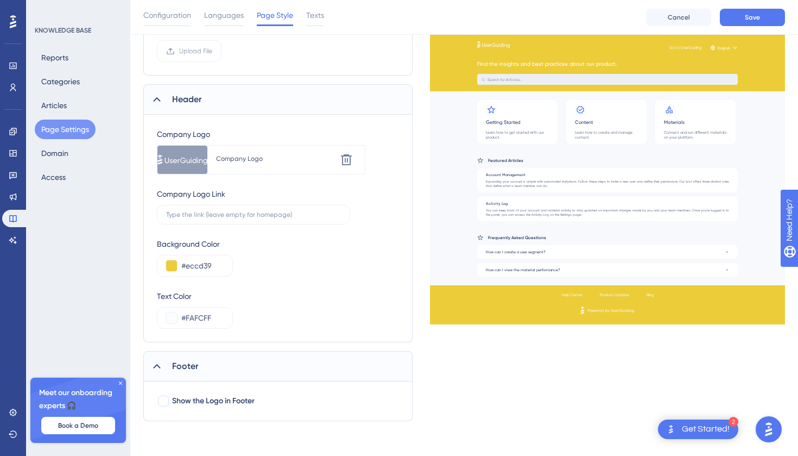
scroll to position [395, 0]
click at [185, 402] on span "Show the Logo in Footer" at bounding box center [213, 400] width 83 height 13
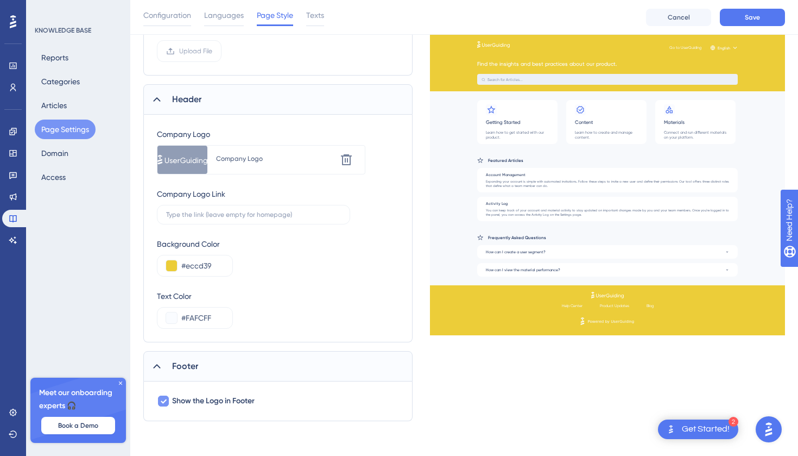
click at [185, 402] on span "Show the Logo in Footer" at bounding box center [213, 400] width 83 height 13
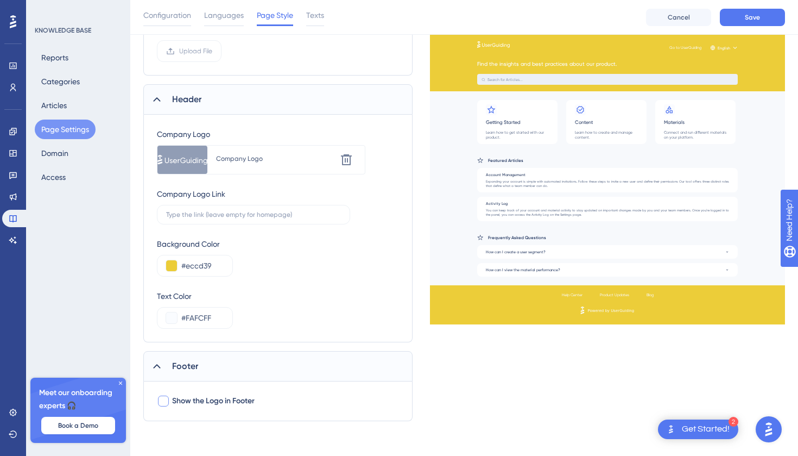
click at [185, 402] on span "Show the Logo in Footer" at bounding box center [213, 400] width 83 height 13
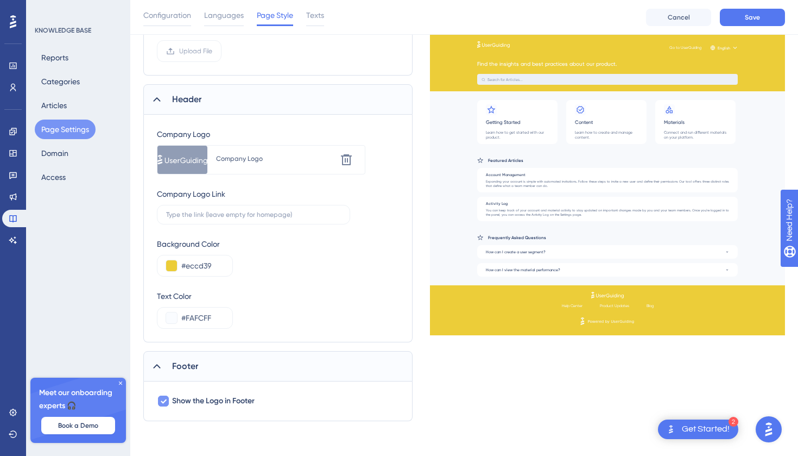
click at [185, 402] on span "Show the Logo in Footer" at bounding box center [213, 400] width 83 height 13
checkbox input "false"
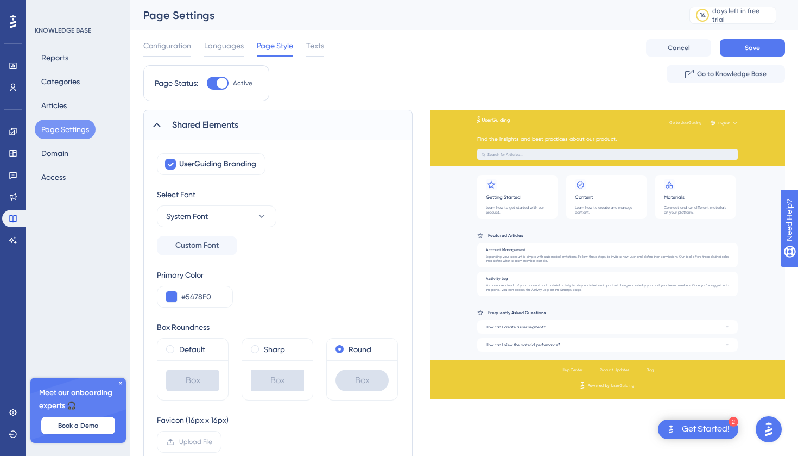
scroll to position [0, 0]
click at [52, 84] on button "Categories" at bounding box center [61, 82] width 52 height 20
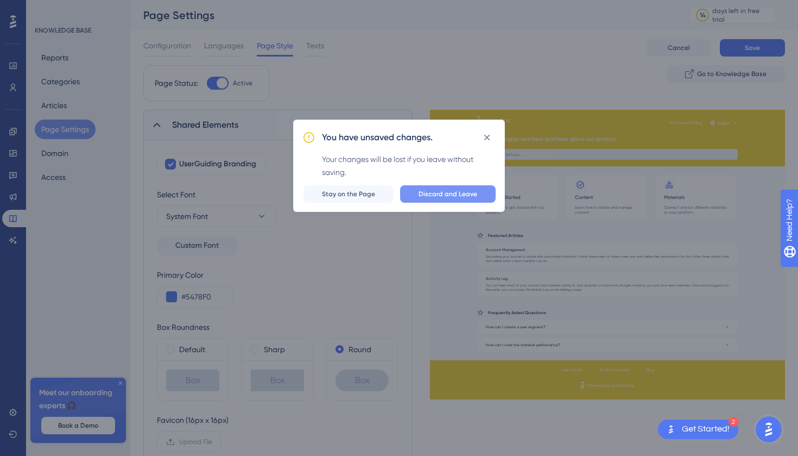
click at [420, 193] on button "Discard and Leave" at bounding box center [448, 193] width 96 height 17
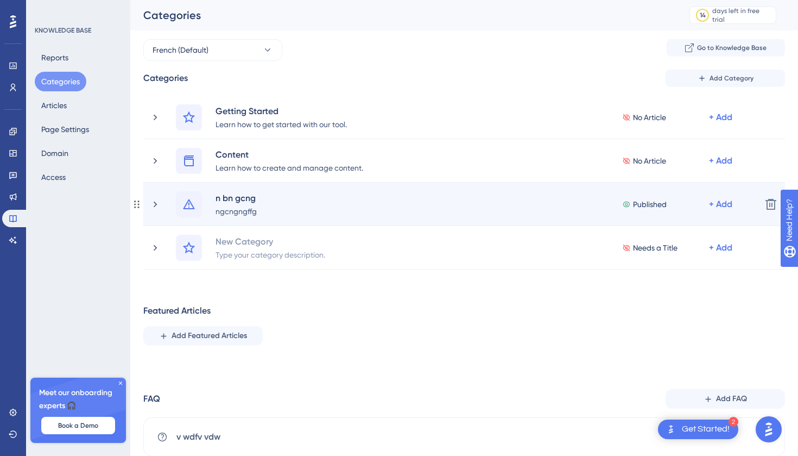
click at [532, 212] on div "n bn gcng ngcngngffg Published + Add" at bounding box center [464, 204] width 577 height 26
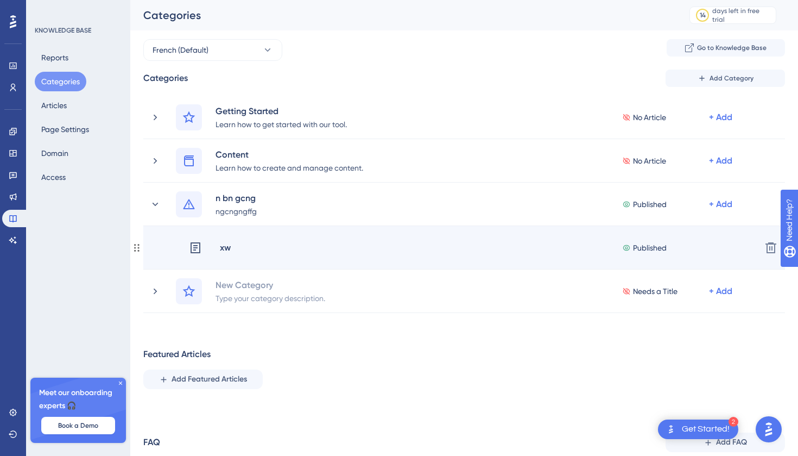
click at [525, 236] on div "xw Published + Add Delete" at bounding box center [464, 247] width 642 height 43
click at [643, 250] on span "Published" at bounding box center [650, 247] width 34 height 13
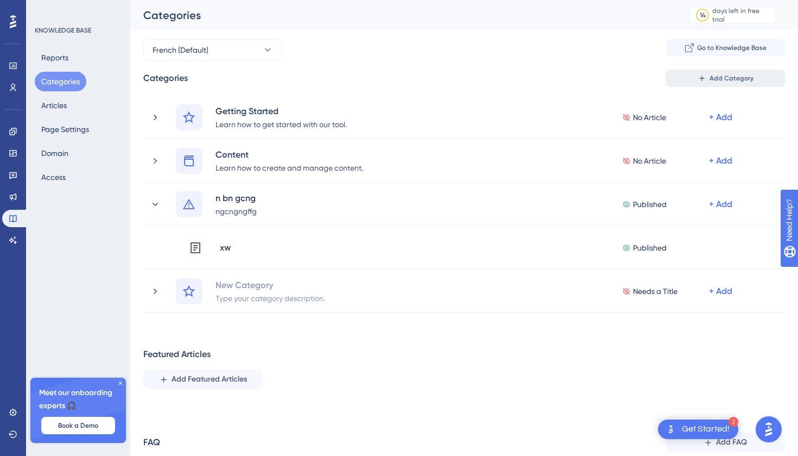
click at [685, 79] on button "Add Category" at bounding box center [725, 78] width 119 height 17
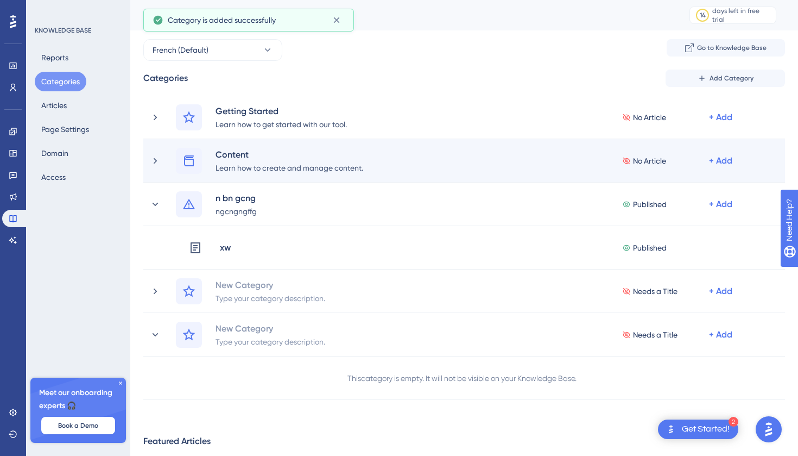
scroll to position [64, 0]
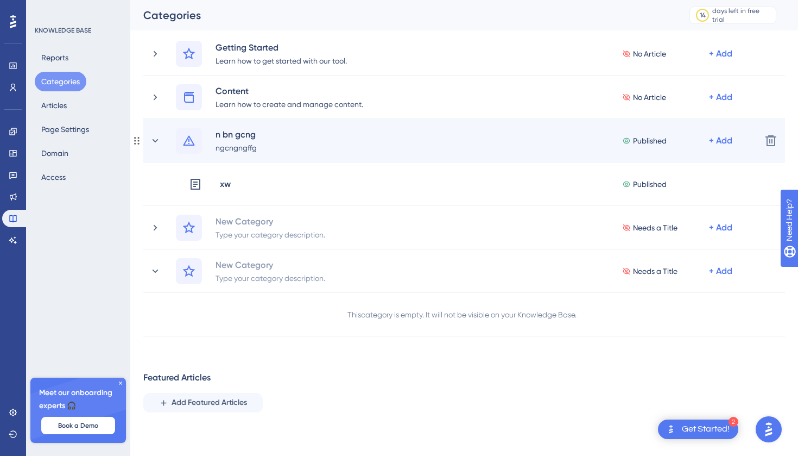
click at [600, 127] on div "n bn gcng ngcngngffg Published + Add Delete" at bounding box center [464, 140] width 642 height 43
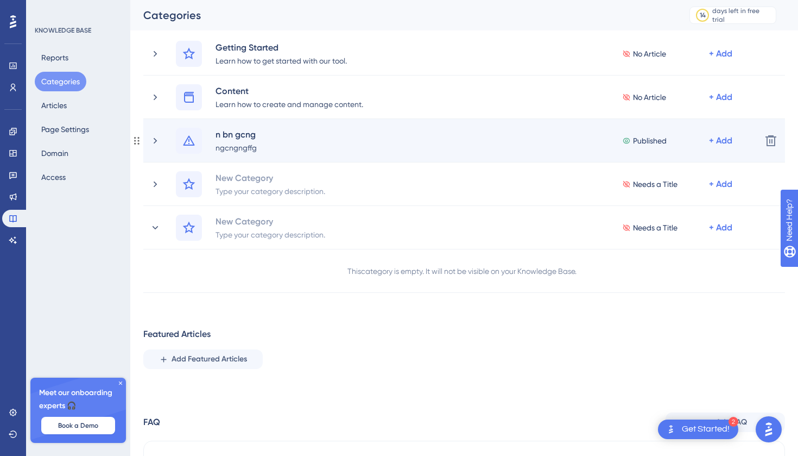
click at [647, 157] on div "n bn gcng ngcngngffg Published + Add Delete" at bounding box center [464, 140] width 642 height 43
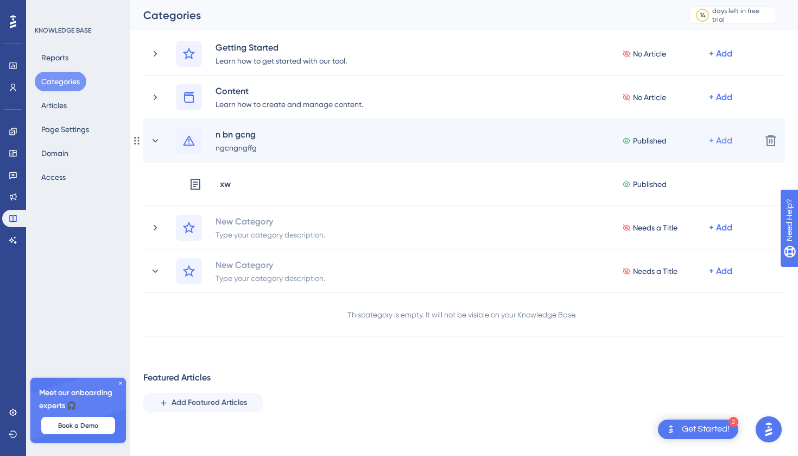
click at [714, 139] on div "+ Add" at bounding box center [720, 140] width 23 height 13
click at [696, 168] on span "Add a Subcategory" at bounding box center [674, 169] width 68 height 13
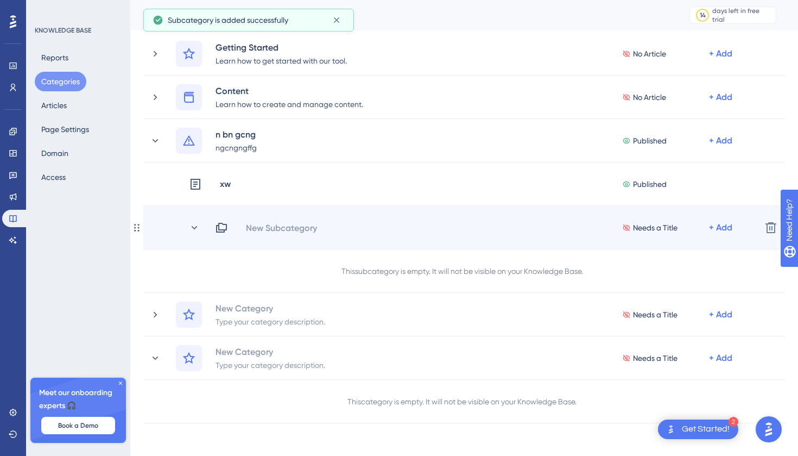
click at [213, 228] on div "New Subcategory Needs a Title + Add" at bounding box center [471, 227] width 564 height 13
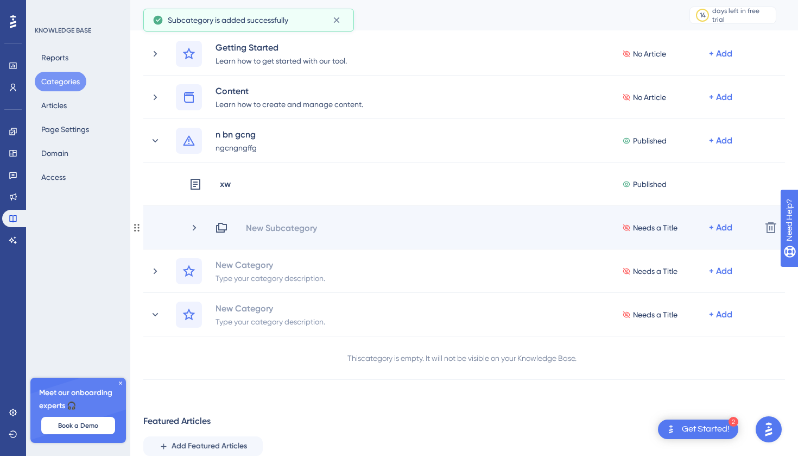
click at [220, 230] on icon at bounding box center [221, 227] width 13 height 13
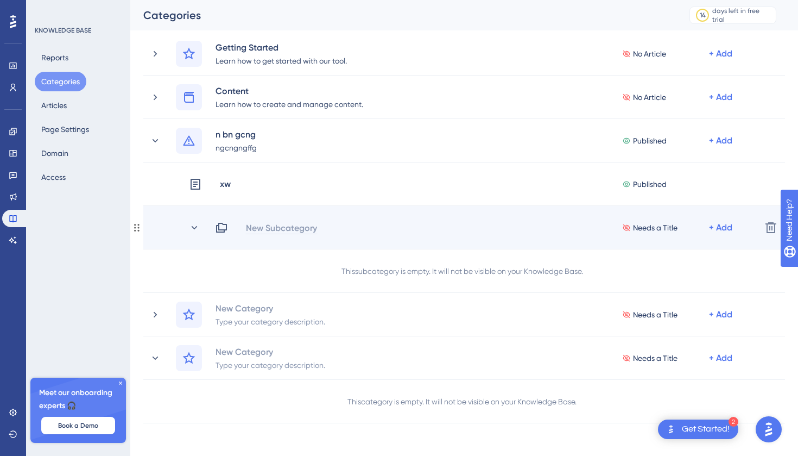
click at [281, 229] on div "New Subcategory" at bounding box center [281, 227] width 72 height 13
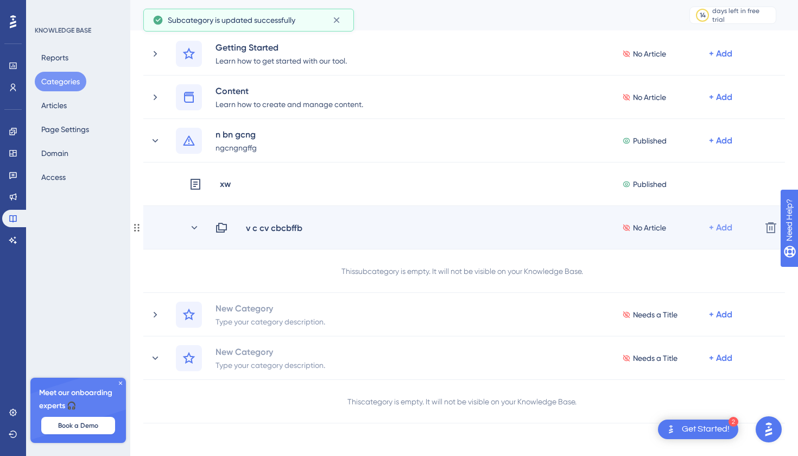
click at [719, 227] on div "+ Add" at bounding box center [720, 227] width 23 height 13
click at [702, 245] on div "Add Articles Add Articles" at bounding box center [678, 256] width 77 height 22
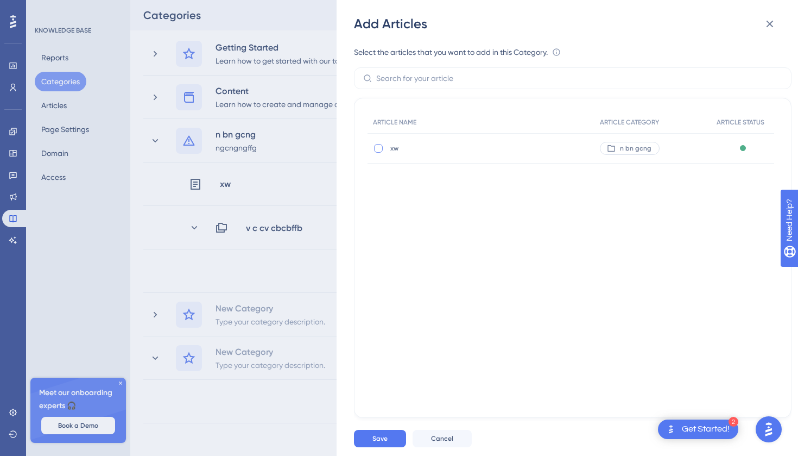
click at [379, 147] on div at bounding box center [378, 148] width 9 height 9
checkbox input "true"
click at [363, 439] on button "Save" at bounding box center [380, 438] width 52 height 17
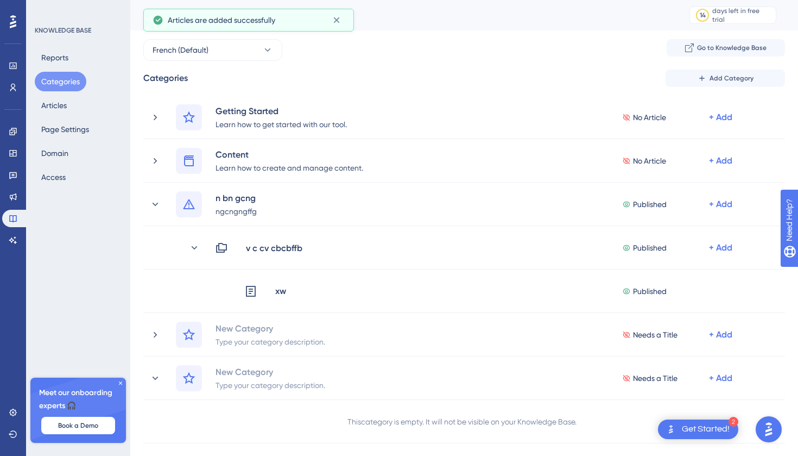
scroll to position [0, 0]
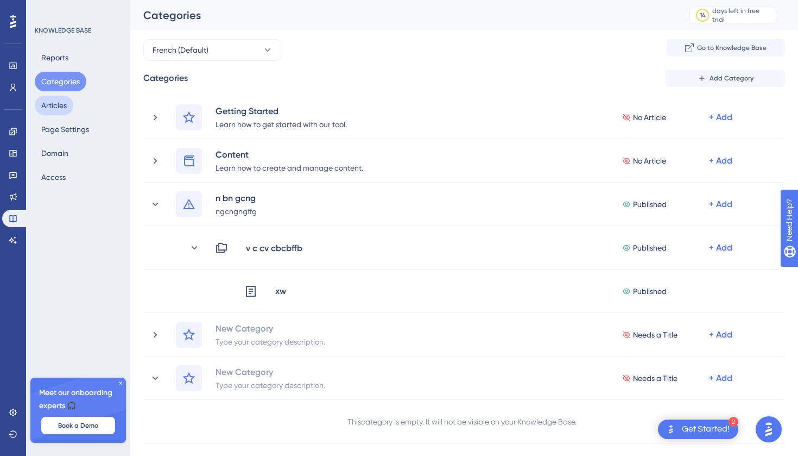
click at [61, 105] on button "Articles" at bounding box center [54, 106] width 39 height 20
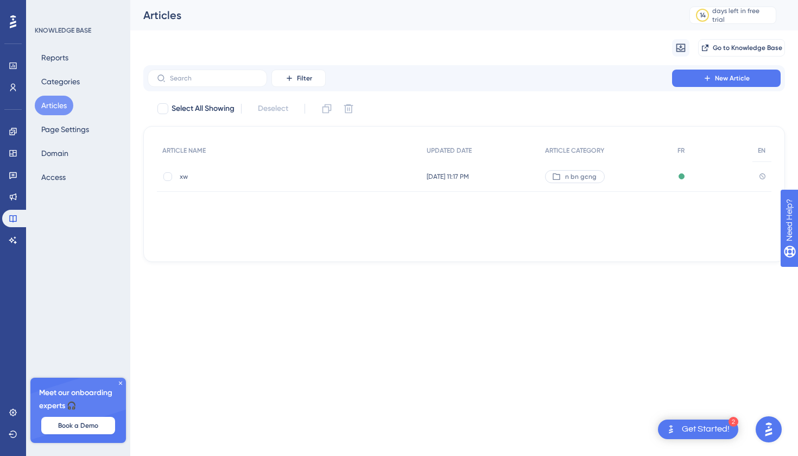
click at [466, 178] on span "28 août 2025 à 11:17 PM" at bounding box center [448, 176] width 42 height 9
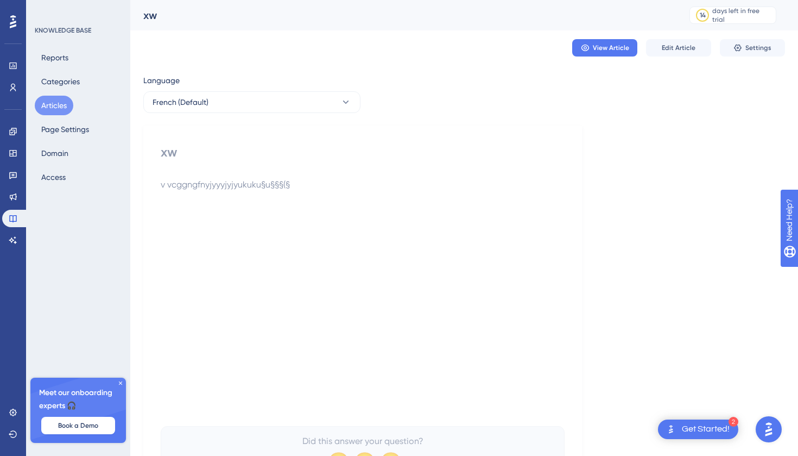
click at [373, 186] on p "v vcggngfnyjyyyjyjyukuku§u§§§(§" at bounding box center [363, 184] width 404 height 13
click at [680, 51] on span "Edit Article" at bounding box center [679, 47] width 34 height 9
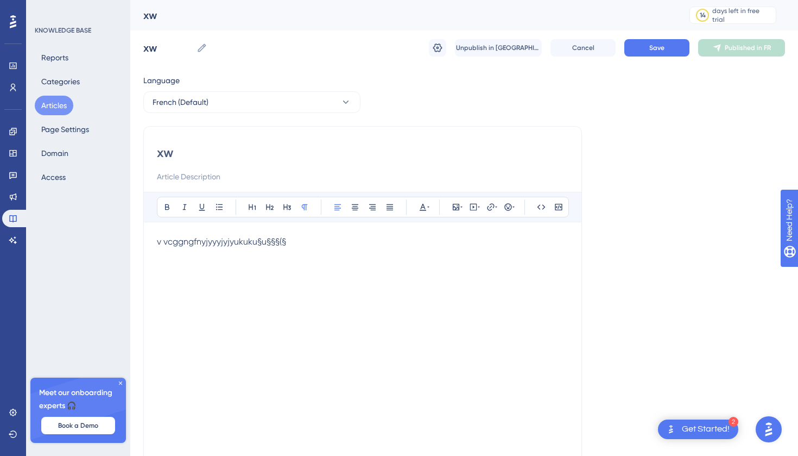
click at [364, 230] on div "Bold Italic Underline Bullet Point Heading 1 Heading 2 Heading 3 Normal Align L…" at bounding box center [363, 333] width 412 height 282
click at [320, 244] on p "v vcggngfnyjyyyjyjyukuku§u§§§(§" at bounding box center [363, 241] width 412 height 13
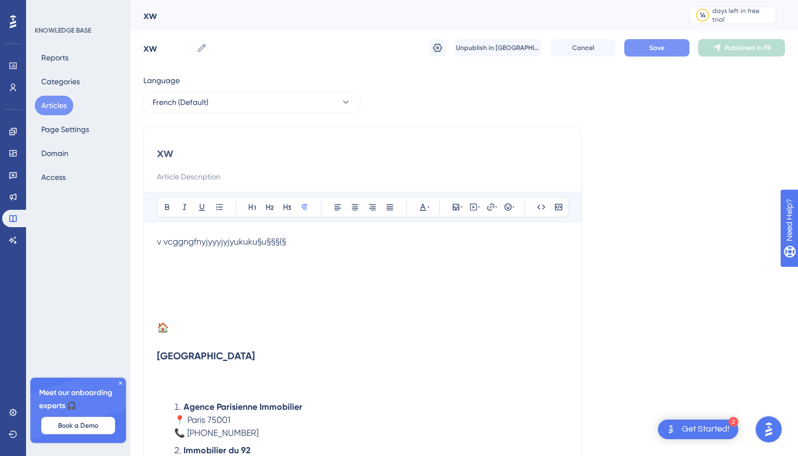
click at [659, 48] on span "Save" at bounding box center [656, 47] width 15 height 9
click at [732, 41] on button "Publish in FR" at bounding box center [741, 47] width 87 height 17
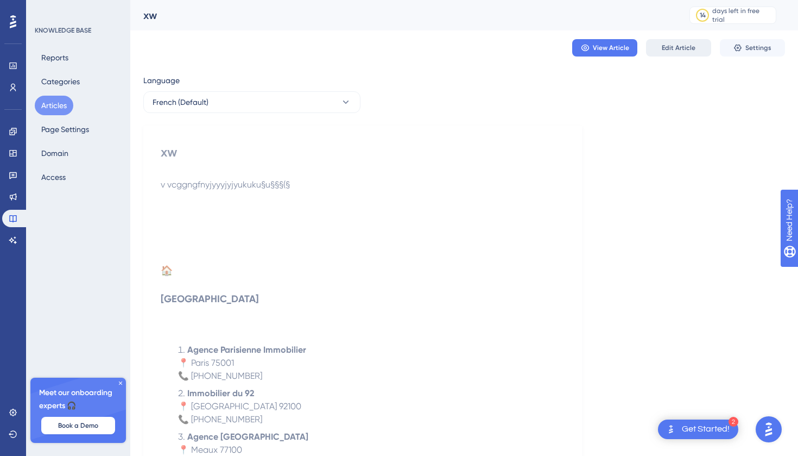
click at [663, 42] on button "Edit Article" at bounding box center [678, 47] width 65 height 17
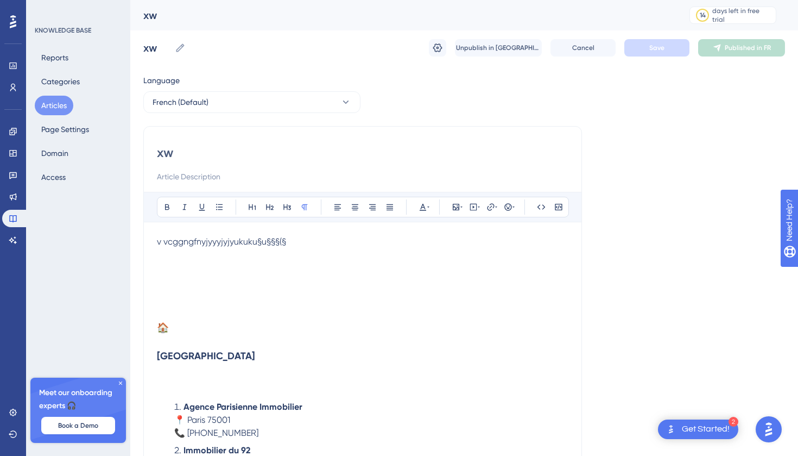
scroll to position [82, 0]
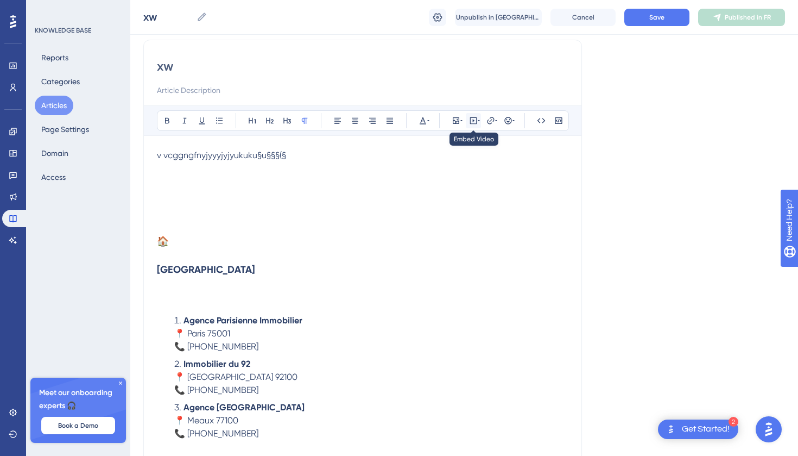
click at [474, 123] on icon at bounding box center [473, 120] width 9 height 9
click at [449, 164] on textarea at bounding box center [473, 187] width 165 height 49
click at [490, 122] on icon at bounding box center [491, 120] width 9 height 9
click at [470, 122] on icon at bounding box center [473, 120] width 9 height 9
click at [450, 180] on textarea at bounding box center [473, 187] width 165 height 49
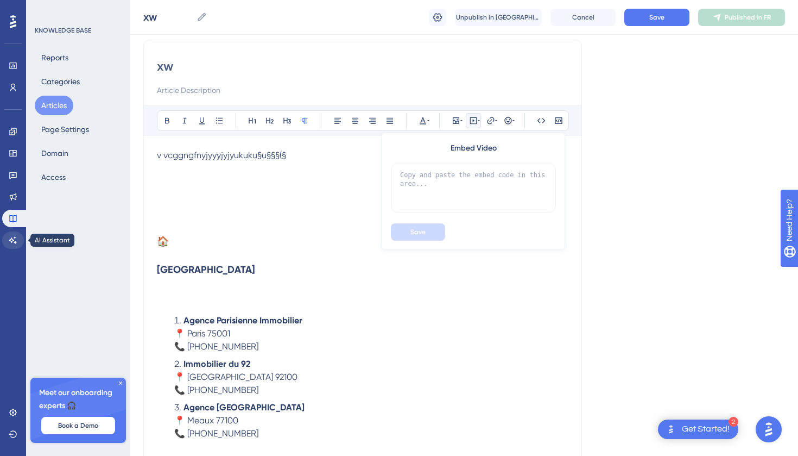
click at [12, 235] on link at bounding box center [13, 239] width 22 height 17
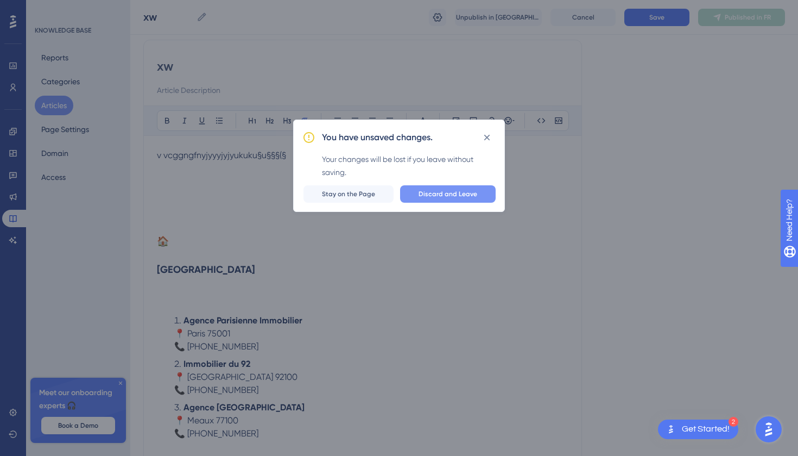
click at [425, 192] on span "Discard and Leave" at bounding box center [448, 194] width 59 height 9
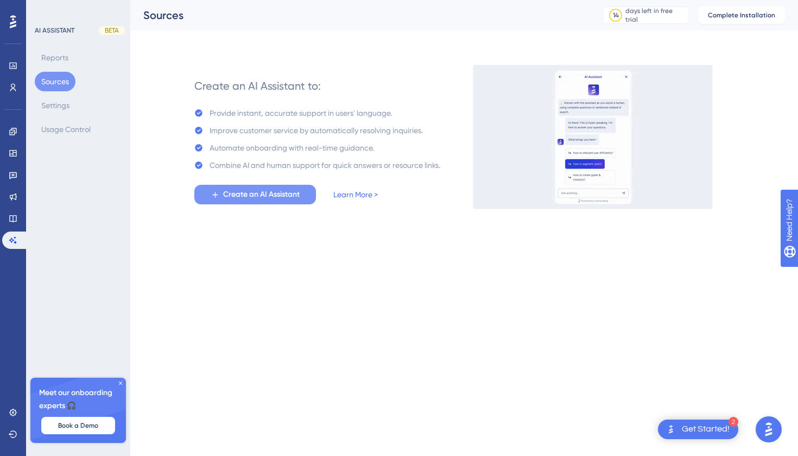
click at [280, 191] on span "Create an AI Assistant" at bounding box center [261, 194] width 77 height 13
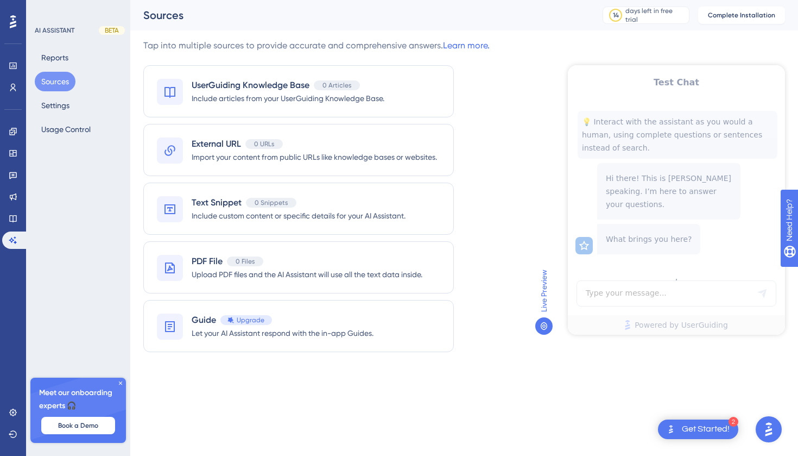
click at [545, 331] on div at bounding box center [543, 325] width 17 height 17
click at [545, 330] on icon at bounding box center [544, 325] width 9 height 9
click at [348, 103] on span "Include articles from your UserGuiding Knowledge Base." at bounding box center [288, 98] width 193 height 13
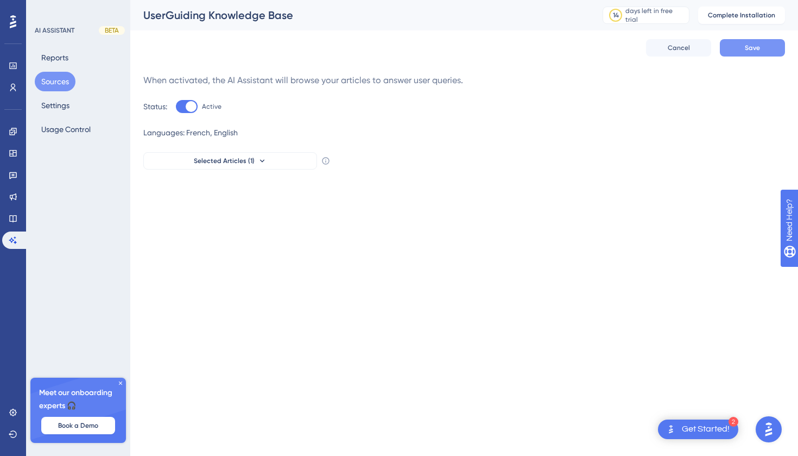
click at [764, 42] on button "Save" at bounding box center [752, 47] width 65 height 17
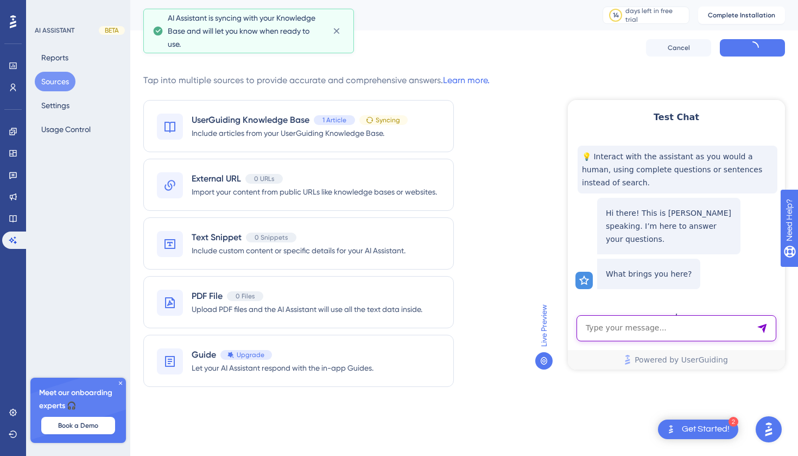
click at [630, 324] on textarea "AI Assistant Text Input" at bounding box center [677, 328] width 200 height 26
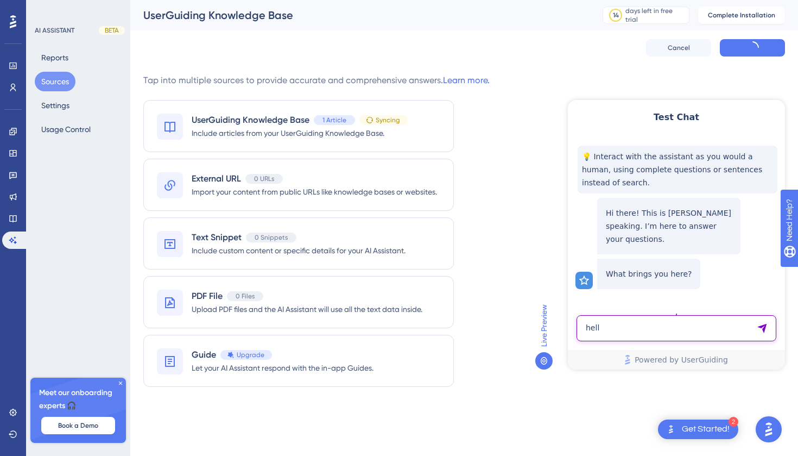
type textarea "hello"
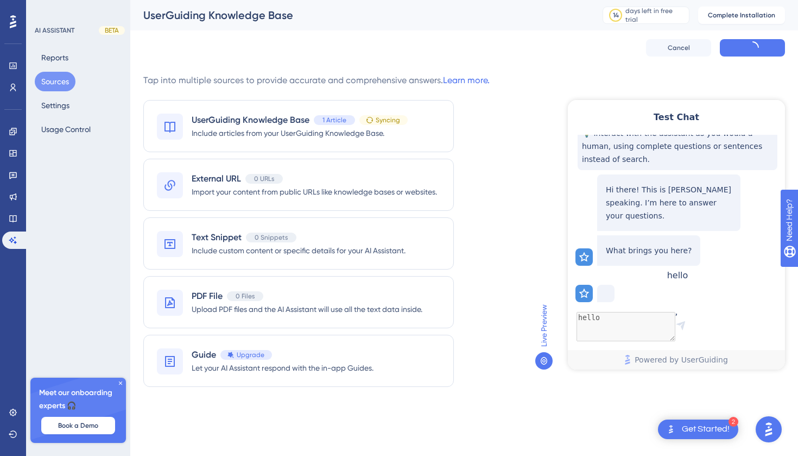
click at [598, 291] on div at bounding box center [605, 293] width 17 height 17
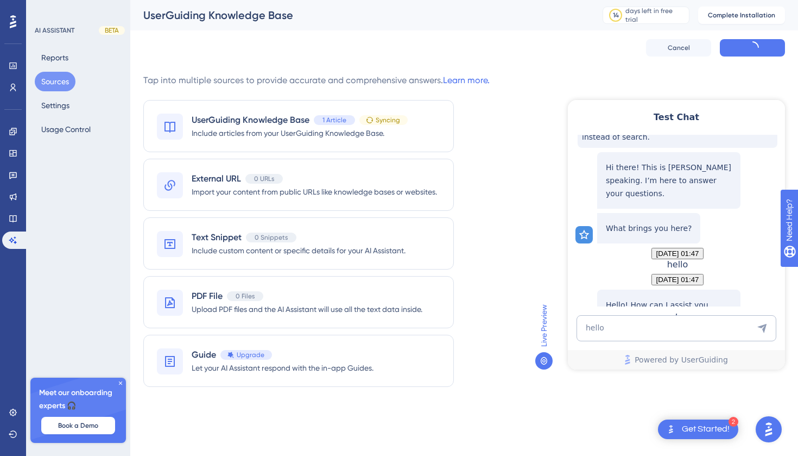
scroll to position [96, 0]
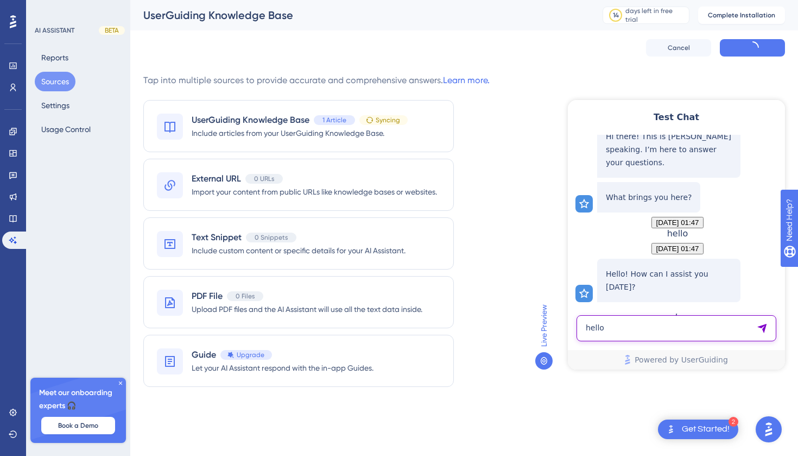
click at [593, 328] on textarea "hello" at bounding box center [677, 328] width 200 height 26
type textarea "bonjour"
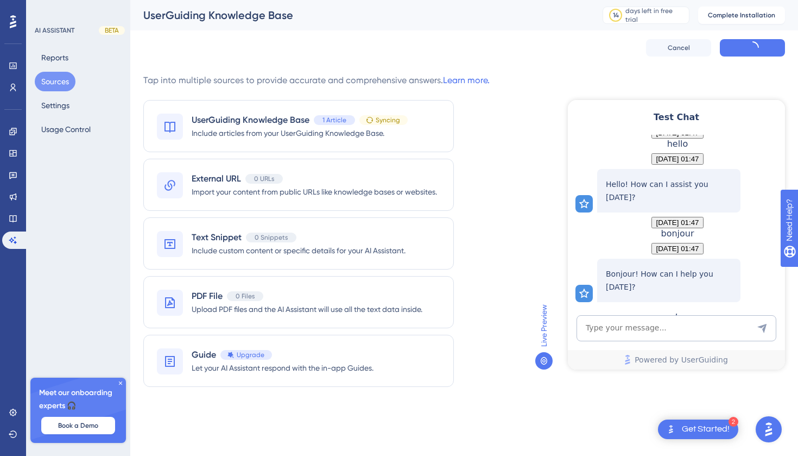
scroll to position [217, 0]
click at [598, 324] on textarea "AI Assistant Text Input" at bounding box center [677, 328] width 200 height 26
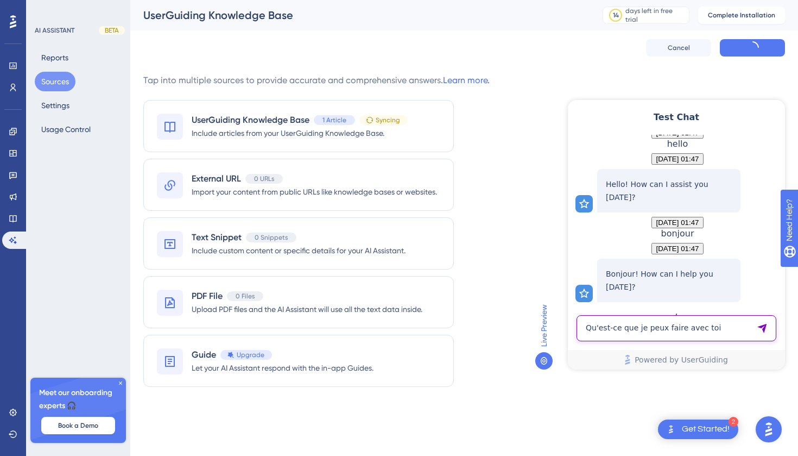
type textarea "Qu'est-ce que je peux faire avec toi ?"
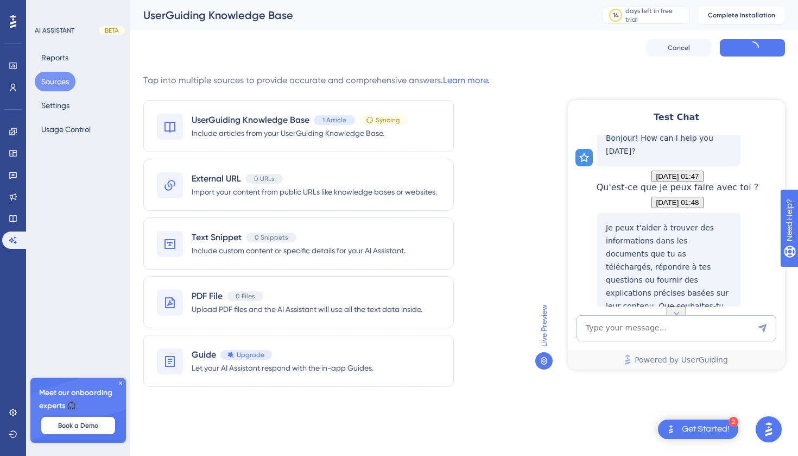
scroll to position [430, 0]
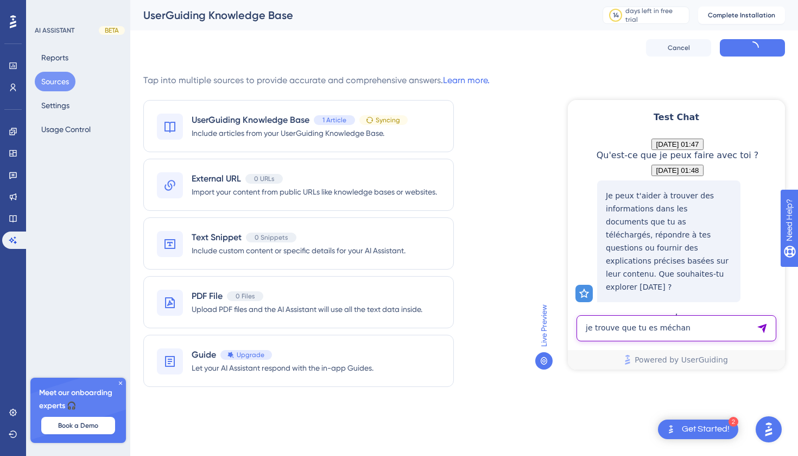
type textarea "je trouve que tu es méchant"
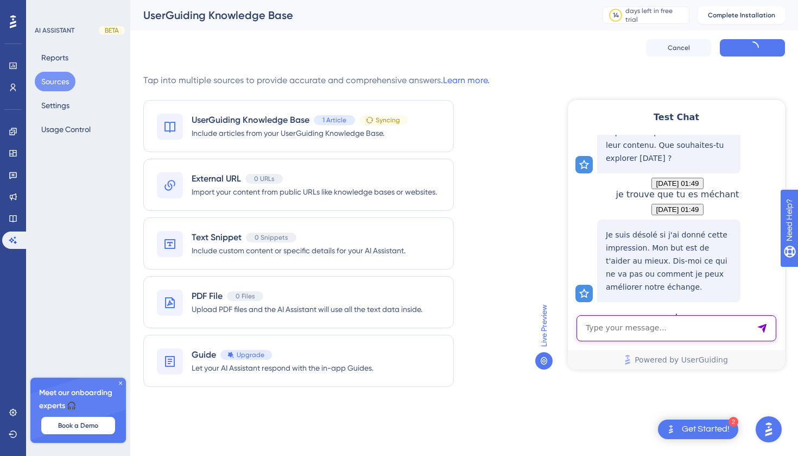
scroll to position [604, 0]
click at [80, 128] on button "Usage Control" at bounding box center [66, 129] width 62 height 20
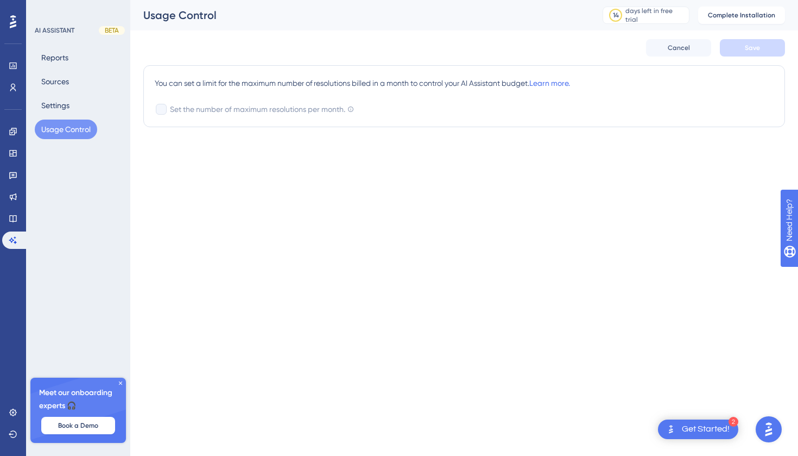
click at [155, 108] on div at bounding box center [161, 109] width 13 height 13
click at [162, 110] on div at bounding box center [161, 109] width 11 height 11
click at [163, 109] on div at bounding box center [161, 109] width 11 height 11
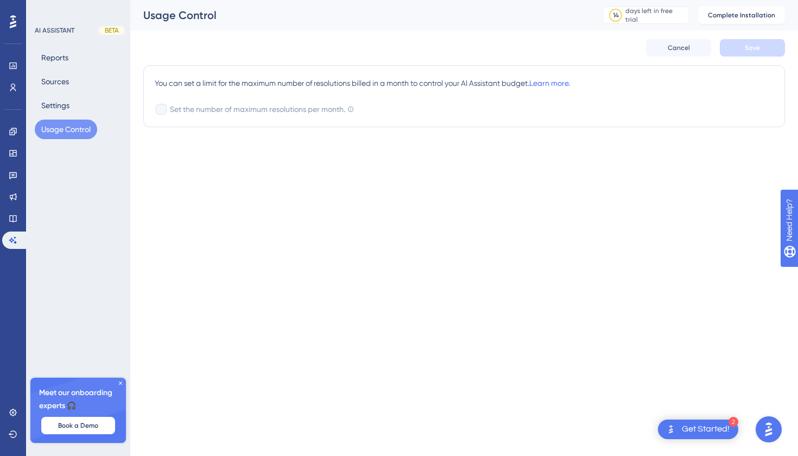
click at [163, 109] on div at bounding box center [161, 109] width 11 height 11
click at [12, 87] on icon at bounding box center [13, 88] width 6 height 8
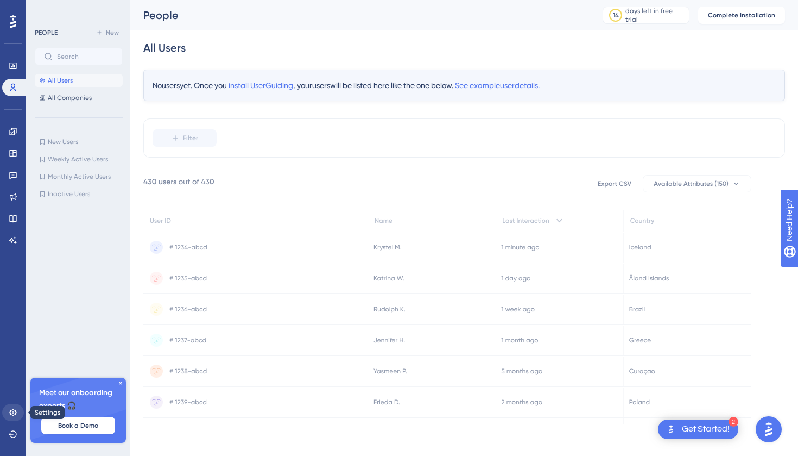
click at [9, 407] on link at bounding box center [13, 411] width 22 height 17
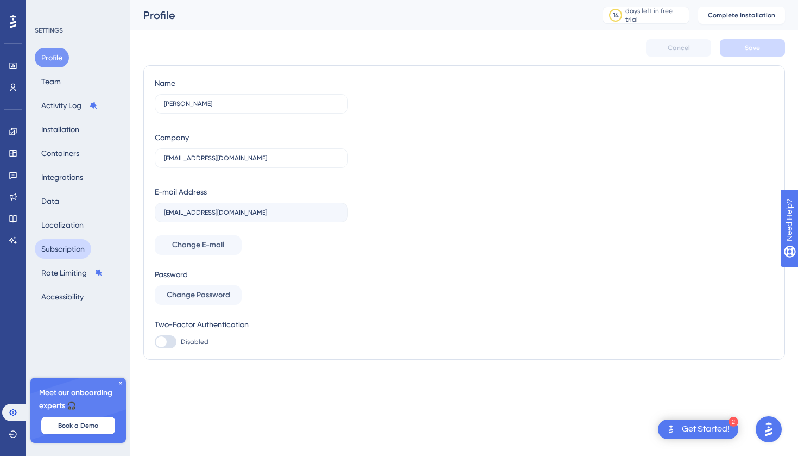
click at [79, 245] on button "Subscription" at bounding box center [63, 249] width 56 height 20
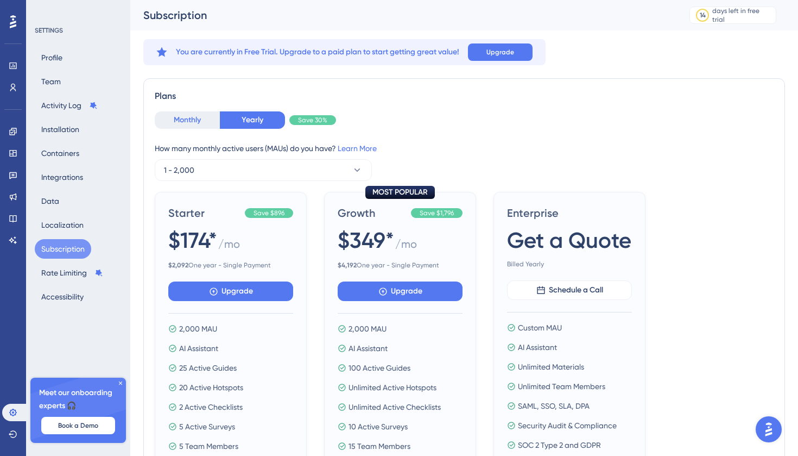
click at [184, 111] on button "Monthly" at bounding box center [187, 119] width 65 height 17
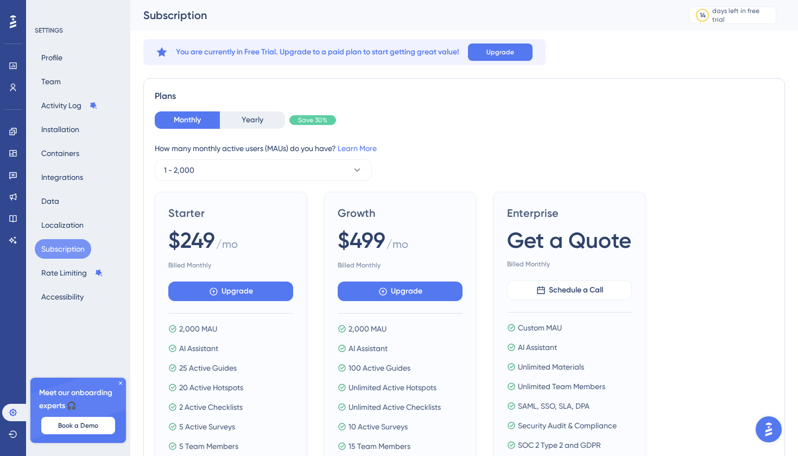
click at [772, 417] on button "Open AI Assistant Launcher" at bounding box center [769, 429] width 26 height 26
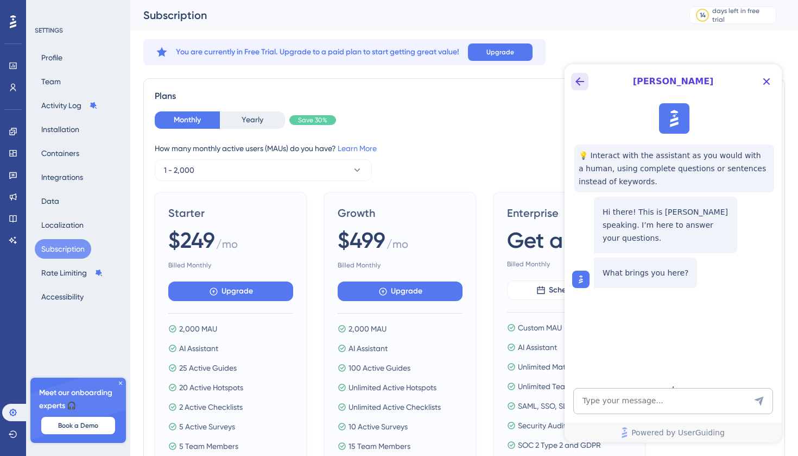
click at [576, 77] on icon "Back Button" at bounding box center [579, 81] width 13 height 13
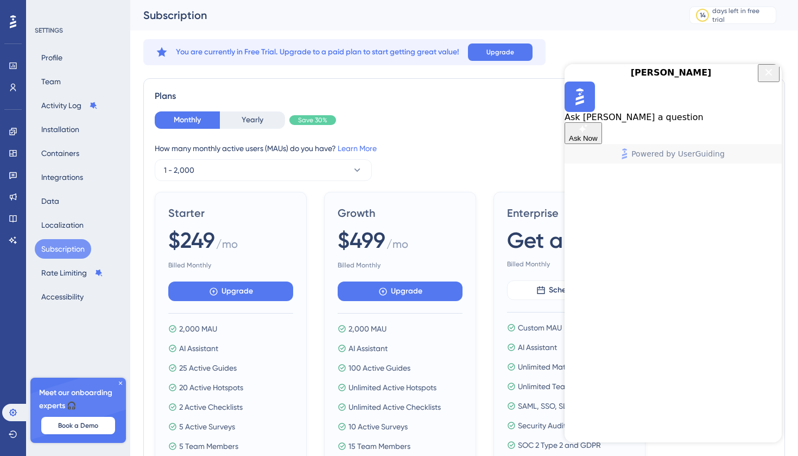
click at [764, 79] on icon "Close Button" at bounding box center [768, 72] width 13 height 13
